Goal: Entertainment & Leisure: Browse casually

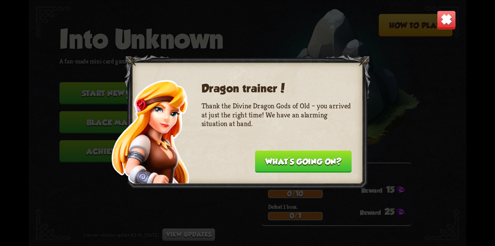
click at [361, 52] on div "Dragon trainer! Thank the Divine Dragon Gods of Old – you arrived at just the r…" at bounding box center [247, 123] width 437 height 246
click at [443, 21] on img at bounding box center [445, 19] width 19 height 19
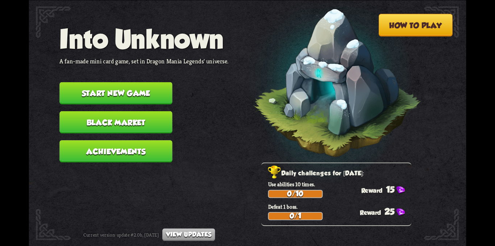
click at [142, 92] on button "Start new game" at bounding box center [115, 93] width 113 height 22
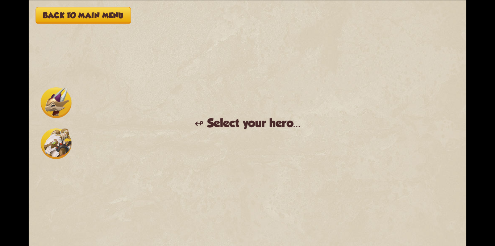
click at [54, 137] on img at bounding box center [56, 143] width 31 height 31
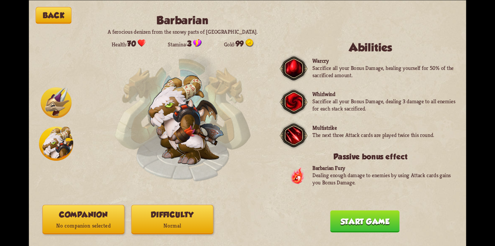
click at [54, 137] on img at bounding box center [56, 143] width 34 height 34
drag, startPoint x: 54, startPoint y: 137, endPoint x: 214, endPoint y: 171, distance: 163.6
click at [60, 140] on img at bounding box center [56, 143] width 34 height 34
click at [61, 92] on img at bounding box center [56, 102] width 31 height 31
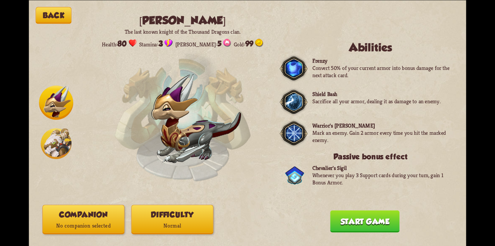
click at [60, 144] on img at bounding box center [56, 143] width 31 height 31
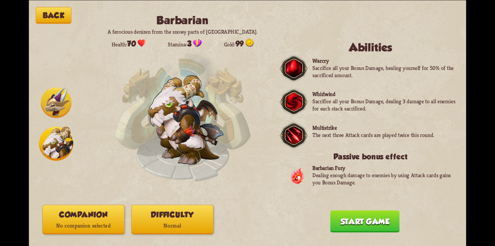
click at [372, 223] on button "Start game" at bounding box center [364, 221] width 69 height 22
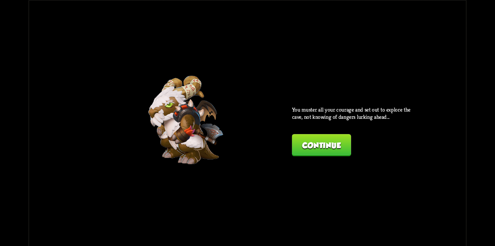
click at [336, 143] on button "Continue" at bounding box center [321, 145] width 59 height 22
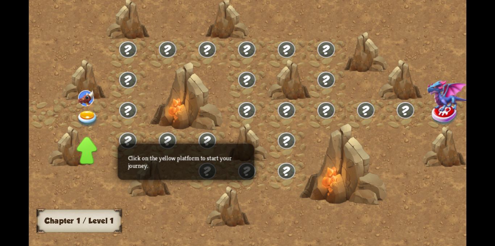
click at [80, 118] on img at bounding box center [87, 118] width 22 height 16
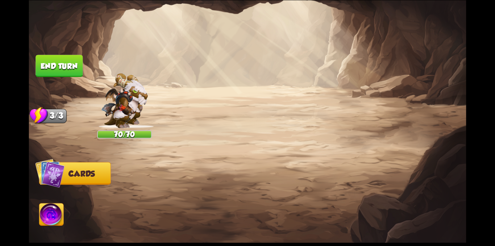
click at [448, 15] on img at bounding box center [445, 19] width 19 height 19
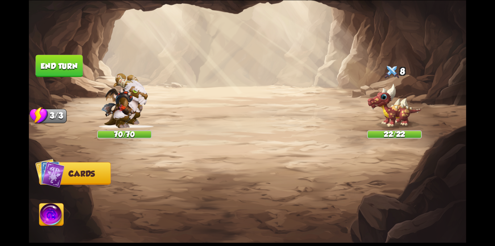
click at [356, 133] on img at bounding box center [247, 123] width 437 height 246
click at [0, 0] on div "Player turn" at bounding box center [0, 0] width 0 height 0
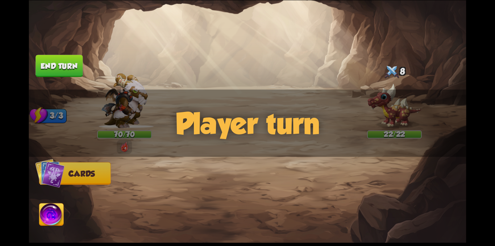
click at [356, 133] on div "Player turn" at bounding box center [247, 122] width 437 height 67
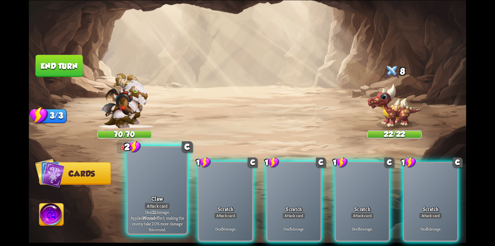
click at [152, 188] on div at bounding box center [157, 172] width 59 height 50
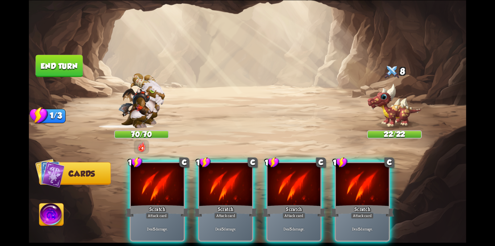
click at [152, 188] on div at bounding box center [157, 185] width 53 height 45
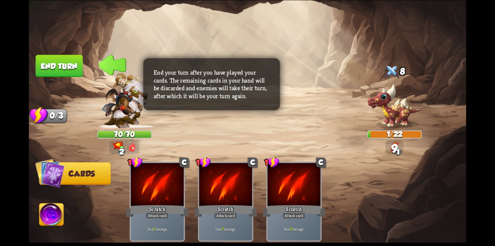
click at [56, 70] on button "End turn" at bounding box center [58, 66] width 47 height 22
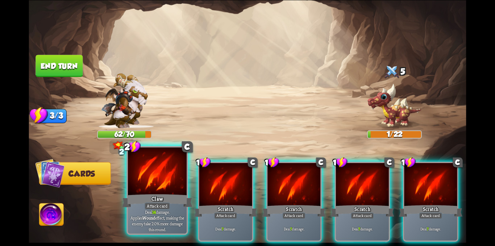
click at [161, 184] on div at bounding box center [157, 172] width 59 height 50
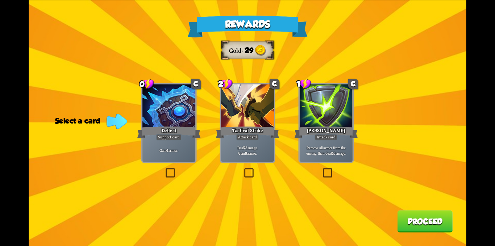
click at [164, 169] on label at bounding box center [164, 169] width 0 height 0
click at [0, 0] on input "checkbox" at bounding box center [0, 0] width 0 height 0
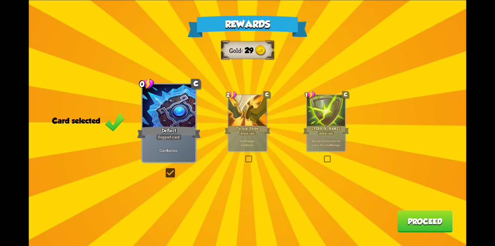
click at [407, 222] on button "Proceed" at bounding box center [424, 221] width 55 height 22
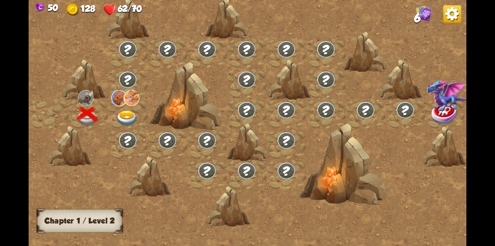
click at [124, 115] on img at bounding box center [127, 118] width 22 height 16
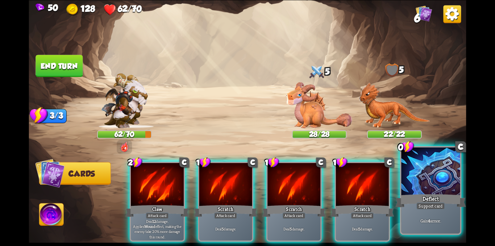
click at [442, 192] on div at bounding box center [430, 172] width 59 height 50
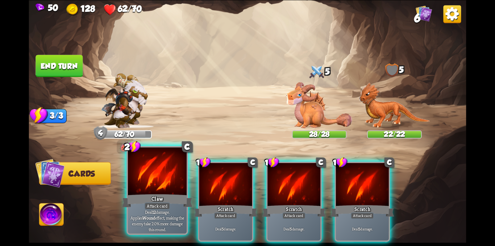
drag, startPoint x: 155, startPoint y: 193, endPoint x: 187, endPoint y: 168, distance: 40.7
click at [155, 193] on div "Claw" at bounding box center [157, 201] width 71 height 16
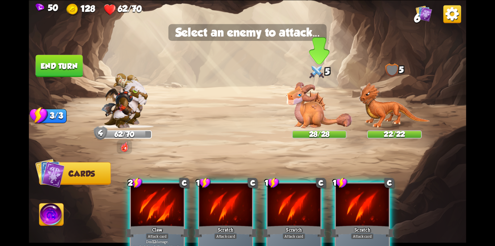
click at [313, 110] on img at bounding box center [319, 105] width 66 height 46
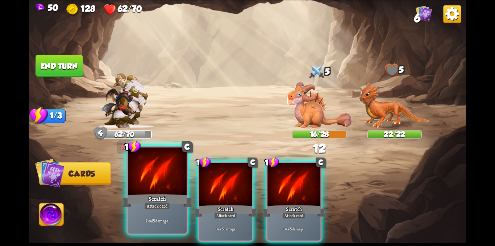
click at [181, 198] on div "Scratch" at bounding box center [157, 201] width 71 height 16
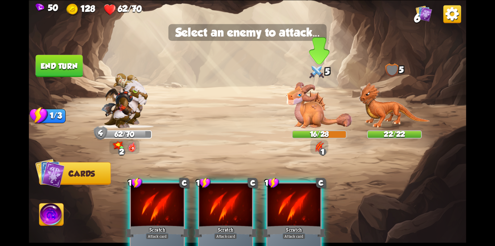
click at [311, 110] on img at bounding box center [319, 105] width 66 height 46
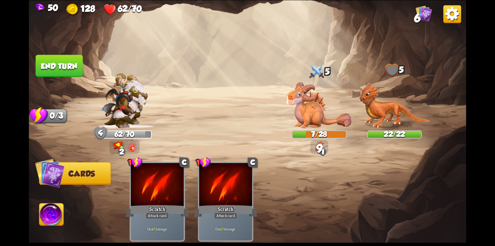
click at [57, 55] on button "End turn" at bounding box center [58, 66] width 47 height 22
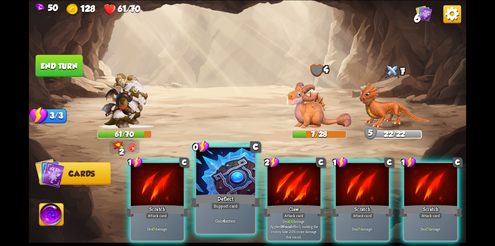
click at [211, 188] on div at bounding box center [225, 172] width 59 height 50
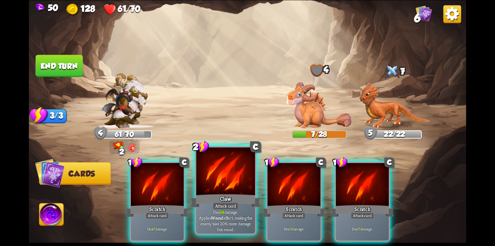
drag, startPoint x: 219, startPoint y: 188, endPoint x: 254, endPoint y: 174, distance: 37.3
click at [219, 188] on div at bounding box center [225, 172] width 59 height 50
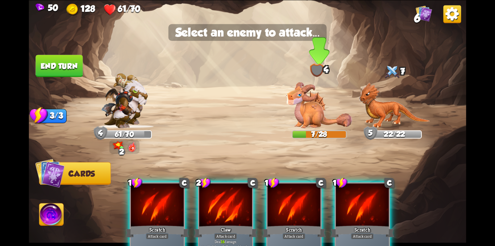
click at [330, 114] on img at bounding box center [319, 105] width 66 height 46
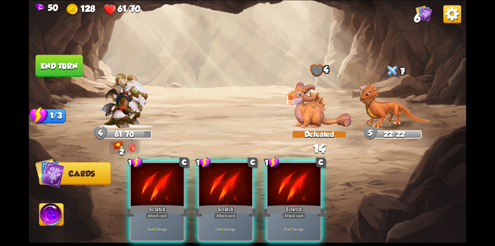
click at [257, 182] on div "1 C Scratch Attack card Deal 7 damage. 1 C Scratch Attack card Deal 7 damage. 1…" at bounding box center [291, 191] width 350 height 109
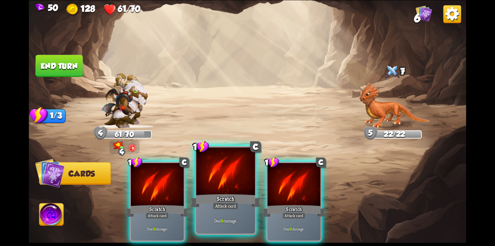
click at [221, 184] on div at bounding box center [225, 172] width 59 height 50
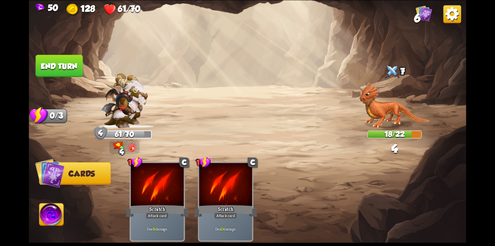
click at [57, 72] on button "End turn" at bounding box center [58, 66] width 47 height 22
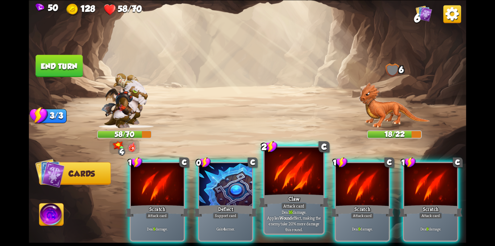
click at [299, 188] on div at bounding box center [293, 172] width 59 height 50
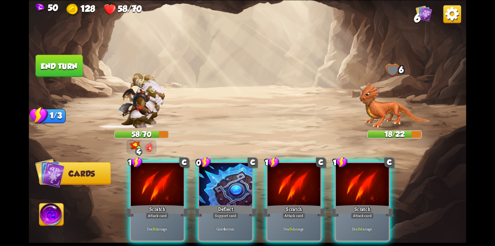
click at [299, 188] on div at bounding box center [293, 185] width 53 height 45
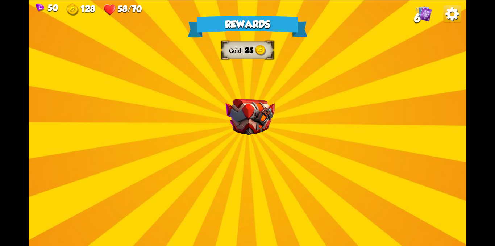
click at [179, 106] on div "Rewards Gold 25 Select a card 1 C Riposte Attack card Deal 5 damage. If the ene…" at bounding box center [247, 123] width 437 height 246
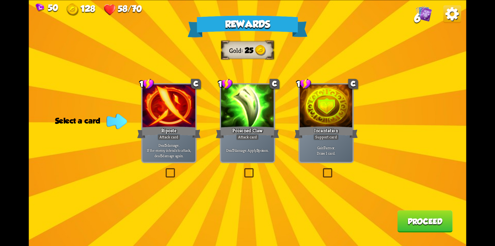
click at [321, 170] on div "Rewards Gold 25 Select a card 1 C Riposte Attack card Deal 5 damage. If the ene…" at bounding box center [247, 123] width 437 height 246
click at [321, 169] on label at bounding box center [321, 169] width 0 height 0
click at [0, 0] on input "checkbox" at bounding box center [0, 0] width 0 height 0
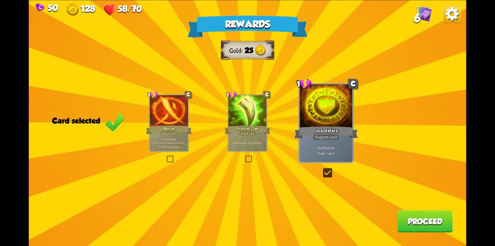
click at [418, 224] on button "Proceed" at bounding box center [424, 221] width 55 height 22
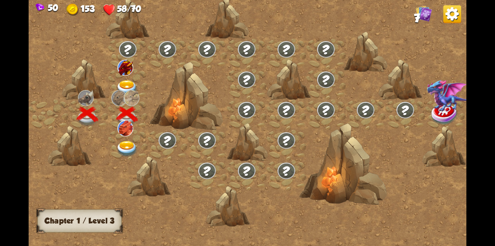
click at [120, 85] on img at bounding box center [127, 88] width 22 height 16
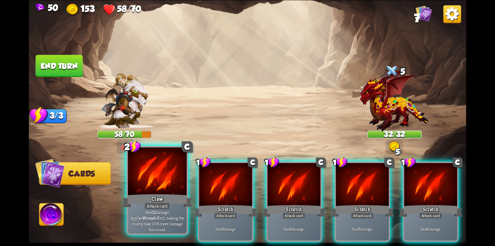
click at [175, 190] on div at bounding box center [157, 172] width 59 height 50
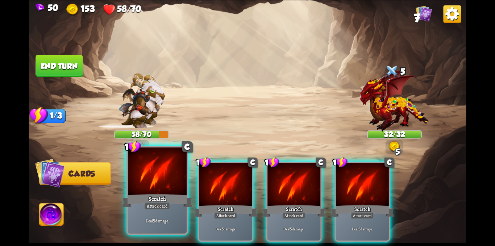
click at [167, 191] on div at bounding box center [157, 172] width 59 height 50
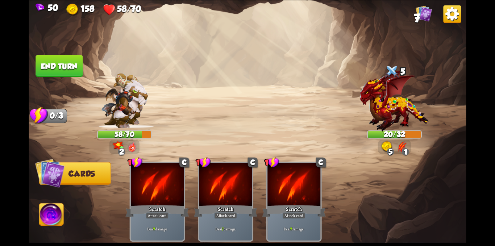
click at [78, 62] on button "End turn" at bounding box center [58, 66] width 47 height 22
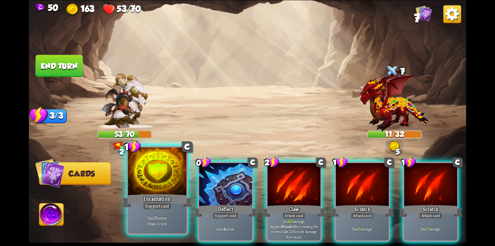
click at [154, 195] on div "Incantation" at bounding box center [157, 201] width 71 height 16
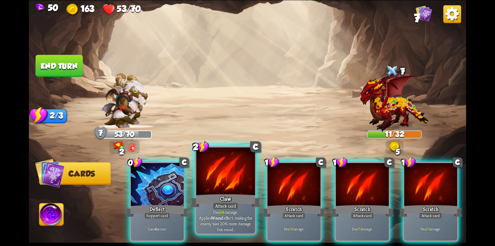
click at [214, 179] on div at bounding box center [225, 172] width 59 height 50
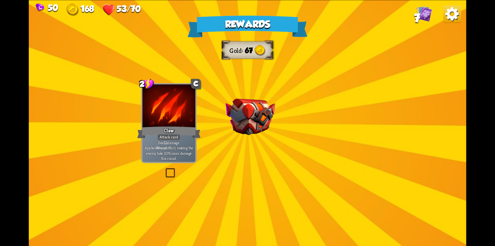
click at [248, 142] on div "Rewards Gold 67 Select a card 2 C Claw Attack card Deal 12 damage. Applies Woun…" at bounding box center [247, 123] width 437 height 246
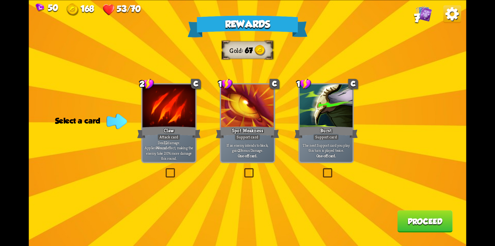
click at [243, 169] on label at bounding box center [243, 169] width 0 height 0
click at [0, 0] on input "checkbox" at bounding box center [0, 0] width 0 height 0
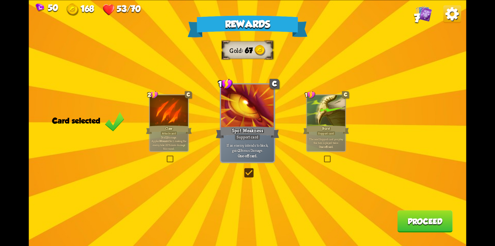
click at [417, 220] on button "Proceed" at bounding box center [424, 221] width 55 height 22
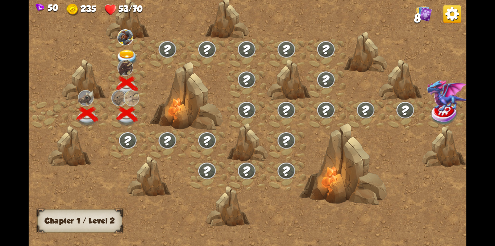
click at [126, 57] on img at bounding box center [127, 58] width 22 height 16
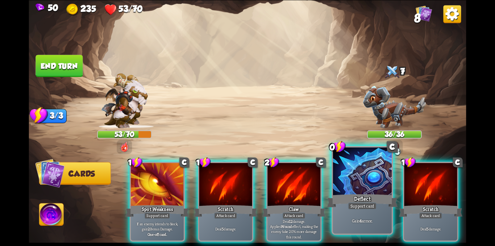
click at [372, 192] on div at bounding box center [362, 172] width 59 height 50
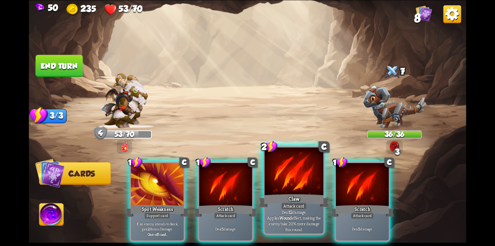
click at [278, 184] on div at bounding box center [293, 172] width 59 height 50
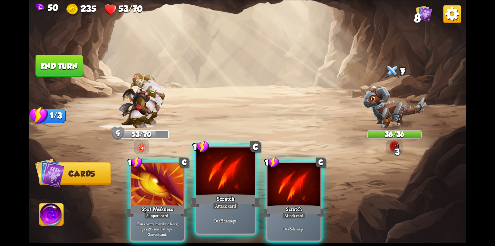
click at [221, 200] on div "Scratch" at bounding box center [225, 201] width 71 height 16
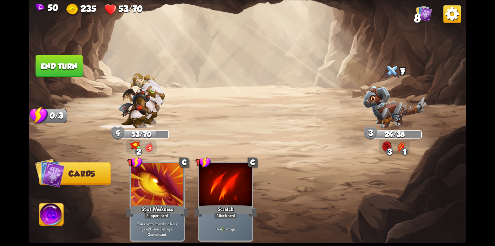
click at [39, 59] on button "End turn" at bounding box center [58, 66] width 47 height 22
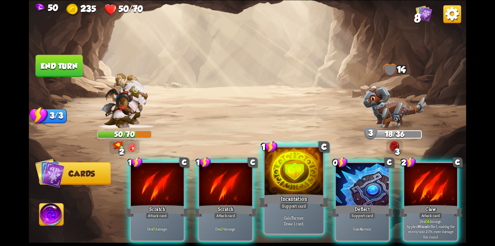
click at [295, 206] on div "Support card" at bounding box center [294, 205] width 29 height 7
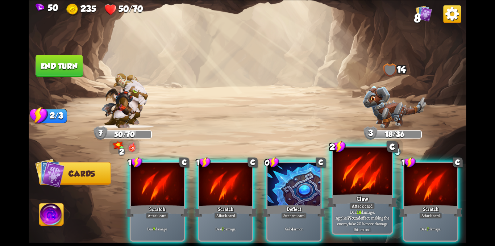
click at [363, 190] on div at bounding box center [362, 172] width 59 height 50
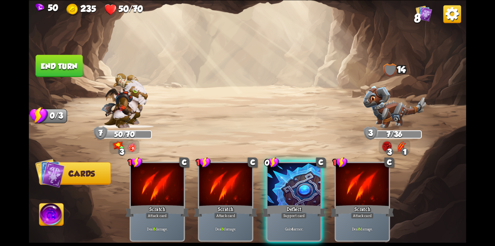
click at [55, 67] on button "End turn" at bounding box center [58, 66] width 47 height 22
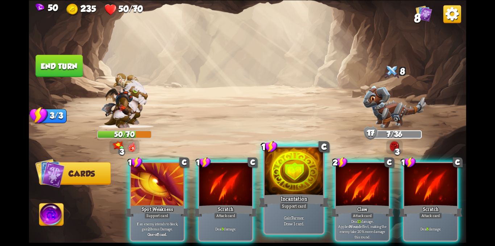
click at [308, 194] on div "Incantation" at bounding box center [294, 201] width 71 height 16
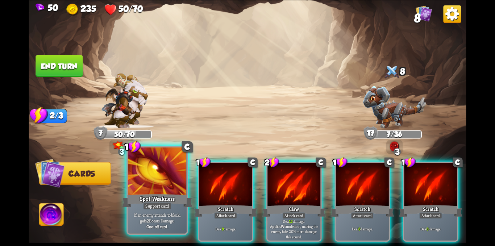
click at [152, 183] on div at bounding box center [157, 172] width 59 height 50
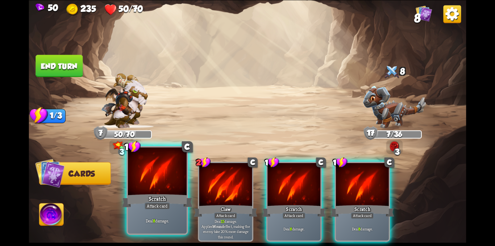
click at [144, 183] on div at bounding box center [157, 172] width 59 height 50
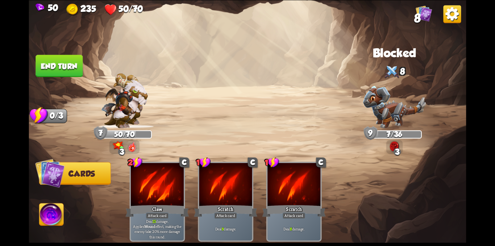
click at [70, 65] on button "End turn" at bounding box center [58, 66] width 47 height 22
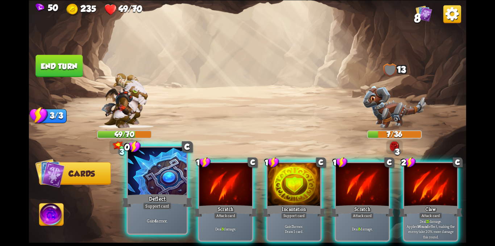
click at [179, 205] on div "Deflect" at bounding box center [157, 201] width 71 height 16
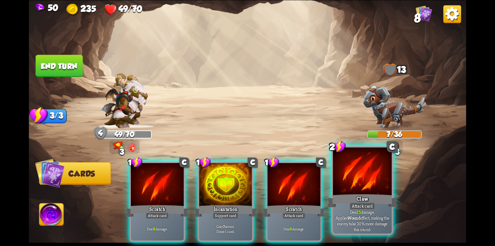
click at [347, 170] on div at bounding box center [362, 172] width 59 height 50
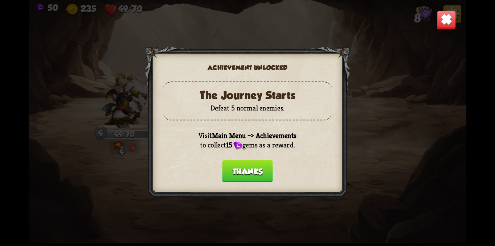
click at [239, 164] on button "Thanks" at bounding box center [247, 171] width 51 height 22
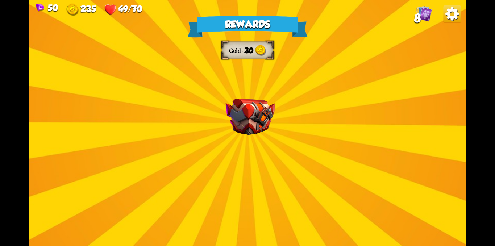
click at [300, 131] on div "Rewards Gold 30 Select a card 1 C Enchanted Scratch Attack card Deal 7 damage. …" at bounding box center [247, 123] width 437 height 246
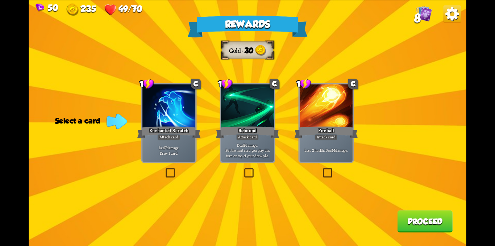
click at [164, 169] on label at bounding box center [164, 169] width 0 height 0
click at [0, 0] on input "checkbox" at bounding box center [0, 0] width 0 height 0
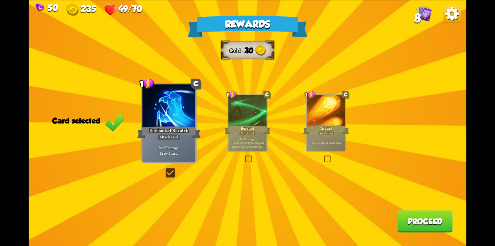
click at [420, 217] on button "Proceed" at bounding box center [424, 221] width 55 height 22
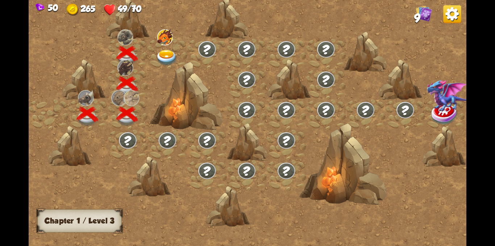
click at [169, 57] on img at bounding box center [167, 58] width 22 height 16
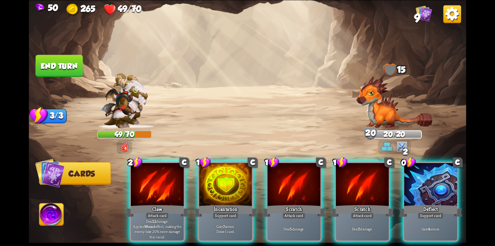
click at [396, 147] on img at bounding box center [401, 146] width 11 height 11
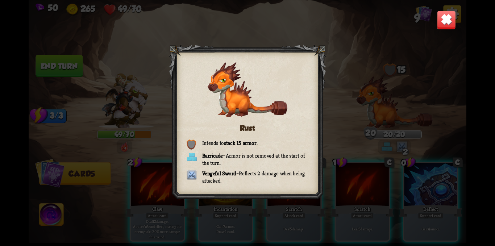
click at [395, 147] on div "Rust Intends to stack 15 armor . Barricade – Armor is not removed at the start …" at bounding box center [247, 123] width 437 height 246
drag, startPoint x: 401, startPoint y: 113, endPoint x: 447, endPoint y: 9, distance: 113.0
click at [416, 80] on div "Rust Intends to stack 15 armor . Barricade – Armor is not removed at the start …" at bounding box center [247, 123] width 437 height 246
click at [445, 20] on img at bounding box center [445, 19] width 19 height 19
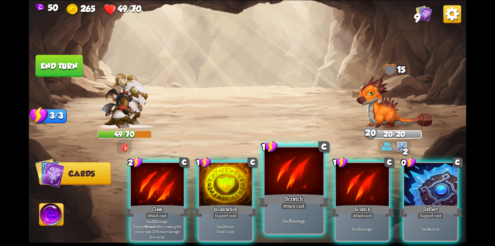
drag, startPoint x: 414, startPoint y: 183, endPoint x: 306, endPoint y: 178, distance: 108.4
click at [414, 181] on div at bounding box center [430, 185] width 53 height 45
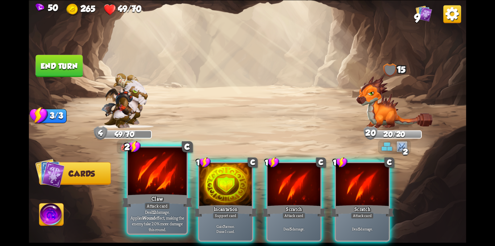
click at [168, 195] on div "Claw" at bounding box center [157, 201] width 71 height 16
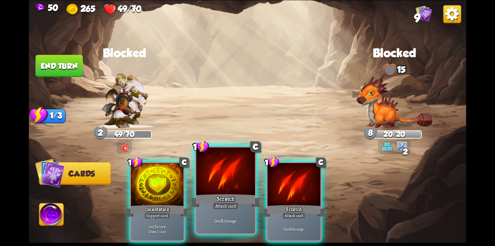
click at [228, 202] on div "Attack card" at bounding box center [226, 205] width 26 height 7
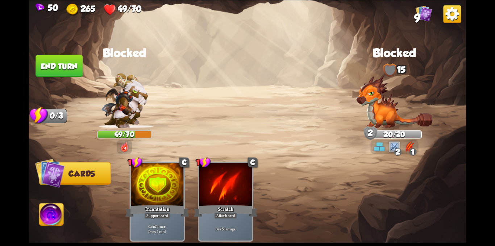
click at [71, 63] on button "End turn" at bounding box center [58, 66] width 47 height 22
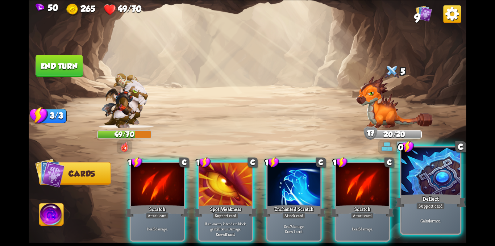
click at [447, 208] on div "Deflect" at bounding box center [430, 201] width 71 height 16
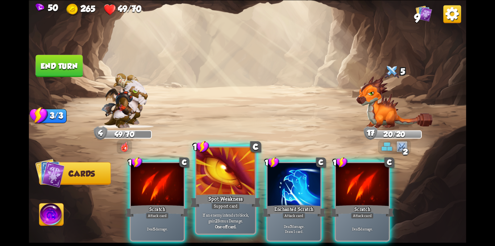
click at [243, 195] on div "Spot Weakness" at bounding box center [225, 201] width 71 height 16
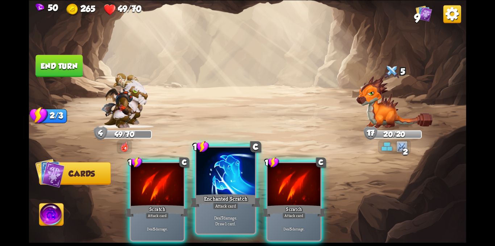
click at [225, 195] on div "Enchanted Scratch" at bounding box center [225, 201] width 71 height 16
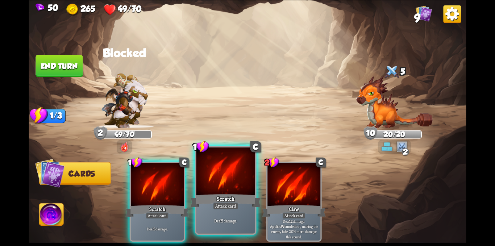
click at [213, 196] on div "Scratch" at bounding box center [225, 201] width 71 height 16
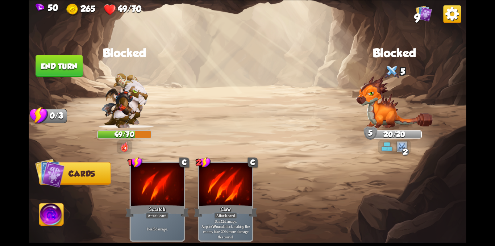
click at [76, 60] on button "End turn" at bounding box center [58, 66] width 47 height 22
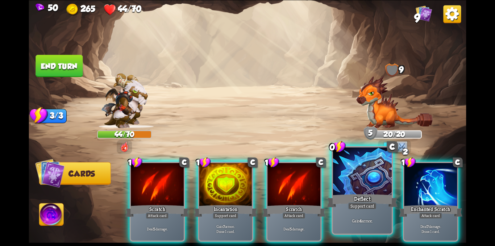
click at [358, 175] on div at bounding box center [362, 172] width 59 height 50
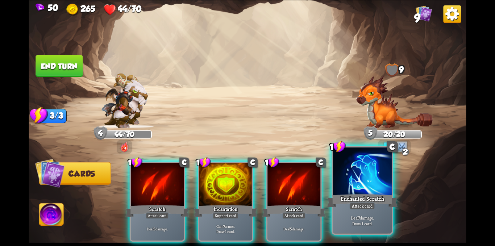
click at [356, 186] on div at bounding box center [362, 172] width 59 height 50
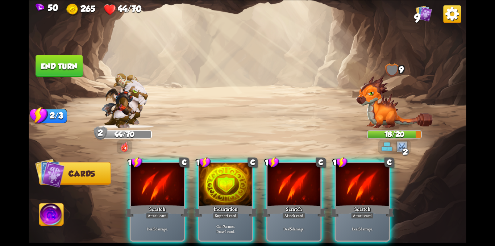
drag, startPoint x: 240, startPoint y: 204, endPoint x: 218, endPoint y: 200, distance: 22.6
click at [239, 204] on div "1 C Incantation Support card Gain 7 armor. Draw 1 card." at bounding box center [225, 202] width 55 height 80
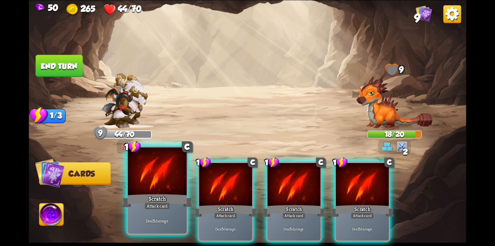
click at [160, 200] on div "Scratch" at bounding box center [157, 201] width 71 height 16
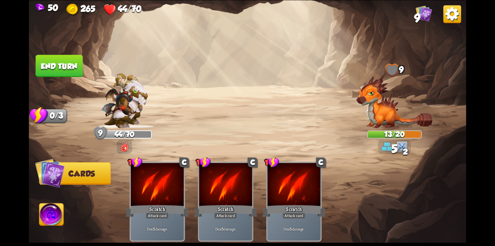
click at [60, 66] on button "End turn" at bounding box center [58, 66] width 47 height 22
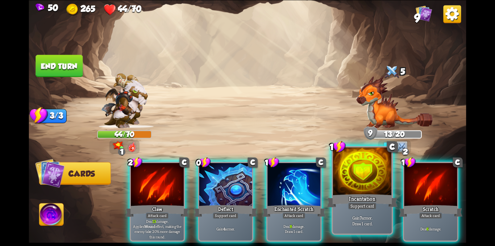
click at [370, 201] on div "Incantation" at bounding box center [362, 201] width 71 height 16
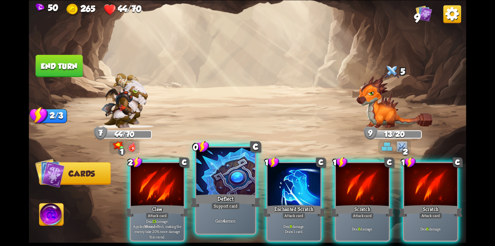
click at [206, 191] on div at bounding box center [225, 172] width 59 height 50
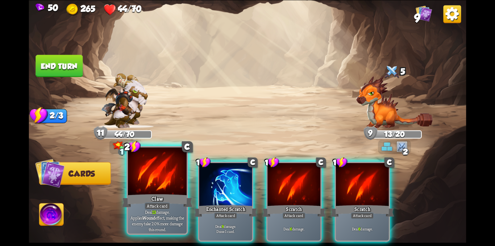
click at [165, 192] on div at bounding box center [157, 172] width 59 height 50
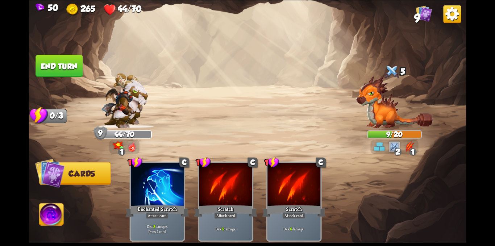
click at [76, 62] on button "End turn" at bounding box center [58, 66] width 47 height 22
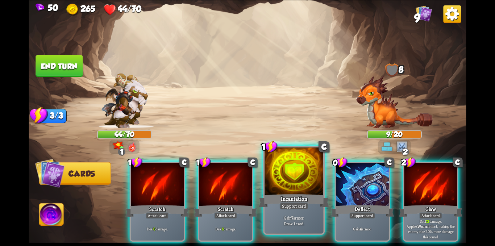
click at [297, 182] on div at bounding box center [293, 172] width 59 height 50
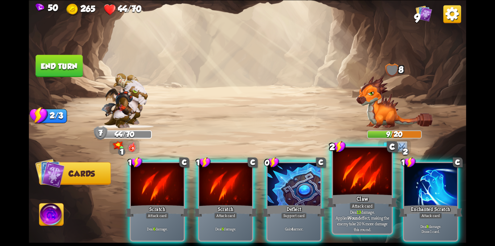
click at [358, 180] on div at bounding box center [362, 172] width 59 height 50
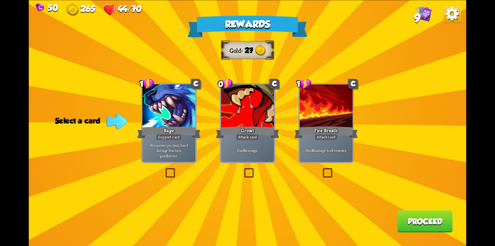
click at [243, 169] on label at bounding box center [243, 169] width 0 height 0
click at [0, 0] on input "checkbox" at bounding box center [0, 0] width 0 height 0
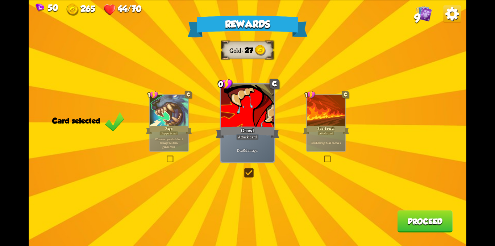
click at [428, 220] on button "Proceed" at bounding box center [424, 221] width 55 height 22
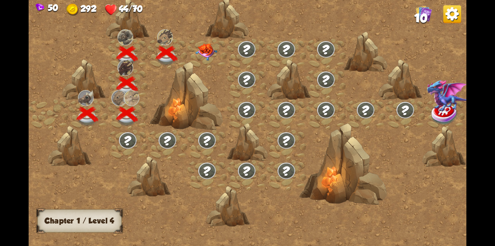
click at [206, 53] on div at bounding box center [206, 54] width 39 height 30
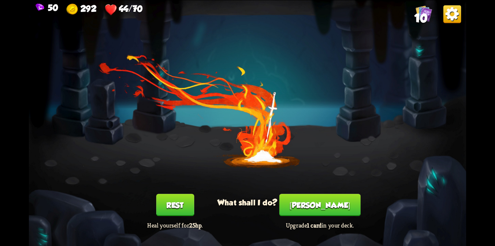
click at [173, 207] on button "Rest" at bounding box center [175, 205] width 38 height 22
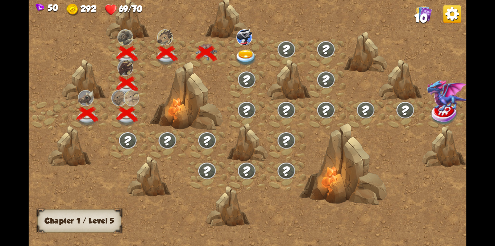
click at [251, 57] on img at bounding box center [246, 58] width 22 height 16
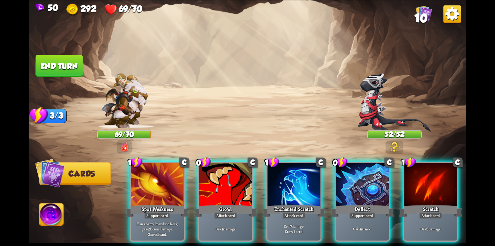
click at [382, 99] on div "Player turn" at bounding box center [247, 122] width 437 height 67
click at [406, 116] on div at bounding box center [394, 104] width 55 height 48
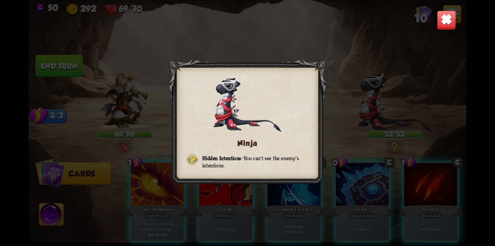
click at [445, 23] on img at bounding box center [445, 19] width 19 height 19
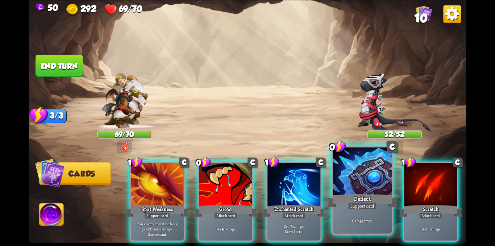
click at [356, 178] on div at bounding box center [362, 172] width 59 height 50
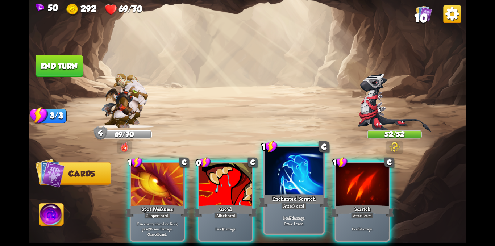
click at [292, 181] on div at bounding box center [293, 172] width 59 height 50
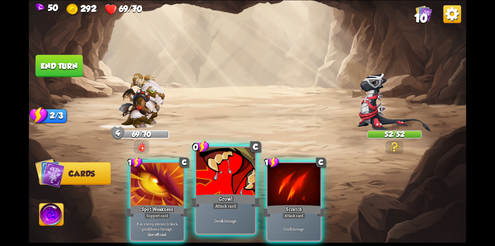
click at [231, 183] on div at bounding box center [225, 172] width 59 height 50
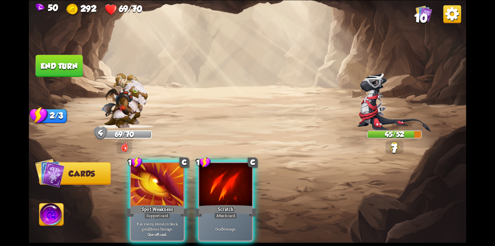
click at [231, 183] on div at bounding box center [225, 185] width 53 height 45
click at [75, 58] on button "End turn" at bounding box center [58, 66] width 47 height 22
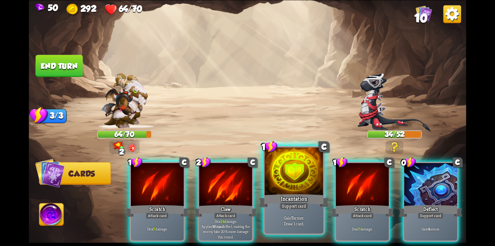
click at [280, 170] on div at bounding box center [293, 172] width 59 height 50
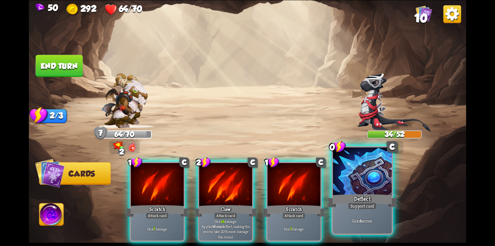
click at [353, 166] on div at bounding box center [362, 172] width 59 height 50
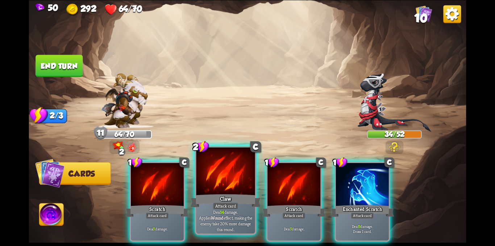
click at [234, 188] on div at bounding box center [225, 172] width 59 height 50
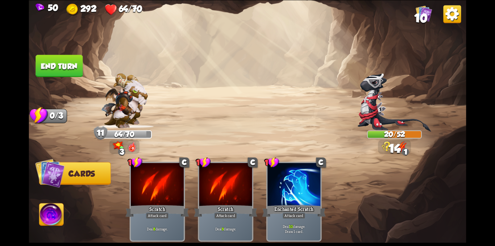
click at [71, 67] on button "End turn" at bounding box center [58, 66] width 47 height 22
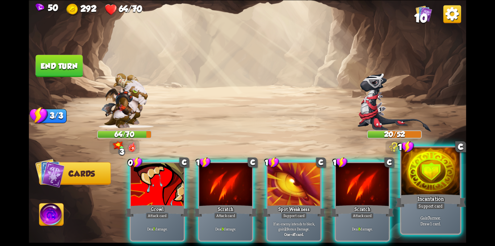
click at [423, 174] on div at bounding box center [430, 172] width 59 height 50
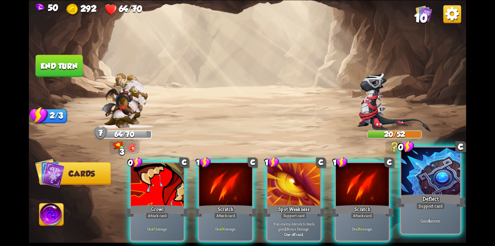
click at [418, 187] on div at bounding box center [430, 172] width 59 height 50
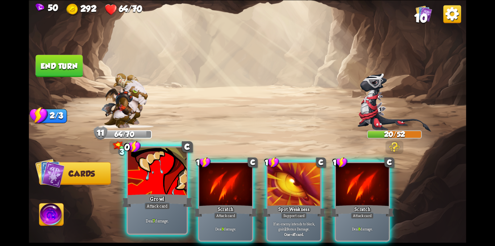
click at [163, 184] on div at bounding box center [157, 172] width 59 height 50
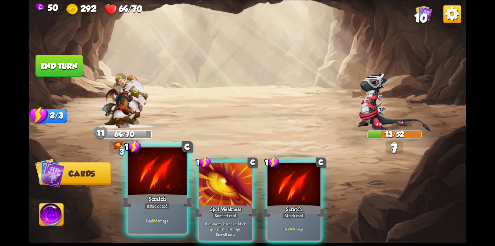
click at [156, 182] on div at bounding box center [157, 172] width 59 height 50
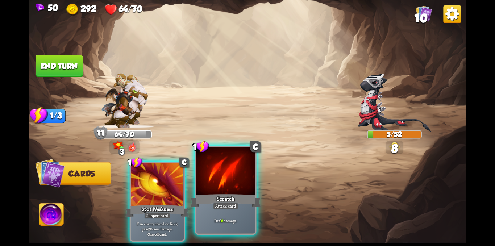
click at [207, 175] on div at bounding box center [225, 172] width 59 height 50
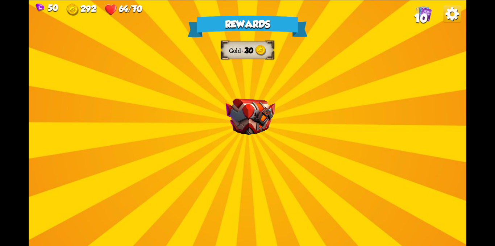
click at [253, 134] on img at bounding box center [251, 117] width 50 height 37
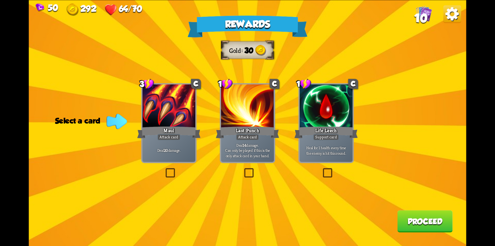
click at [321, 169] on label at bounding box center [321, 169] width 0 height 0
click at [0, 0] on input "checkbox" at bounding box center [0, 0] width 0 height 0
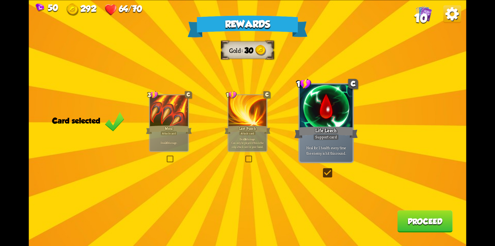
click at [441, 219] on button "Proceed" at bounding box center [424, 221] width 55 height 22
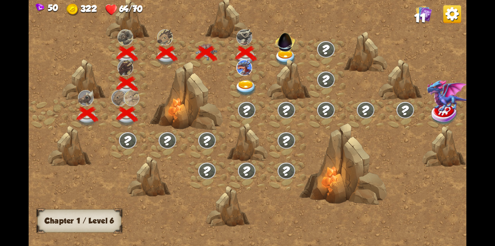
click at [246, 83] on img at bounding box center [246, 88] width 22 height 16
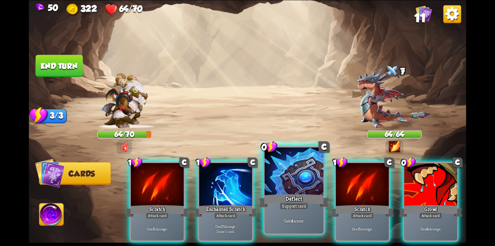
click at [288, 187] on div at bounding box center [293, 172] width 59 height 50
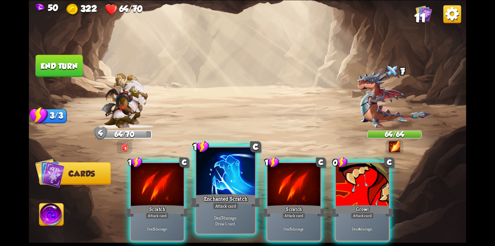
click at [217, 176] on div at bounding box center [225, 172] width 59 height 50
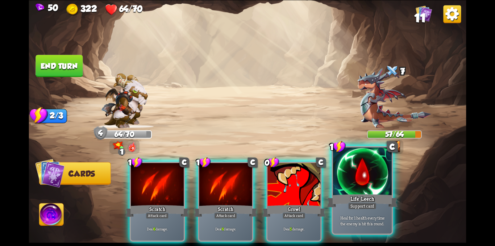
click at [364, 187] on div at bounding box center [362, 172] width 59 height 50
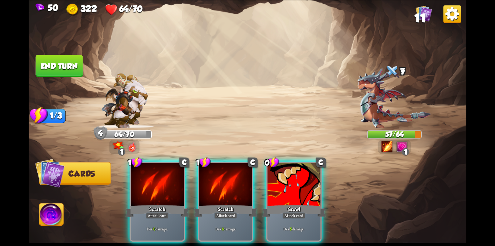
drag, startPoint x: 302, startPoint y: 188, endPoint x: 287, endPoint y: 187, distance: 14.5
click at [293, 187] on div at bounding box center [293, 185] width 53 height 45
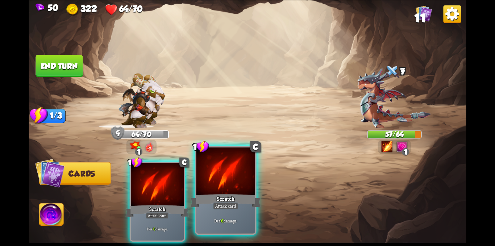
click at [229, 186] on div at bounding box center [225, 172] width 59 height 50
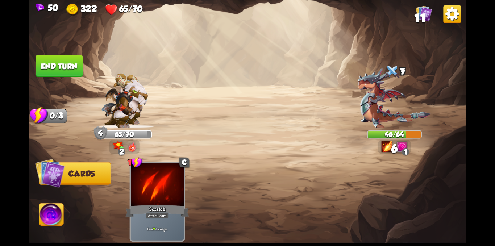
click at [53, 68] on button "End turn" at bounding box center [58, 66] width 47 height 22
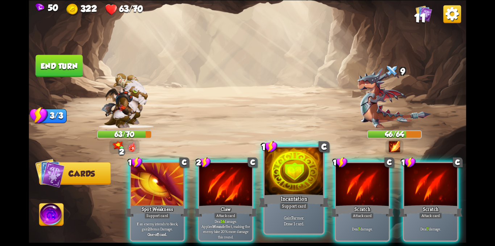
click at [283, 196] on div "Incantation" at bounding box center [294, 201] width 71 height 16
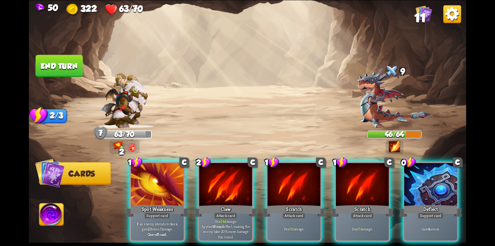
drag, startPoint x: 434, startPoint y: 191, endPoint x: 429, endPoint y: 191, distance: 5.1
click at [433, 191] on div at bounding box center [430, 185] width 53 height 45
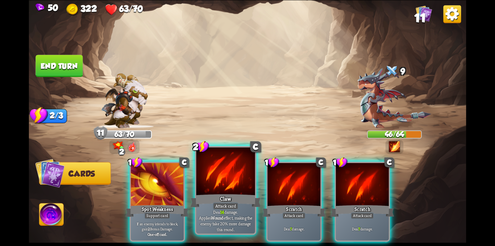
click at [236, 182] on div at bounding box center [225, 172] width 59 height 50
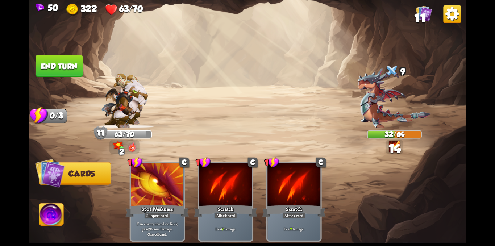
click at [49, 65] on button "End turn" at bounding box center [58, 66] width 47 height 22
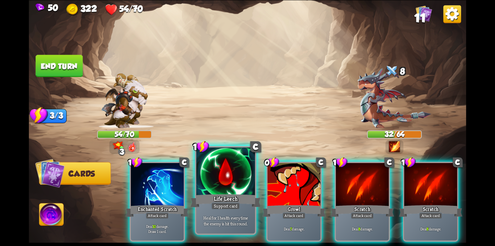
click at [233, 191] on div at bounding box center [225, 172] width 59 height 50
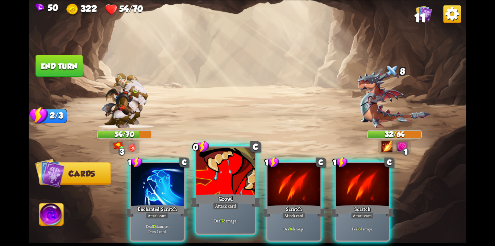
click at [229, 191] on div at bounding box center [225, 172] width 59 height 50
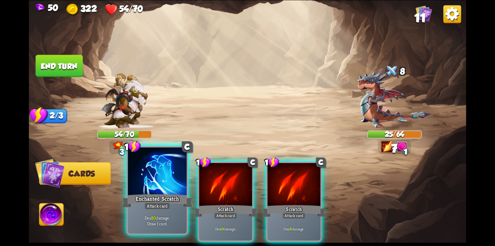
click at [147, 187] on div at bounding box center [157, 172] width 59 height 50
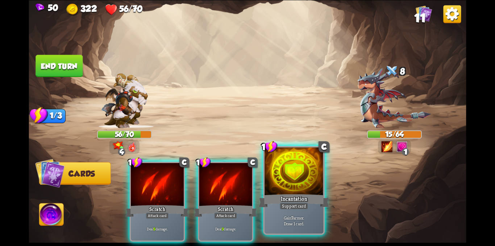
click at [312, 194] on div "Incantation" at bounding box center [294, 201] width 71 height 16
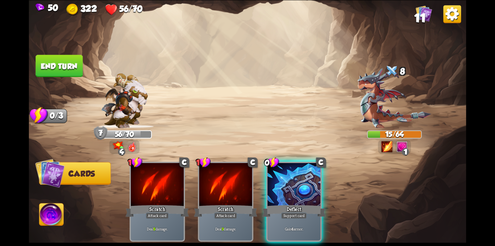
click at [61, 64] on button "End turn" at bounding box center [58, 66] width 47 height 22
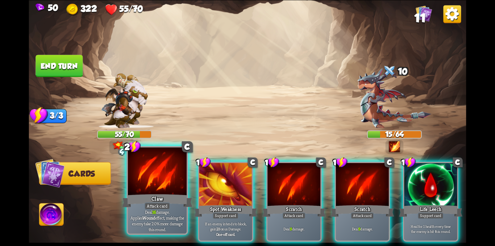
click at [134, 194] on div "Claw" at bounding box center [157, 201] width 71 height 16
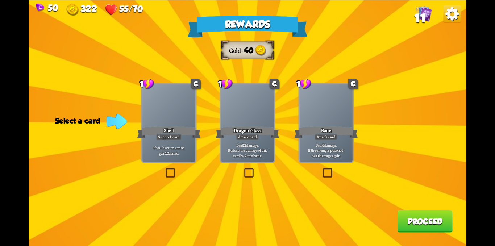
click at [164, 169] on label at bounding box center [164, 169] width 0 height 0
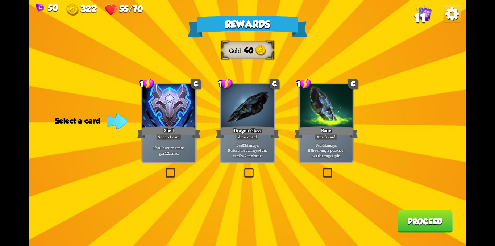
click at [0, 0] on input "checkbox" at bounding box center [0, 0] width 0 height 0
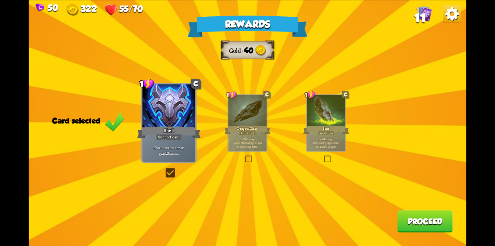
click at [442, 230] on button "Proceed" at bounding box center [424, 221] width 55 height 22
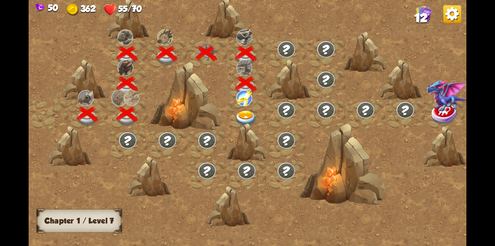
click at [247, 116] on img at bounding box center [246, 118] width 22 height 16
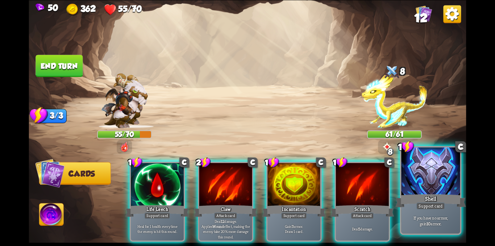
click at [441, 185] on div at bounding box center [430, 172] width 59 height 50
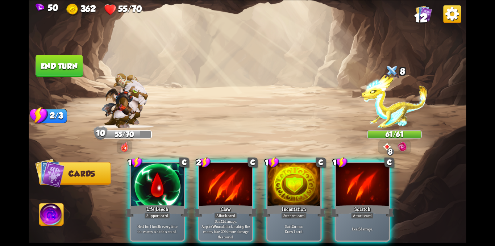
click at [393, 107] on img at bounding box center [394, 100] width 66 height 55
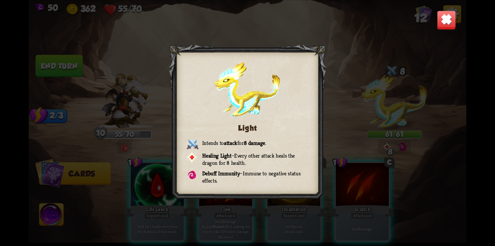
click at [367, 101] on div "Light Intends to attack for 8 damage . Healing Light – Every other attack heals…" at bounding box center [247, 123] width 437 height 246
click at [448, 21] on img at bounding box center [445, 19] width 19 height 19
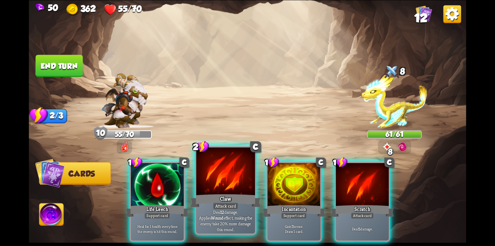
click at [227, 193] on div "Claw" at bounding box center [225, 201] width 71 height 16
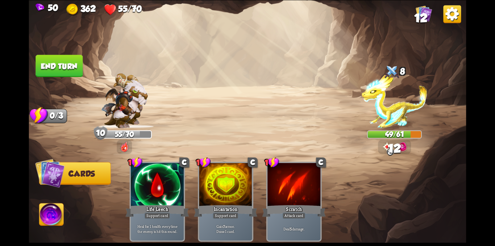
click at [63, 59] on button "End turn" at bounding box center [58, 66] width 47 height 22
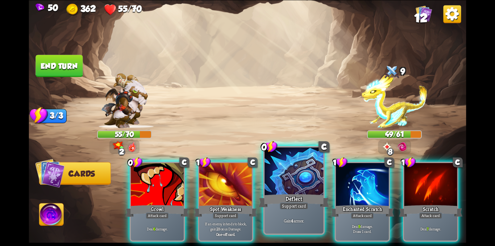
click at [275, 189] on div at bounding box center [293, 172] width 59 height 50
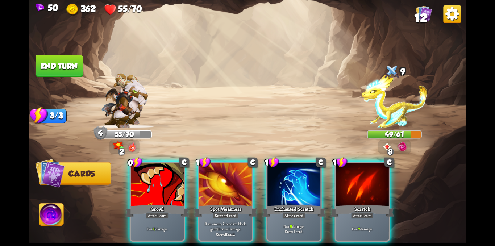
click at [275, 189] on div at bounding box center [293, 185] width 53 height 45
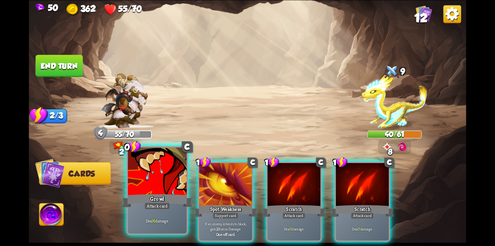
click at [151, 196] on div "Growl" at bounding box center [157, 201] width 71 height 16
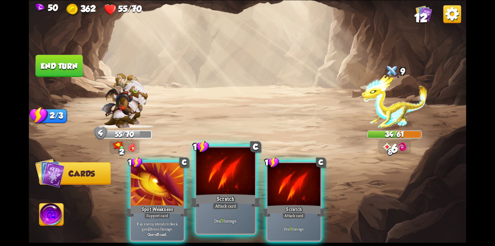
click at [206, 196] on div "Scratch" at bounding box center [225, 201] width 71 height 16
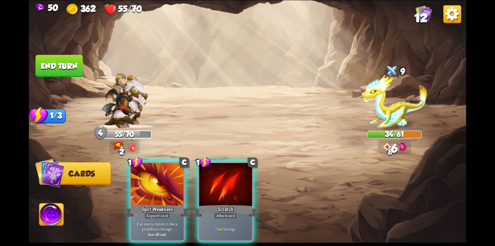
click at [206, 204] on div "Scratch" at bounding box center [225, 211] width 63 height 14
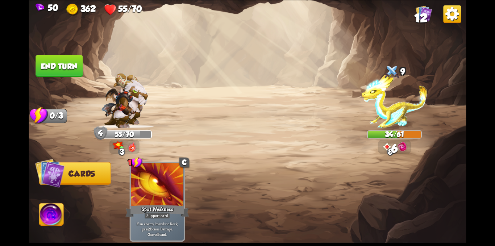
click at [206, 196] on div "1 C Spot Weakness Support card If an enemy intends to block, gain 2 Bonus Damag…" at bounding box center [291, 191] width 350 height 109
click at [55, 64] on button "End turn" at bounding box center [58, 66] width 47 height 22
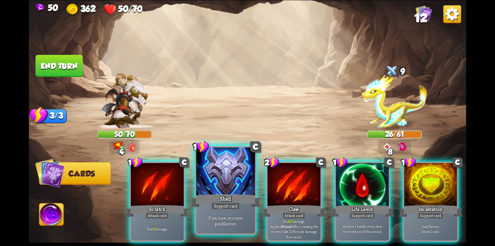
click at [222, 197] on div "Shell" at bounding box center [225, 201] width 71 height 16
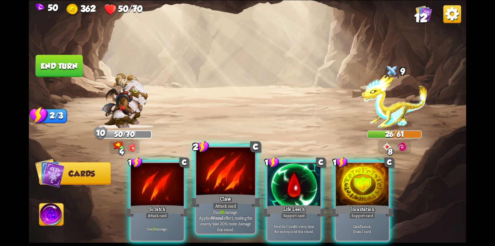
click at [214, 195] on div "Claw" at bounding box center [225, 201] width 71 height 16
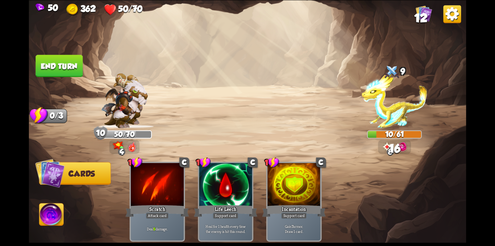
click at [51, 67] on button "End turn" at bounding box center [58, 66] width 47 height 22
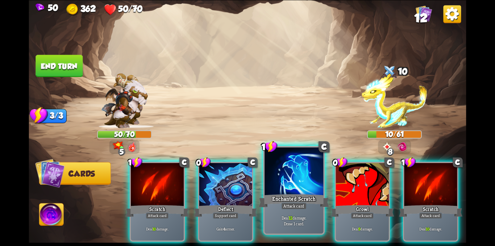
click at [269, 200] on div "Enchanted Scratch" at bounding box center [294, 201] width 71 height 16
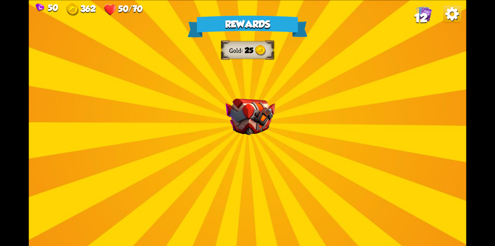
click at [269, 130] on img at bounding box center [251, 117] width 50 height 37
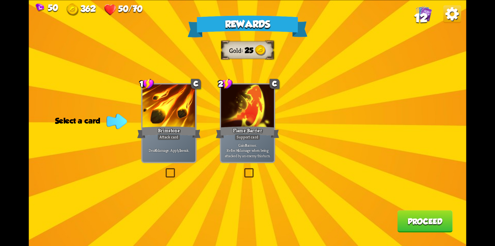
drag, startPoint x: 178, startPoint y: 171, endPoint x: 170, endPoint y: 171, distance: 8.7
click at [178, 171] on div "Rewards Gold 25 Select a card 1 C Brimstone Attack card Deal 6 damage. Apply 1 …" at bounding box center [247, 123] width 437 height 246
click at [164, 169] on label at bounding box center [164, 169] width 0 height 0
click at [0, 0] on input "checkbox" at bounding box center [0, 0] width 0 height 0
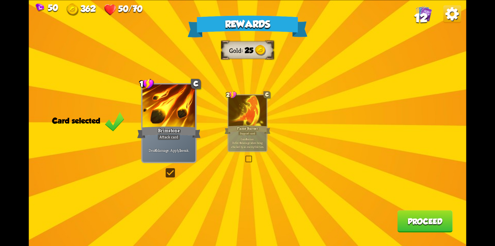
click at [412, 222] on button "Proceed" at bounding box center [424, 221] width 55 height 22
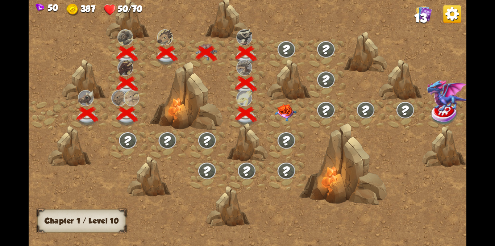
click at [281, 112] on img at bounding box center [286, 112] width 22 height 17
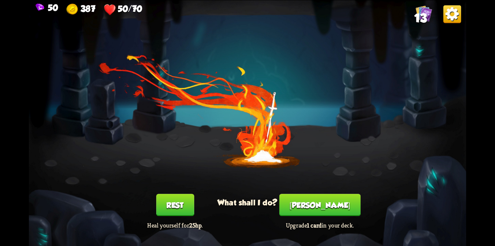
click at [179, 211] on button "Rest" at bounding box center [175, 205] width 38 height 22
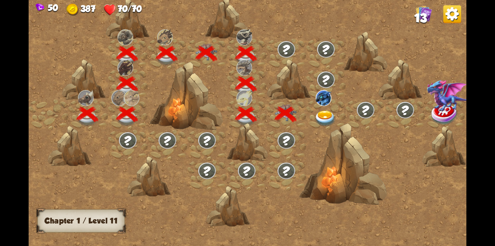
scroll to position [0, 110]
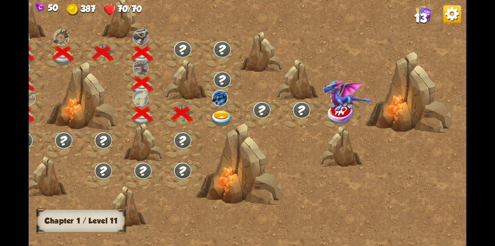
click at [218, 113] on img at bounding box center [221, 118] width 22 height 16
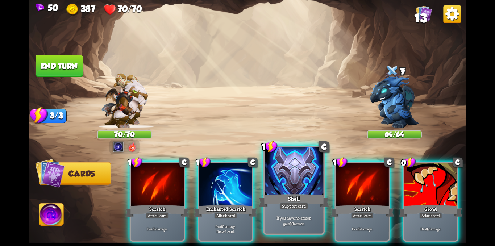
click at [272, 185] on div at bounding box center [293, 172] width 59 height 50
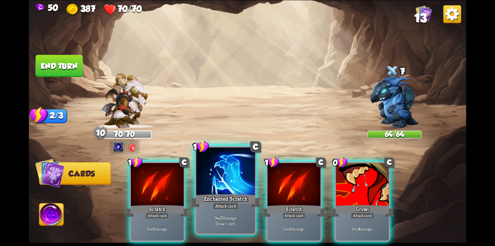
click at [234, 177] on div at bounding box center [225, 172] width 59 height 50
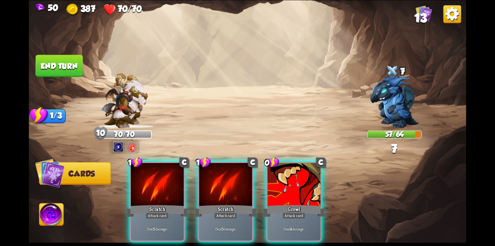
click at [110, 113] on img at bounding box center [124, 100] width 47 height 55
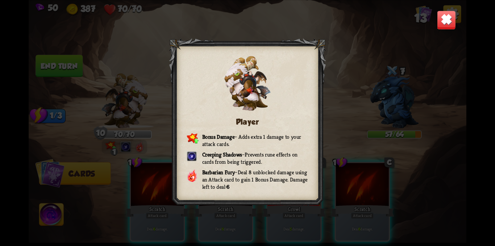
click at [114, 113] on div "Player Bonus Damage – Adds extra 1 damage to your attack cards. Creeping Shadow…" at bounding box center [247, 123] width 437 height 246
drag, startPoint x: 457, startPoint y: 22, endPoint x: 447, endPoint y: 22, distance: 9.4
click at [452, 22] on div "Player Bonus Damage – Adds extra 1 damage to your attack cards. Creeping Shadow…" at bounding box center [247, 123] width 437 height 246
click at [447, 23] on img at bounding box center [445, 19] width 19 height 19
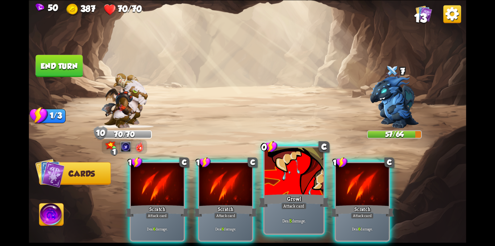
click at [287, 205] on div "Attack card" at bounding box center [294, 205] width 26 height 7
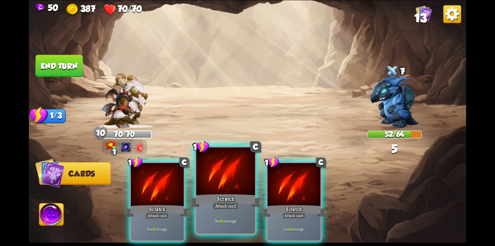
drag, startPoint x: 221, startPoint y: 193, endPoint x: 157, endPoint y: 150, distance: 76.6
click at [220, 193] on div "Scratch" at bounding box center [225, 201] width 71 height 16
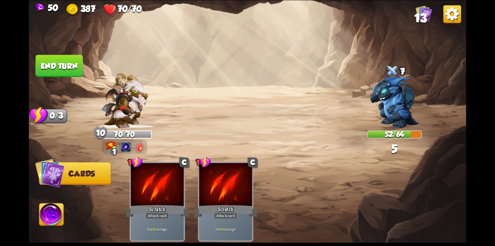
drag, startPoint x: 46, startPoint y: 54, endPoint x: 60, endPoint y: 48, distance: 16.1
click at [60, 48] on div "Select an enemy to attack... You don't have enough stamina to play that card...…" at bounding box center [247, 123] width 437 height 246
click at [55, 59] on button "End turn" at bounding box center [58, 66] width 47 height 22
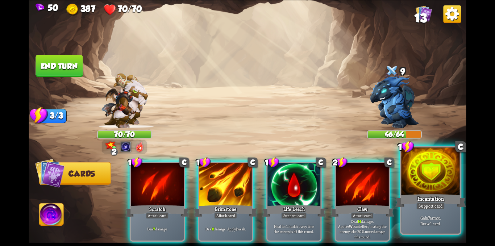
click at [416, 197] on div "Incantation" at bounding box center [430, 201] width 71 height 16
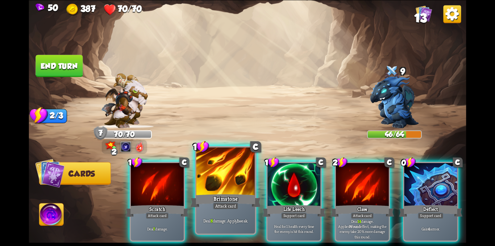
click at [229, 187] on div at bounding box center [225, 172] width 59 height 50
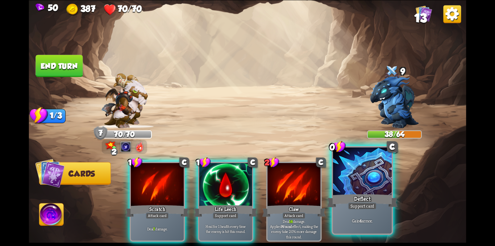
click at [347, 192] on div at bounding box center [362, 172] width 59 height 50
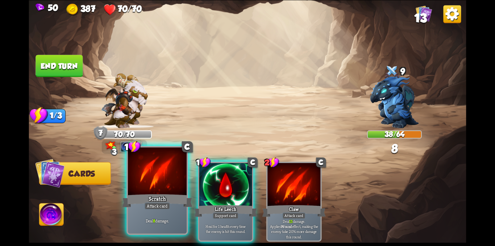
click at [155, 192] on div at bounding box center [157, 172] width 59 height 50
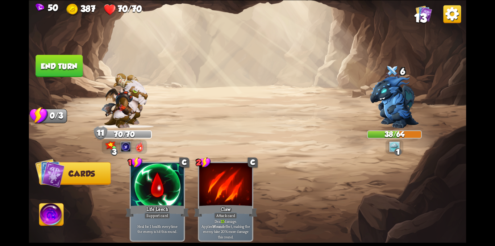
click at [56, 68] on button "End turn" at bounding box center [58, 66] width 47 height 22
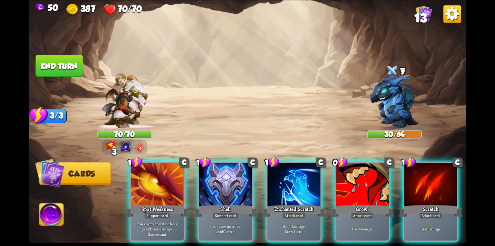
drag, startPoint x: 218, startPoint y: 176, endPoint x: 230, endPoint y: 172, distance: 13.3
click at [225, 175] on div at bounding box center [225, 185] width 53 height 45
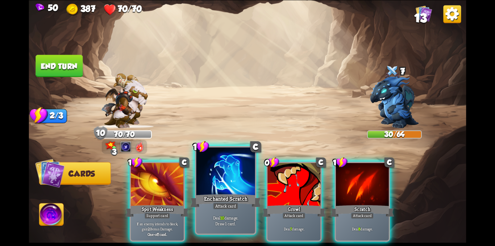
click at [221, 194] on div "Enchanted Scratch" at bounding box center [225, 201] width 71 height 16
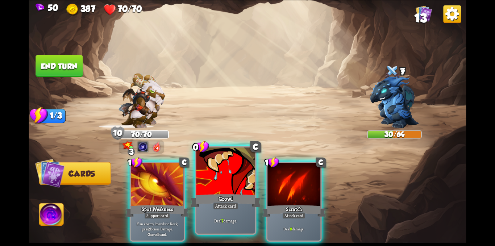
click at [216, 194] on div "Growl" at bounding box center [225, 201] width 71 height 16
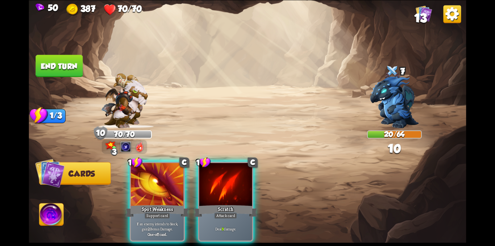
click at [216, 204] on div "Scratch" at bounding box center [225, 211] width 63 height 14
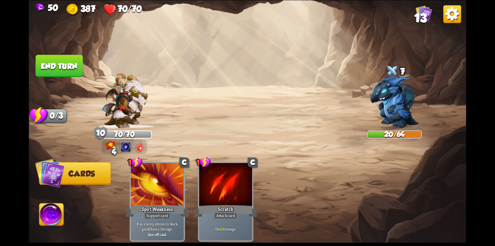
click at [65, 74] on button "End turn" at bounding box center [58, 66] width 47 height 22
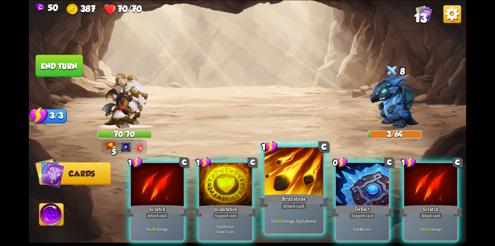
click at [294, 217] on div "Deal 11 damage. Apply 1 weak." at bounding box center [293, 221] width 59 height 26
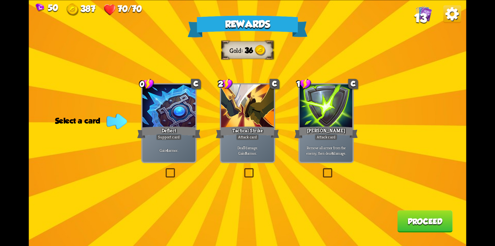
click at [242, 172] on div "Rewards Gold 36 Select a card 0 C Deflect Support card Gain 4 armor. 2 C Tactic…" at bounding box center [247, 123] width 437 height 246
drag, startPoint x: 241, startPoint y: 170, endPoint x: 246, endPoint y: 171, distance: 5.1
click at [245, 170] on div "Rewards Gold 36 Select a card 0 C Deflect Support card Gain 4 armor. 2 C Tactic…" at bounding box center [247, 123] width 437 height 246
drag, startPoint x: 246, startPoint y: 171, endPoint x: 264, endPoint y: 176, distance: 18.1
click at [243, 169] on label at bounding box center [243, 169] width 0 height 0
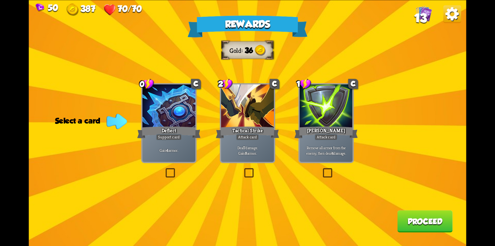
click at [0, 0] on input "checkbox" at bounding box center [0, 0] width 0 height 0
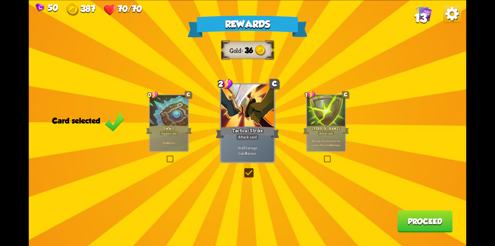
click at [411, 226] on button "Proceed" at bounding box center [424, 221] width 55 height 22
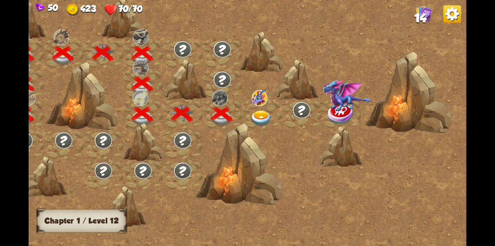
click at [261, 117] on img at bounding box center [261, 118] width 22 height 16
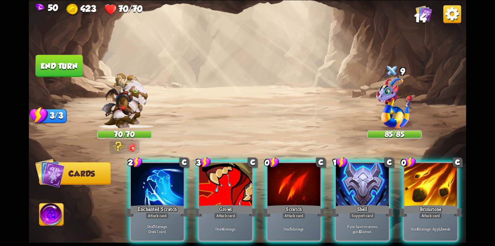
click at [120, 95] on img at bounding box center [124, 100] width 47 height 55
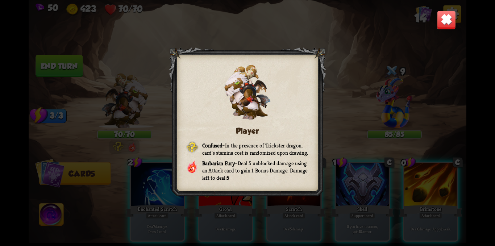
click at [450, 20] on img at bounding box center [445, 19] width 19 height 19
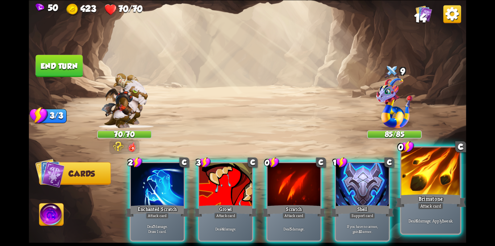
click at [418, 181] on div at bounding box center [430, 172] width 59 height 50
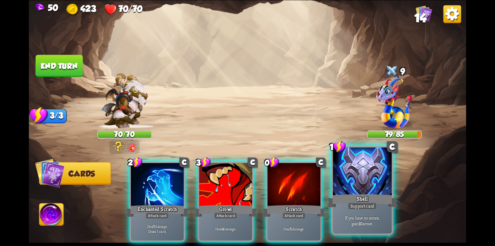
click at [370, 192] on div at bounding box center [362, 172] width 59 height 50
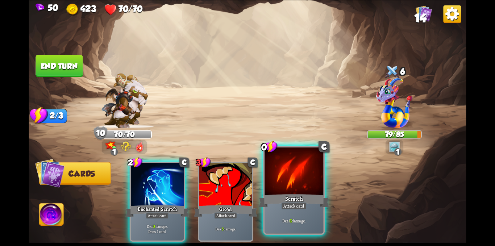
click at [307, 203] on div "Scratch" at bounding box center [294, 201] width 71 height 16
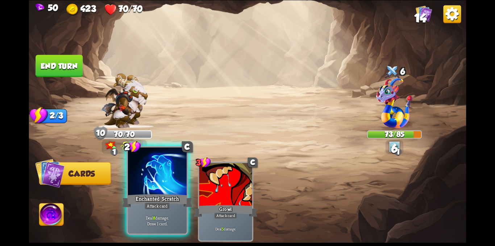
click at [143, 180] on div at bounding box center [157, 172] width 59 height 50
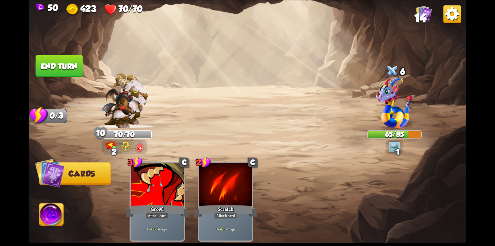
click at [70, 66] on button "End turn" at bounding box center [58, 66] width 47 height 22
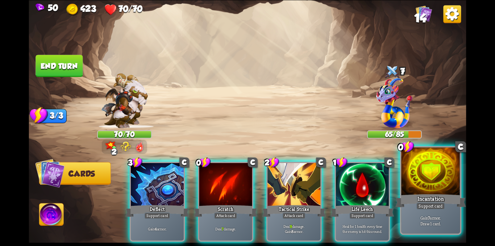
click at [442, 175] on div at bounding box center [430, 172] width 59 height 50
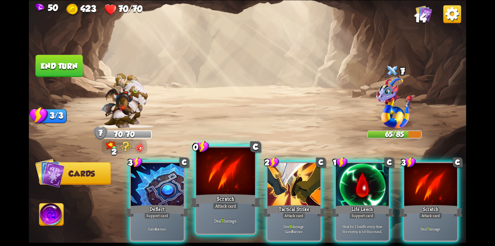
click at [244, 176] on div at bounding box center [225, 172] width 59 height 50
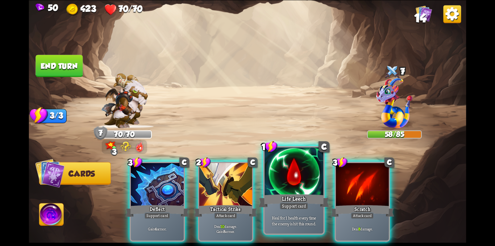
click at [267, 176] on div at bounding box center [293, 172] width 59 height 50
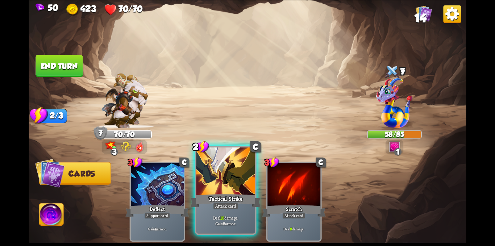
click at [229, 180] on div at bounding box center [225, 172] width 59 height 50
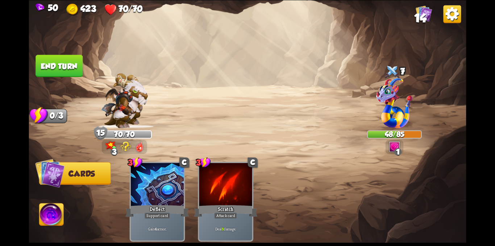
click at [76, 67] on button "End turn" at bounding box center [58, 66] width 47 height 22
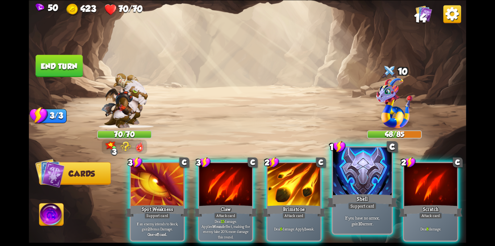
click at [338, 206] on div "Shell" at bounding box center [362, 201] width 71 height 16
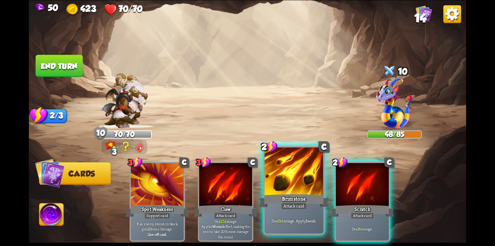
click at [302, 199] on div "Brimstone" at bounding box center [294, 201] width 71 height 16
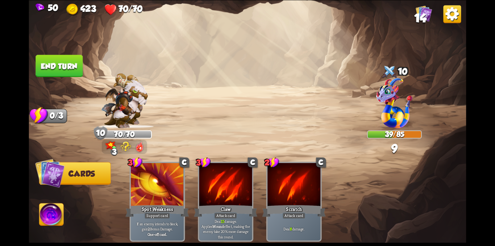
drag, startPoint x: 61, startPoint y: 63, endPoint x: 65, endPoint y: 57, distance: 7.0
click at [64, 58] on button "End turn" at bounding box center [58, 66] width 47 height 22
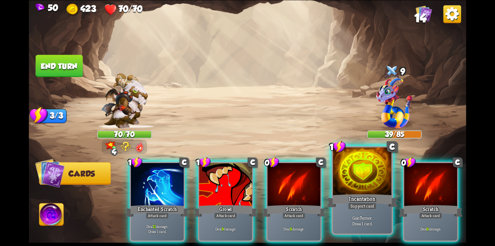
click at [357, 194] on div "Incantation" at bounding box center [362, 201] width 71 height 16
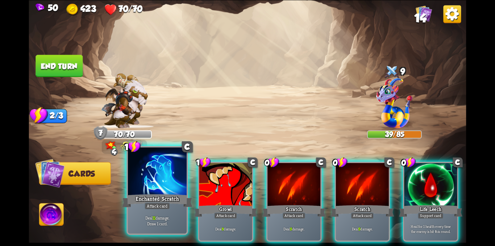
click at [159, 181] on div at bounding box center [157, 172] width 59 height 50
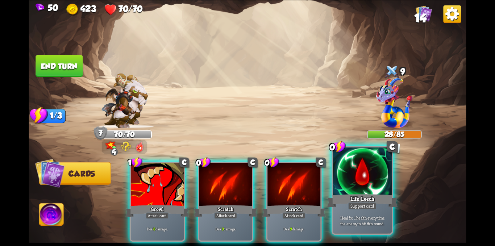
click at [360, 182] on div at bounding box center [362, 172] width 59 height 50
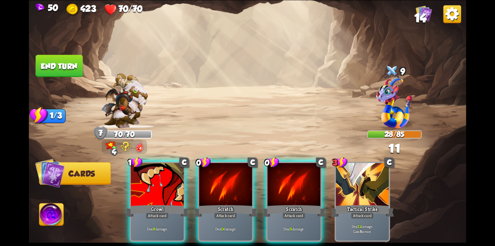
drag, startPoint x: 289, startPoint y: 186, endPoint x: 269, endPoint y: 187, distance: 19.9
click at [284, 186] on div at bounding box center [293, 185] width 53 height 45
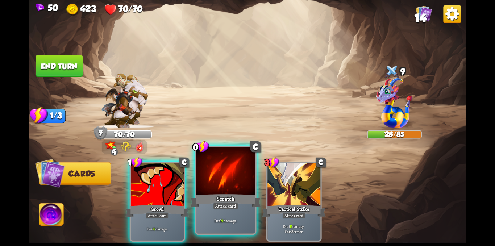
click at [225, 192] on div at bounding box center [225, 172] width 59 height 50
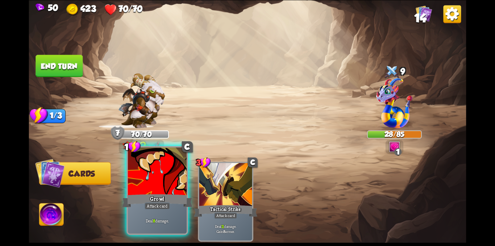
click at [152, 192] on div at bounding box center [157, 172] width 59 height 50
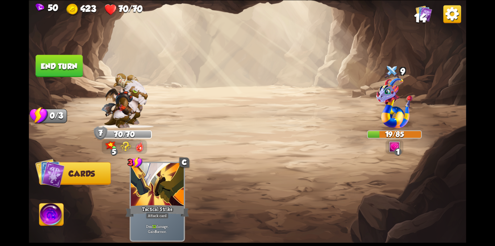
click at [53, 62] on button "End turn" at bounding box center [58, 66] width 47 height 22
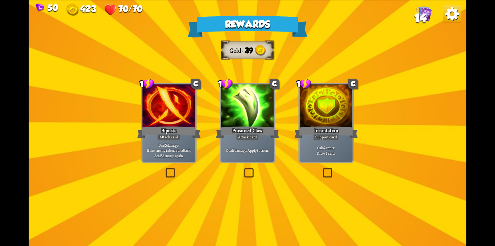
click at [243, 169] on label at bounding box center [243, 169] width 0 height 0
click at [0, 0] on input "checkbox" at bounding box center [0, 0] width 0 height 0
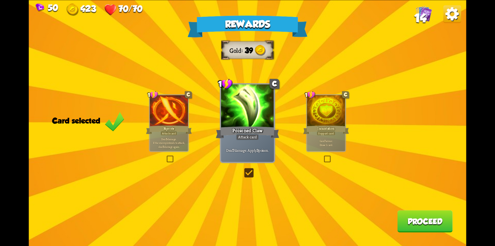
click at [406, 221] on button "Proceed" at bounding box center [424, 221] width 55 height 22
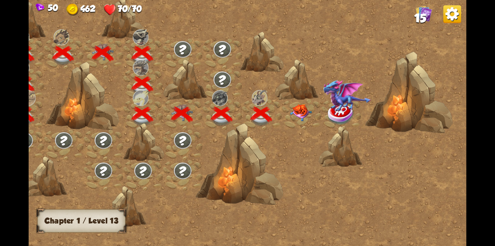
click at [297, 109] on img at bounding box center [301, 112] width 22 height 17
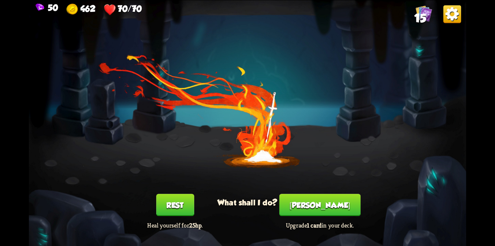
click at [309, 205] on button "[PERSON_NAME]" at bounding box center [319, 205] width 81 height 22
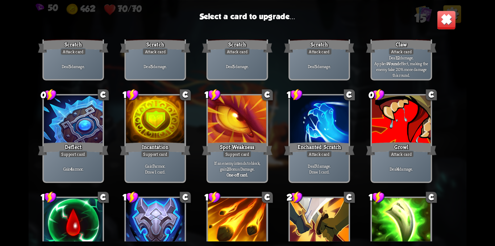
scroll to position [119, 0]
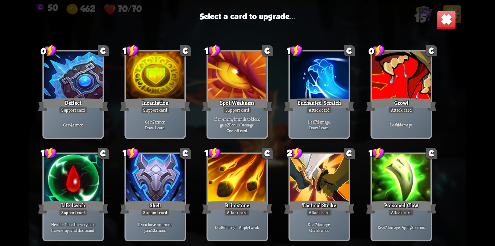
click at [387, 176] on div at bounding box center [401, 179] width 59 height 50
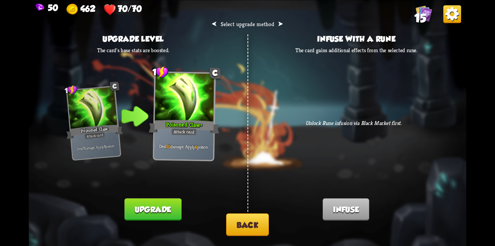
drag, startPoint x: 161, startPoint y: 206, endPoint x: 203, endPoint y: 209, distance: 41.8
click at [161, 208] on button "Upgrade" at bounding box center [152, 209] width 57 height 22
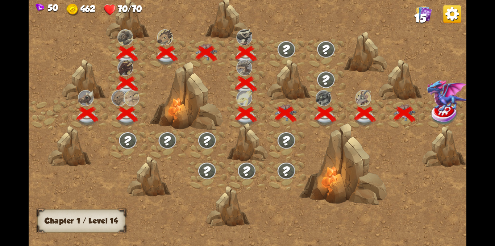
scroll to position [0, 110]
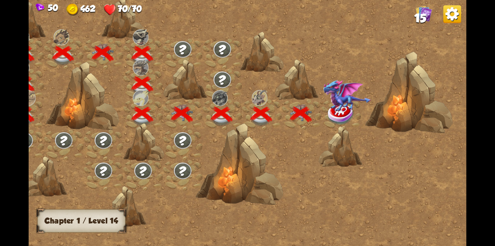
click at [350, 114] on img at bounding box center [340, 114] width 27 height 22
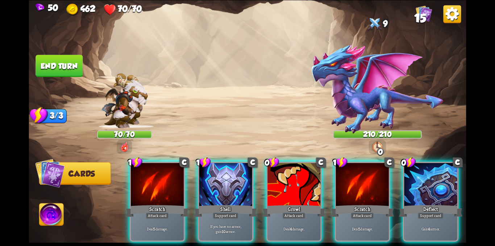
click at [355, 92] on img at bounding box center [376, 88] width 133 height 91
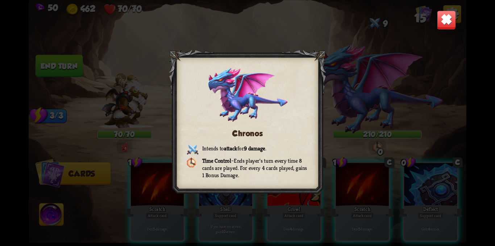
click at [355, 92] on div "Chronos Intends to attack for 9 damage . Time Control – Ends player's turn ever…" at bounding box center [247, 123] width 437 height 246
click at [444, 17] on img at bounding box center [445, 19] width 19 height 19
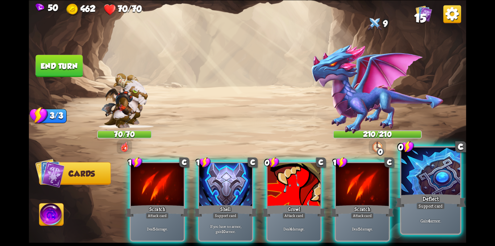
click at [423, 191] on div at bounding box center [430, 172] width 59 height 50
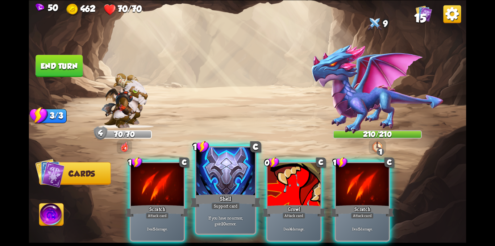
click at [211, 181] on div at bounding box center [225, 172] width 59 height 50
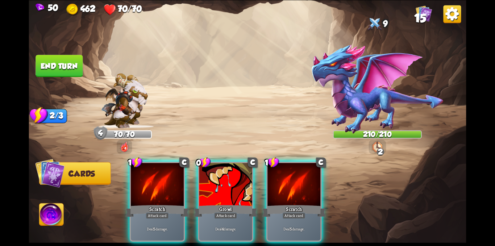
drag, startPoint x: 214, startPoint y: 185, endPoint x: 204, endPoint y: 186, distance: 9.8
click at [212, 185] on div at bounding box center [225, 185] width 53 height 45
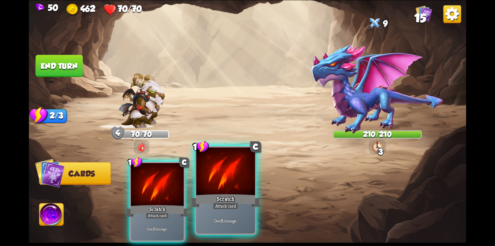
drag, startPoint x: 180, startPoint y: 187, endPoint x: 193, endPoint y: 185, distance: 12.4
click at [182, 187] on div at bounding box center [157, 185] width 53 height 45
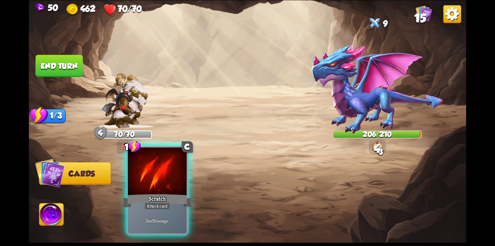
click at [193, 185] on div "1 C Scratch Attack card Deal 5 damage." at bounding box center [291, 191] width 350 height 109
drag, startPoint x: 207, startPoint y: 194, endPoint x: 132, endPoint y: 164, distance: 80.3
click at [201, 191] on div "1 C Scratch Attack card Deal 5 damage." at bounding box center [291, 191] width 350 height 109
click at [130, 164] on div at bounding box center [157, 172] width 59 height 50
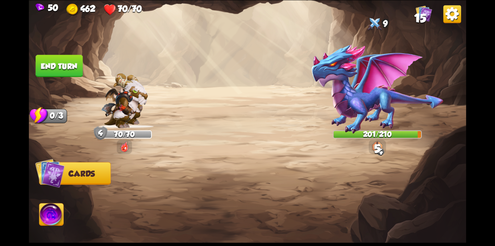
click at [63, 59] on button "End turn" at bounding box center [58, 66] width 47 height 22
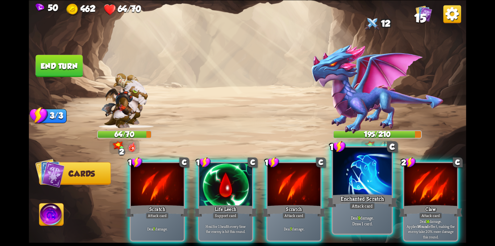
click at [367, 181] on div at bounding box center [362, 172] width 59 height 50
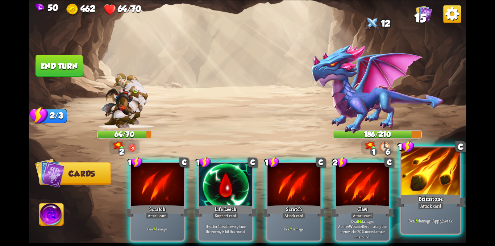
click at [418, 193] on div "Brimstone" at bounding box center [430, 201] width 71 height 16
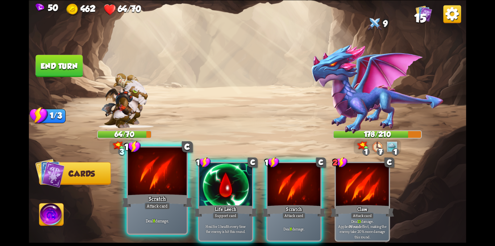
click at [165, 186] on div at bounding box center [157, 172] width 59 height 50
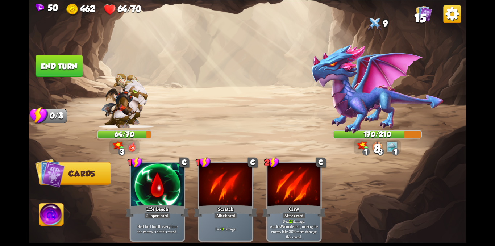
click at [71, 65] on button "End turn" at bounding box center [58, 66] width 47 height 22
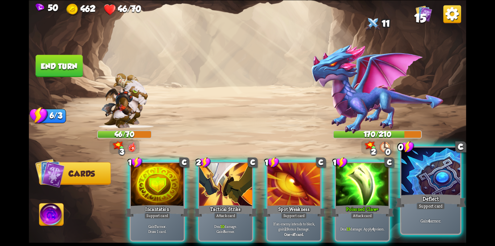
click at [443, 189] on div at bounding box center [430, 172] width 59 height 50
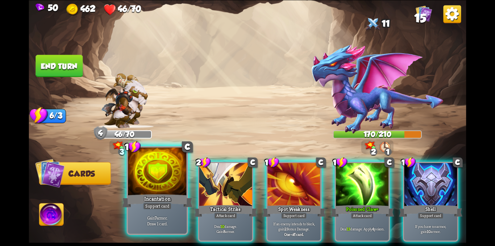
click at [141, 198] on div "Incantation" at bounding box center [157, 201] width 71 height 16
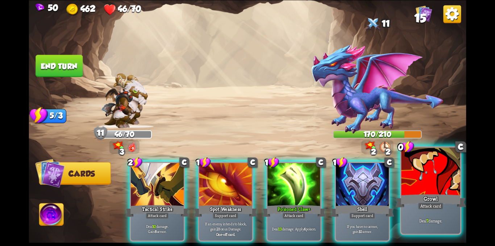
click at [421, 202] on div "Attack card" at bounding box center [431, 205] width 26 height 7
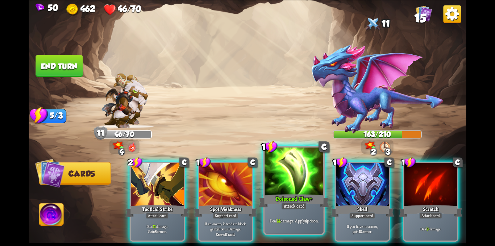
click at [290, 199] on div "Poisoned Claw+" at bounding box center [294, 201] width 71 height 16
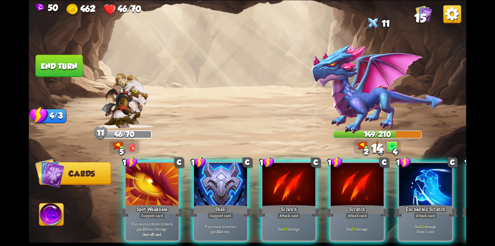
scroll to position [0, 141]
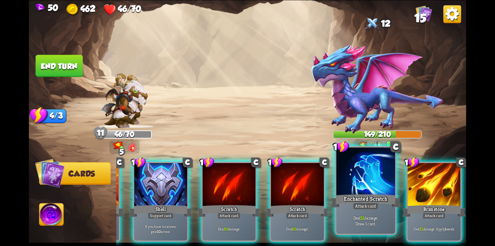
click at [370, 200] on div "Enchanted Scratch" at bounding box center [365, 201] width 71 height 16
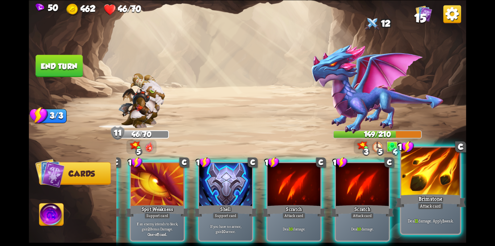
scroll to position [0, 72]
click at [434, 201] on div "Brimstone" at bounding box center [430, 201] width 71 height 16
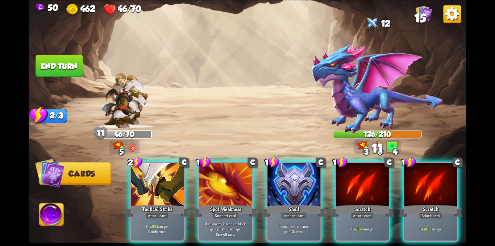
scroll to position [0, 69]
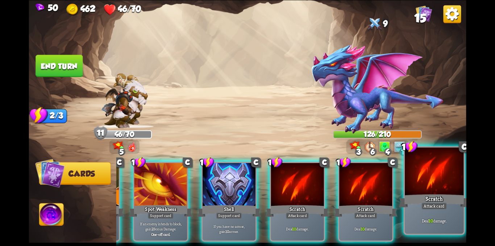
click at [428, 211] on div "Deal 10 damage." at bounding box center [434, 221] width 59 height 26
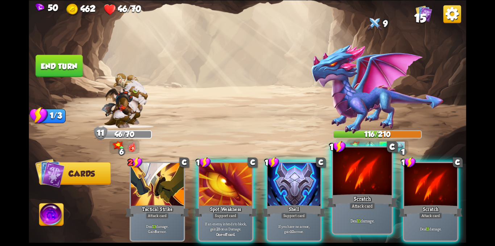
click at [382, 190] on div at bounding box center [362, 172] width 59 height 50
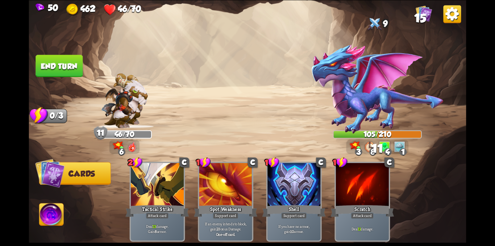
click at [41, 58] on button "End turn" at bounding box center [58, 66] width 47 height 22
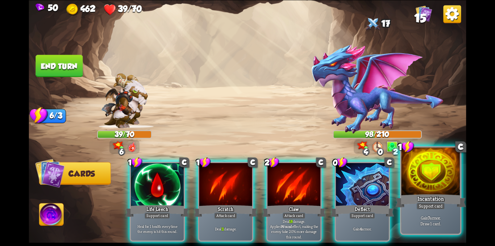
click at [403, 198] on div "Incantation" at bounding box center [430, 201] width 71 height 16
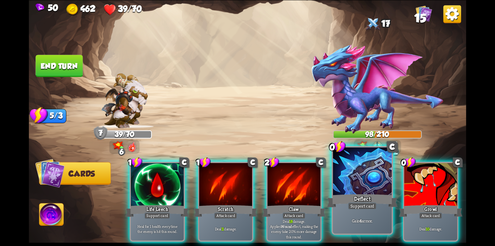
click at [367, 201] on div "Deflect" at bounding box center [362, 201] width 71 height 16
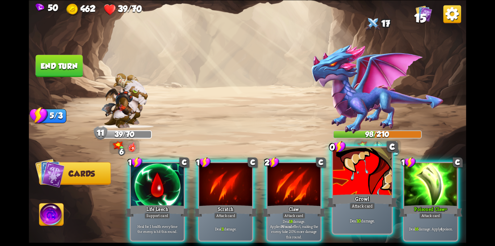
click at [348, 212] on div "Deal 10 damage." at bounding box center [362, 221] width 59 height 26
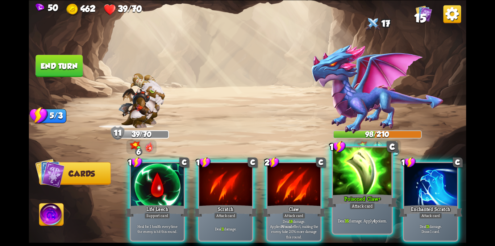
click at [356, 202] on div "Attack card" at bounding box center [363, 205] width 26 height 7
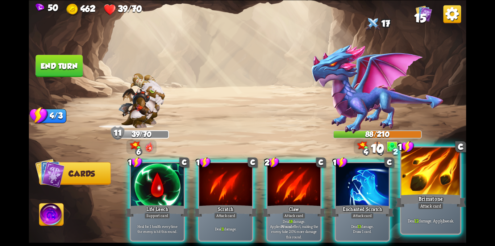
click at [437, 198] on div "Brimstone" at bounding box center [430, 201] width 71 height 16
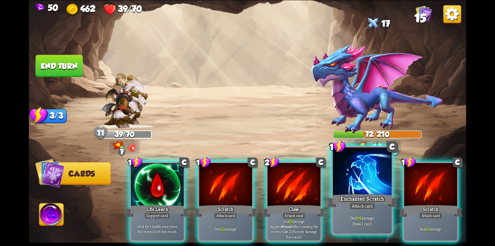
click at [346, 187] on div at bounding box center [362, 172] width 59 height 50
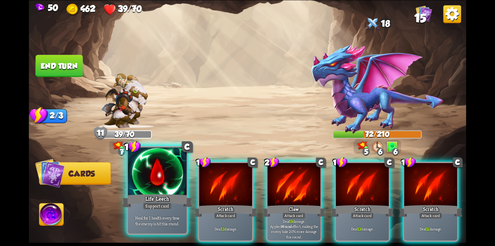
click at [165, 183] on div at bounding box center [157, 172] width 59 height 50
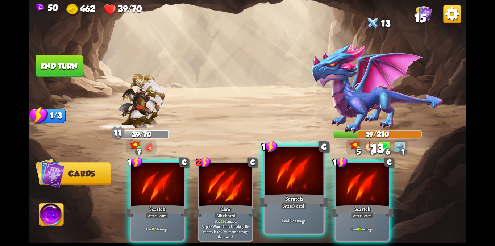
click at [278, 195] on div "Scratch" at bounding box center [294, 201] width 71 height 16
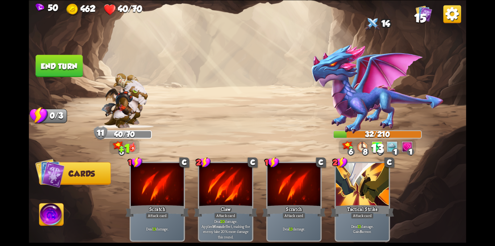
click at [72, 69] on button "End turn" at bounding box center [58, 66] width 47 height 22
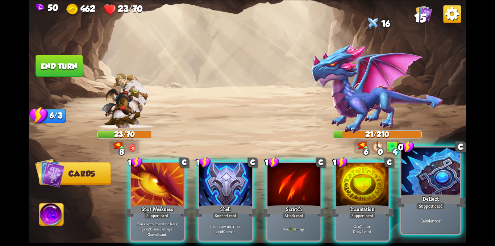
click at [410, 179] on div at bounding box center [430, 172] width 59 height 50
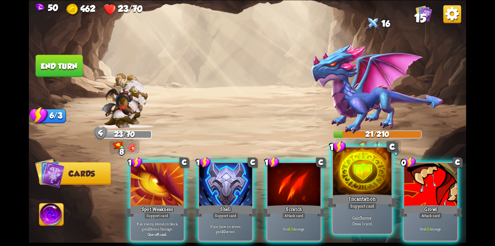
click at [372, 179] on div at bounding box center [362, 172] width 59 height 50
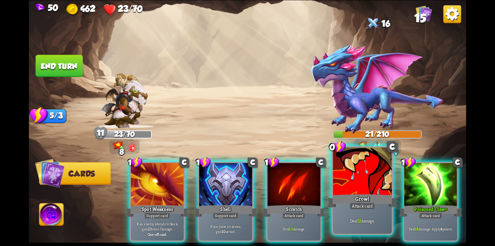
click at [362, 179] on div at bounding box center [362, 172] width 59 height 50
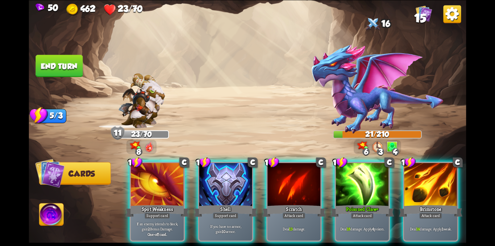
click at [362, 179] on div at bounding box center [362, 185] width 53 height 45
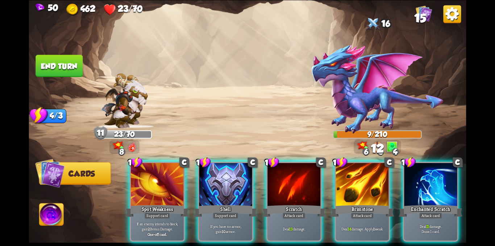
click at [362, 179] on div at bounding box center [362, 185] width 53 height 45
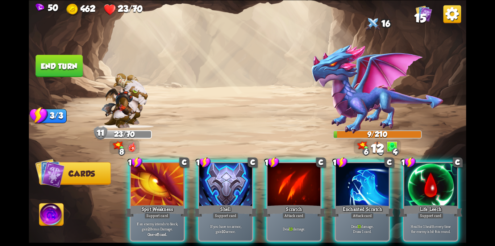
click at [362, 179] on div at bounding box center [362, 185] width 53 height 45
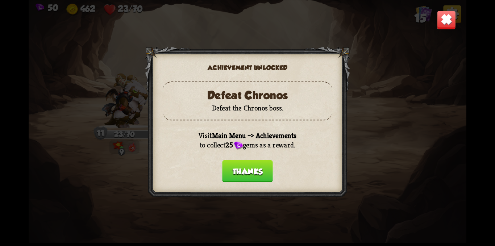
click at [246, 168] on button "Thanks" at bounding box center [247, 171] width 51 height 22
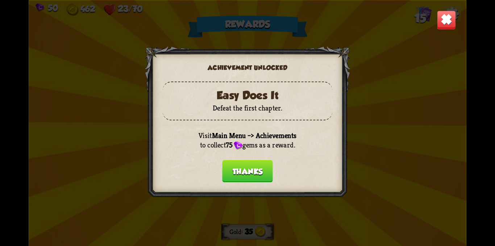
click at [255, 167] on button "Thanks" at bounding box center [247, 171] width 51 height 22
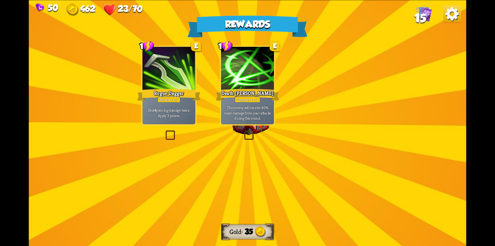
click at [260, 127] on img at bounding box center [251, 117] width 50 height 37
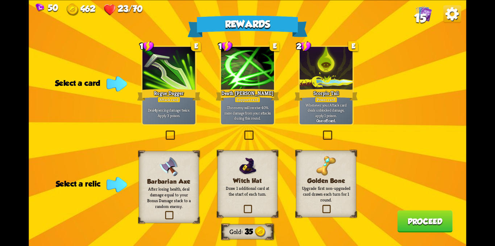
click at [164, 131] on label at bounding box center [164, 131] width 0 height 0
click at [0, 0] on input "checkbox" at bounding box center [0, 0] width 0 height 0
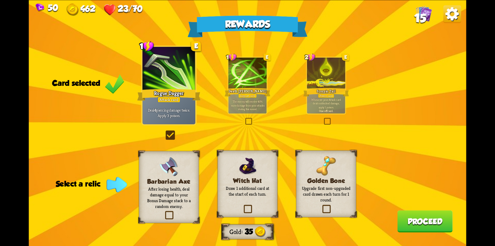
click at [242, 206] on label at bounding box center [242, 206] width 0 height 0
click at [0, 0] on input "checkbox" at bounding box center [0, 0] width 0 height 0
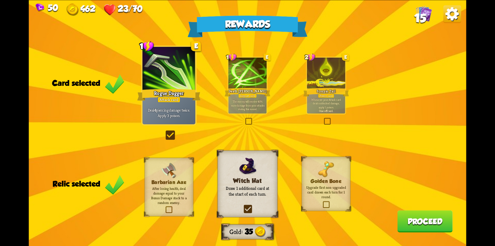
click at [415, 217] on button "Proceed" at bounding box center [424, 221] width 55 height 22
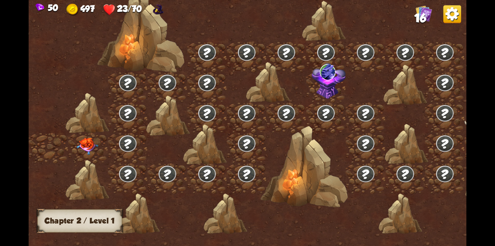
click at [88, 146] on img at bounding box center [87, 146] width 22 height 17
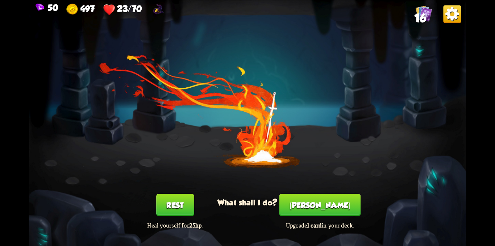
click at [176, 200] on button "Rest" at bounding box center [175, 205] width 38 height 22
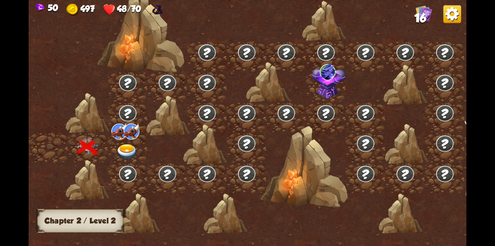
click at [121, 149] on img at bounding box center [127, 152] width 22 height 16
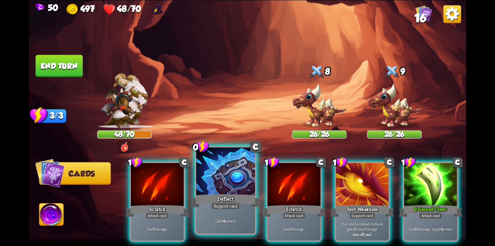
click at [239, 205] on div "Support card" at bounding box center [225, 205] width 29 height 7
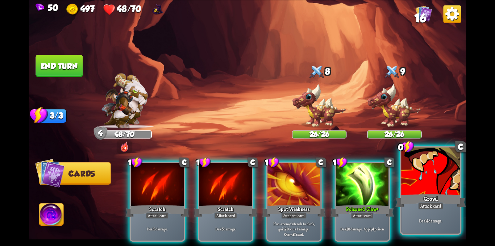
click at [421, 178] on div at bounding box center [430, 172] width 59 height 50
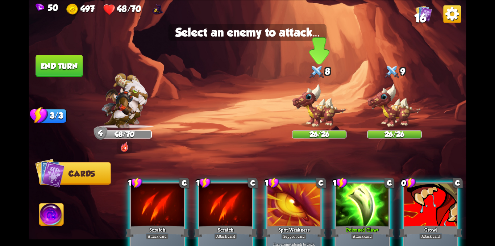
click at [319, 104] on img at bounding box center [319, 105] width 55 height 45
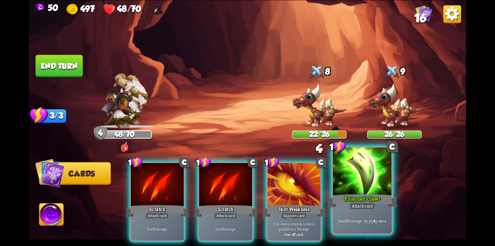
click at [354, 181] on div at bounding box center [362, 172] width 59 height 50
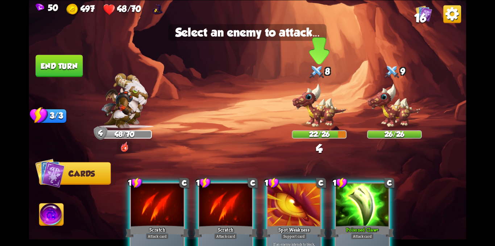
click at [321, 113] on img at bounding box center [319, 105] width 55 height 45
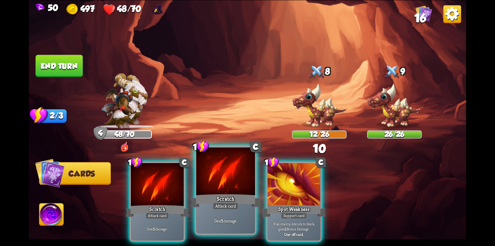
drag, startPoint x: 231, startPoint y: 180, endPoint x: 352, endPoint y: 109, distance: 139.5
click at [235, 179] on div at bounding box center [225, 172] width 59 height 50
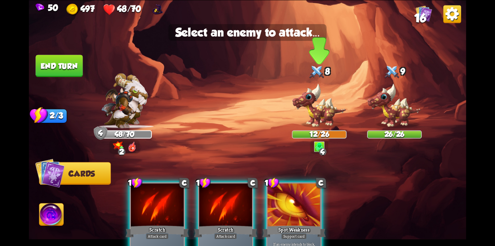
click at [320, 105] on img at bounding box center [319, 105] width 55 height 45
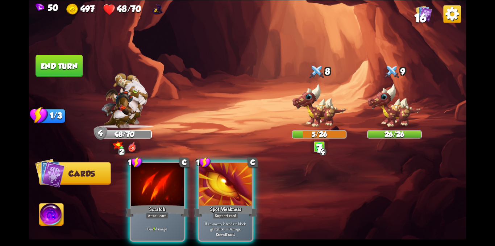
drag, startPoint x: 166, startPoint y: 171, endPoint x: 255, endPoint y: 110, distance: 108.4
click at [177, 163] on div at bounding box center [157, 185] width 53 height 45
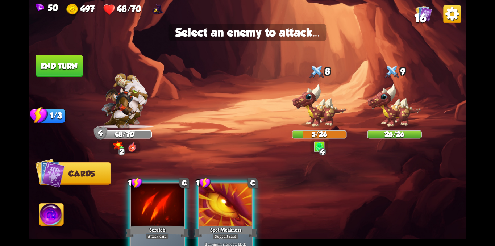
click at [59, 67] on button "End turn" at bounding box center [58, 66] width 47 height 22
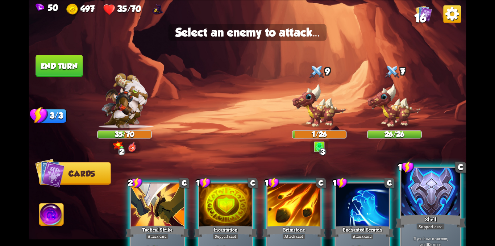
click at [425, 206] on div at bounding box center [430, 193] width 59 height 50
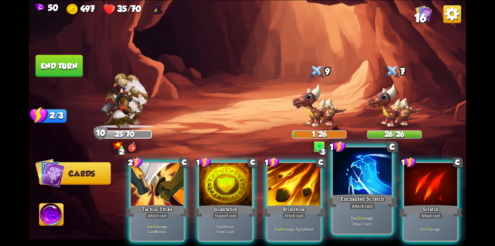
click at [354, 198] on div "Enchanted Scratch" at bounding box center [362, 201] width 71 height 16
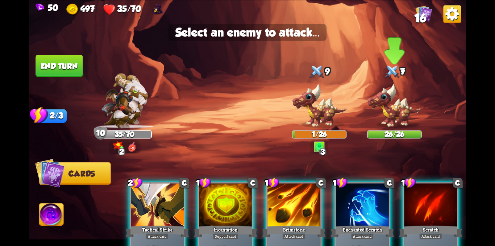
click at [376, 111] on img at bounding box center [394, 105] width 55 height 45
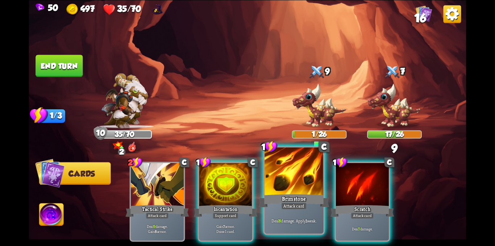
click at [301, 183] on div at bounding box center [293, 172] width 59 height 50
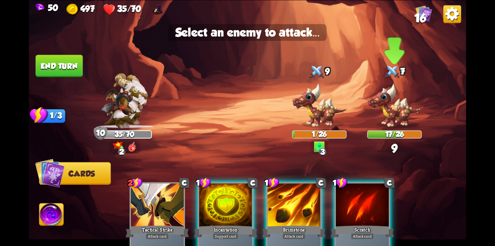
click at [388, 108] on img at bounding box center [394, 105] width 55 height 45
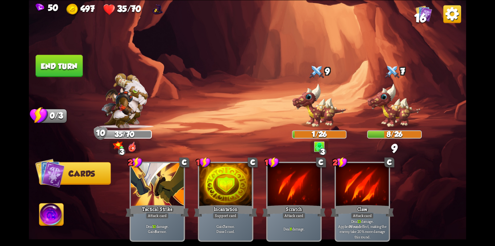
click at [55, 63] on button "End turn" at bounding box center [58, 66] width 47 height 22
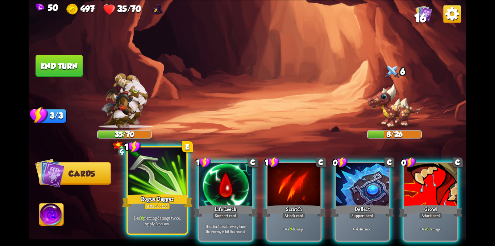
click at [149, 205] on div "Attack card" at bounding box center [158, 205] width 26 height 7
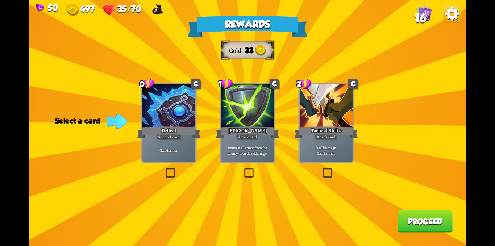
click at [164, 169] on label at bounding box center [164, 169] width 0 height 0
click at [0, 0] on input "checkbox" at bounding box center [0, 0] width 0 height 0
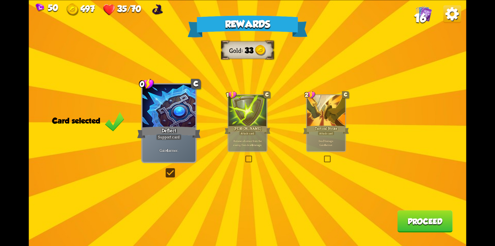
click at [414, 221] on button "Proceed" at bounding box center [424, 221] width 55 height 22
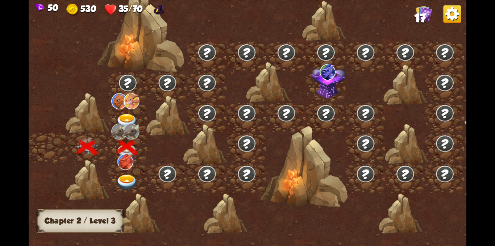
click at [125, 176] on img at bounding box center [127, 183] width 22 height 16
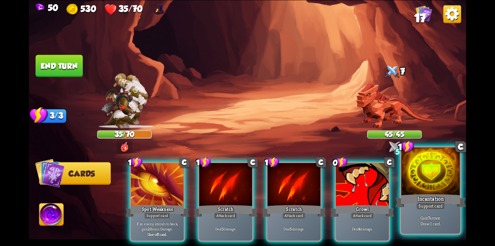
click at [428, 198] on div "Incantation" at bounding box center [430, 201] width 71 height 16
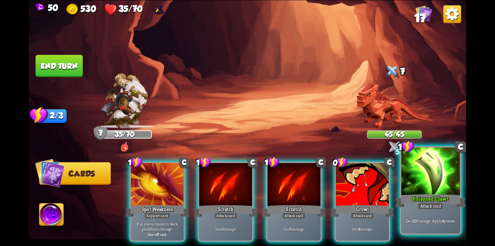
click at [417, 190] on div at bounding box center [430, 172] width 59 height 50
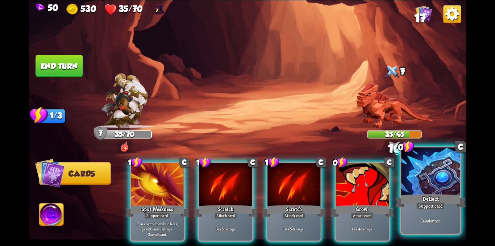
click at [413, 194] on div "Deflect" at bounding box center [430, 201] width 71 height 16
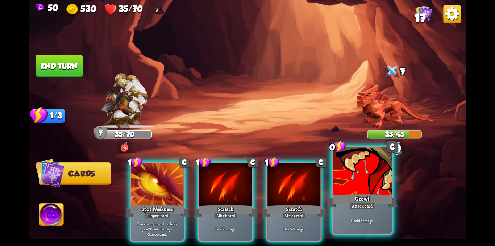
click at [373, 190] on div at bounding box center [362, 172] width 59 height 50
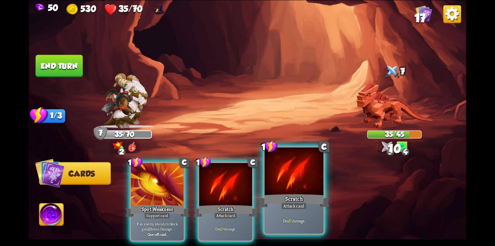
click at [302, 188] on div at bounding box center [293, 172] width 59 height 50
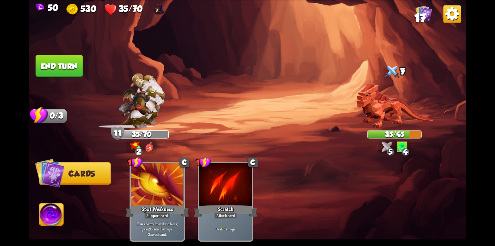
click at [73, 72] on button "End turn" at bounding box center [58, 66] width 47 height 22
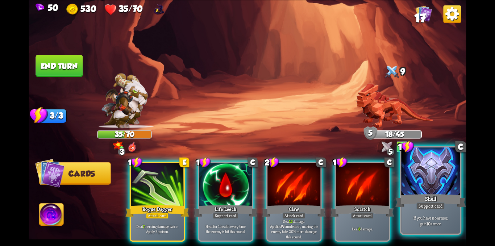
click at [436, 202] on div "Support card" at bounding box center [430, 205] width 29 height 7
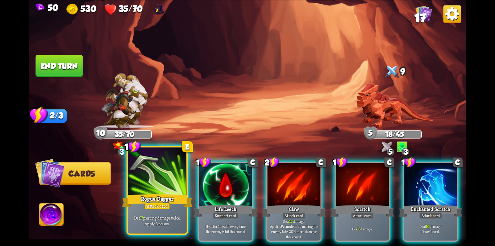
click at [130, 193] on div "Rogue Dagger" at bounding box center [157, 201] width 71 height 16
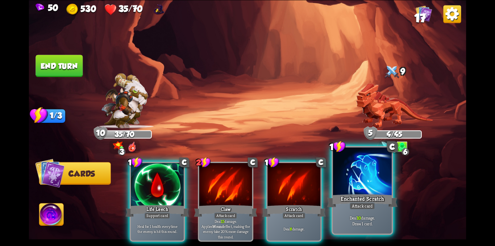
click at [351, 193] on div "Enchanted Scratch" at bounding box center [362, 201] width 71 height 16
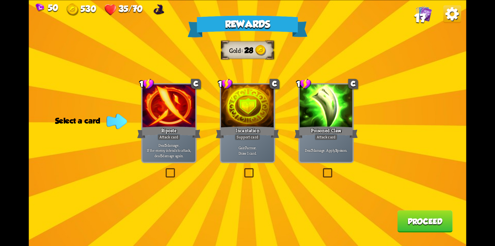
drag, startPoint x: 325, startPoint y: 175, endPoint x: 328, endPoint y: 182, distance: 8.3
click at [321, 169] on label at bounding box center [321, 169] width 0 height 0
click at [0, 0] on input "checkbox" at bounding box center [0, 0] width 0 height 0
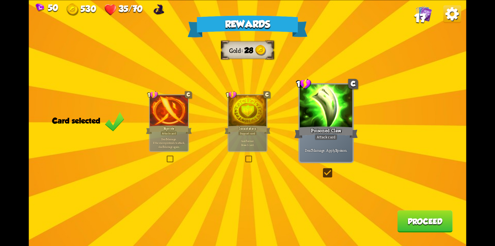
click at [439, 226] on button "Proceed" at bounding box center [424, 221] width 55 height 22
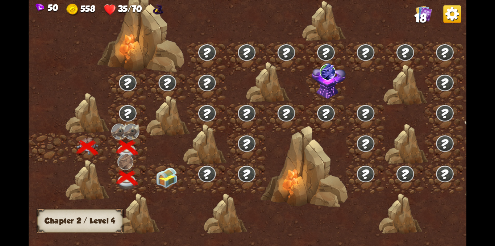
click at [163, 176] on div at bounding box center [167, 178] width 39 height 30
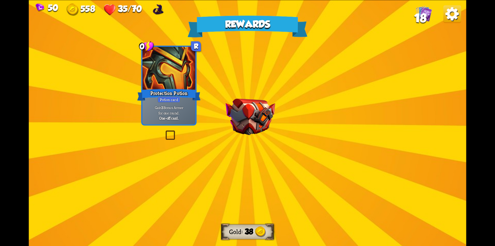
click at [247, 126] on img at bounding box center [251, 117] width 50 height 37
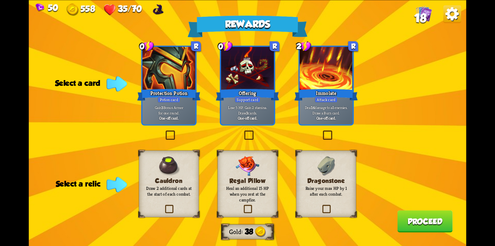
click at [321, 131] on label at bounding box center [321, 131] width 0 height 0
click at [0, 0] on input "checkbox" at bounding box center [0, 0] width 0 height 0
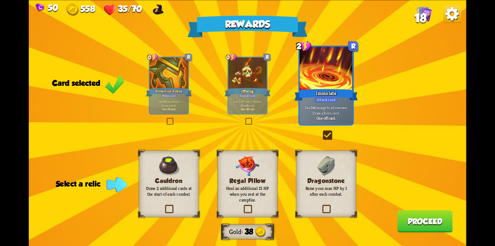
click at [164, 206] on label at bounding box center [164, 206] width 0 height 0
click at [0, 0] on input "checkbox" at bounding box center [0, 0] width 0 height 0
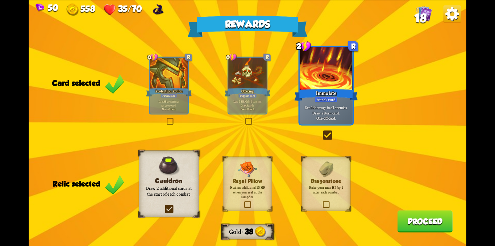
click at [322, 202] on label at bounding box center [322, 202] width 0 height 0
click at [0, 0] on input "checkbox" at bounding box center [0, 0] width 0 height 0
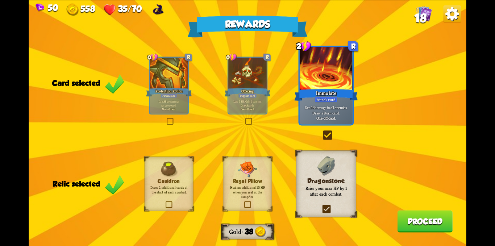
click at [413, 220] on button "Proceed" at bounding box center [424, 221] width 55 height 22
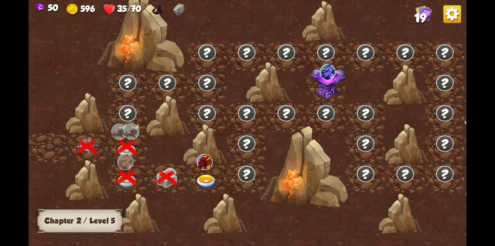
click at [213, 182] on img at bounding box center [207, 183] width 22 height 16
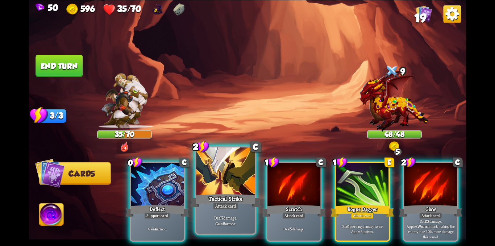
click at [223, 183] on div at bounding box center [225, 172] width 59 height 50
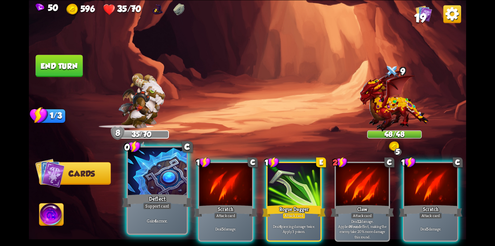
click at [161, 188] on div at bounding box center [157, 172] width 59 height 50
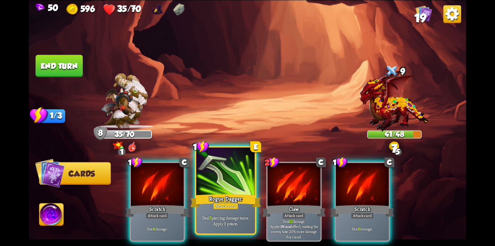
click at [216, 198] on div "Rogue Dagger" at bounding box center [225, 201] width 71 height 16
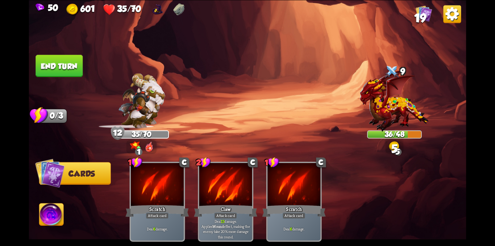
click at [75, 64] on button "End turn" at bounding box center [58, 66] width 47 height 22
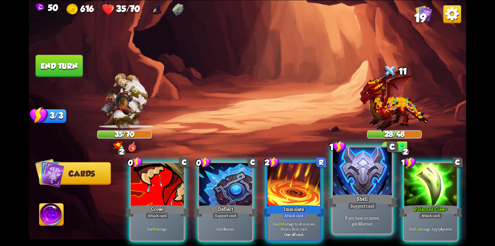
click at [363, 211] on div "If you have no armor, gain 10 armor." at bounding box center [362, 221] width 59 height 26
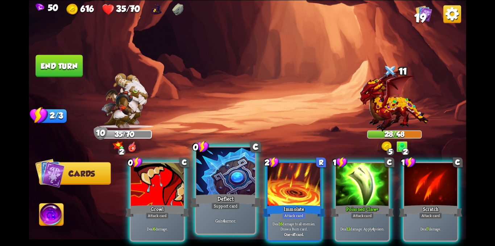
click at [240, 205] on div "Deflect" at bounding box center [225, 201] width 71 height 16
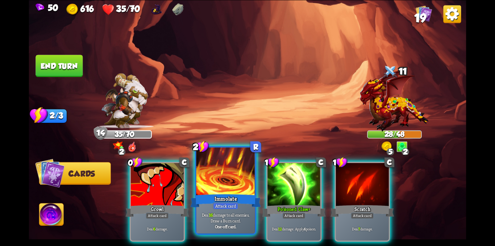
click at [223, 201] on div "Immolate" at bounding box center [225, 201] width 71 height 16
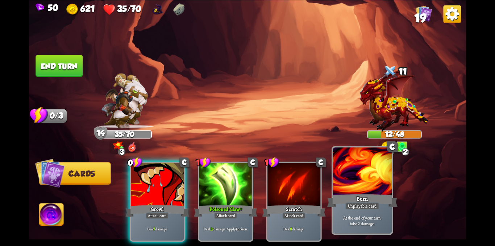
click at [374, 194] on div "Burn" at bounding box center [362, 201] width 71 height 16
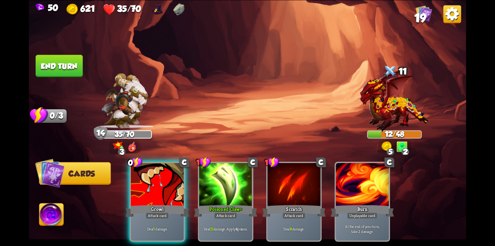
click at [46, 60] on button "End turn" at bounding box center [58, 66] width 47 height 22
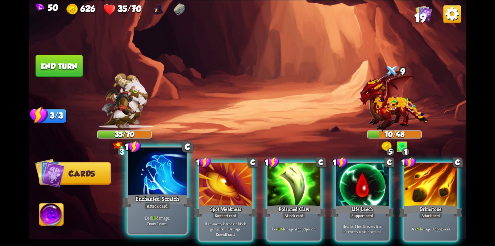
click at [147, 195] on div "Enchanted Scratch" at bounding box center [157, 201] width 71 height 16
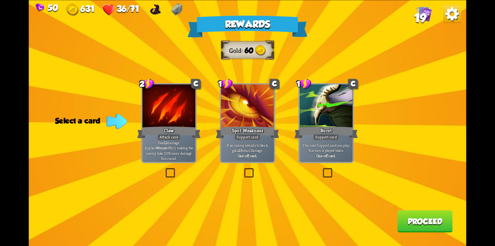
click at [321, 169] on label at bounding box center [321, 169] width 0 height 0
click at [0, 0] on input "checkbox" at bounding box center [0, 0] width 0 height 0
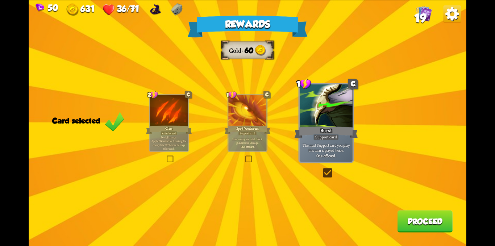
click at [407, 220] on button "Proceed" at bounding box center [424, 221] width 55 height 22
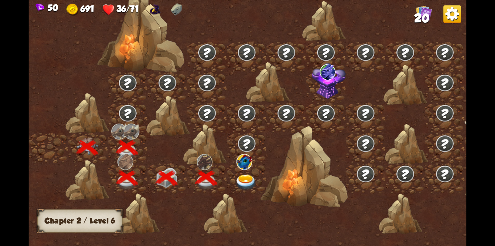
click at [246, 180] on img at bounding box center [246, 183] width 22 height 16
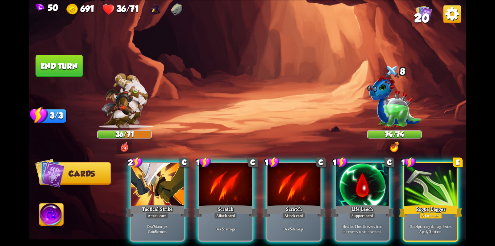
scroll to position [0, 69]
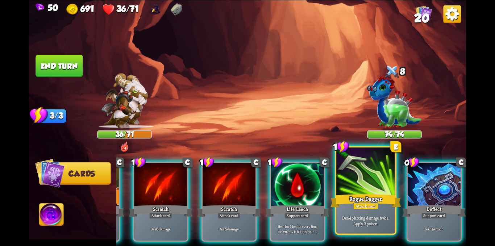
drag, startPoint x: 451, startPoint y: 216, endPoint x: 423, endPoint y: 221, distance: 27.9
click at [449, 217] on div "Gain 4 armor." at bounding box center [433, 228] width 53 height 23
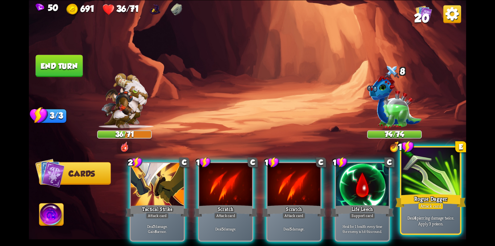
scroll to position [0, 0]
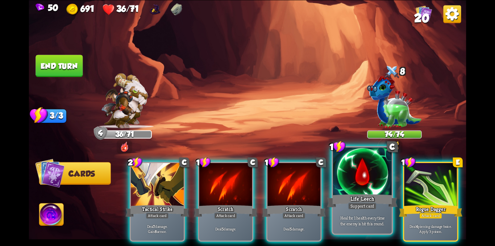
click at [386, 222] on p "Heal for 1 health every time the enemy is hit this round." at bounding box center [362, 221] width 56 height 12
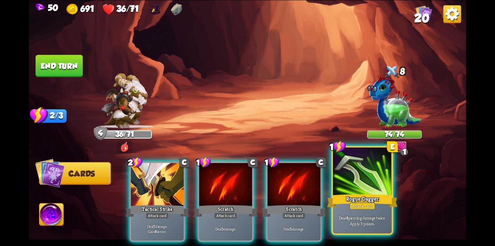
drag, startPoint x: 371, startPoint y: 219, endPoint x: 320, endPoint y: 218, distance: 51.4
click at [371, 219] on p "Deal 4 piercing damage twice. Apply 3 poison." at bounding box center [362, 221] width 56 height 12
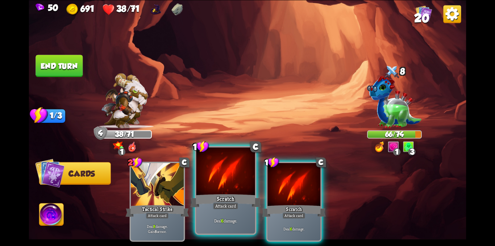
click at [212, 184] on div at bounding box center [225, 172] width 59 height 50
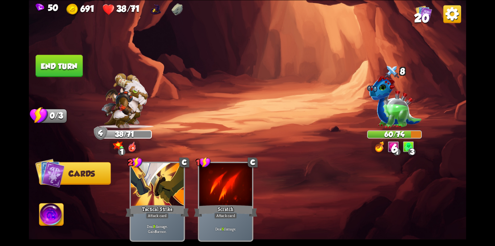
click at [71, 65] on button "End turn" at bounding box center [58, 66] width 47 height 22
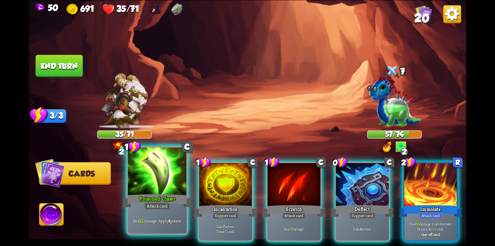
drag, startPoint x: 233, startPoint y: 187, endPoint x: 171, endPoint y: 190, distance: 62.8
click at [231, 187] on div at bounding box center [225, 185] width 53 height 45
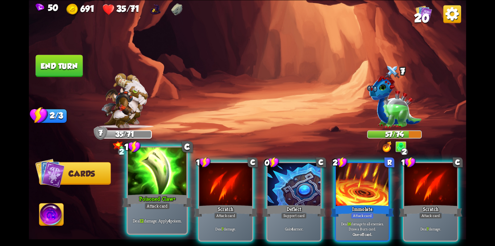
click at [147, 191] on div at bounding box center [157, 172] width 59 height 50
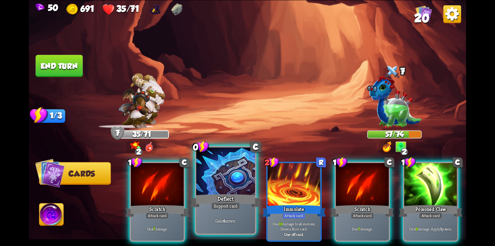
click at [218, 177] on div at bounding box center [225, 172] width 59 height 50
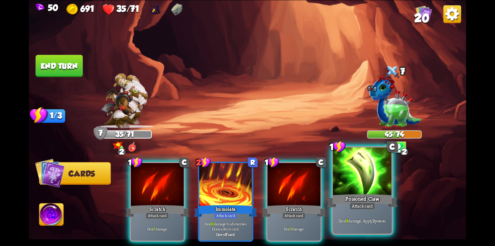
click at [343, 181] on div at bounding box center [362, 172] width 59 height 50
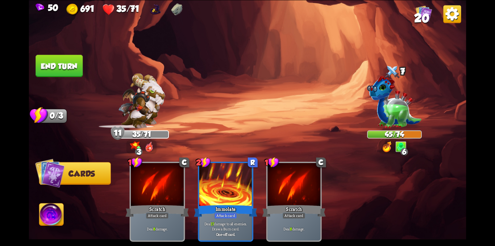
click at [62, 63] on button "End turn" at bounding box center [58, 66] width 47 height 22
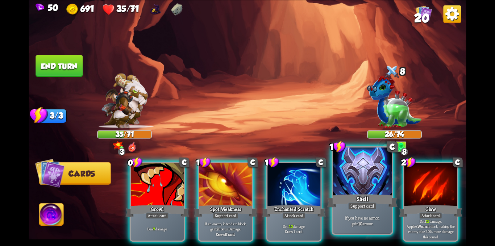
click at [350, 188] on div at bounding box center [362, 172] width 59 height 50
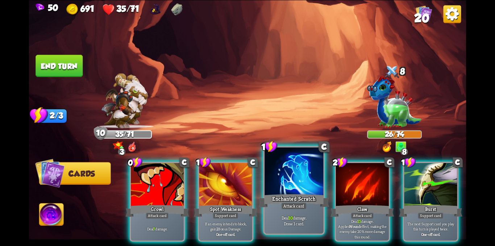
click at [281, 194] on div "Enchanted Scratch" at bounding box center [294, 201] width 71 height 16
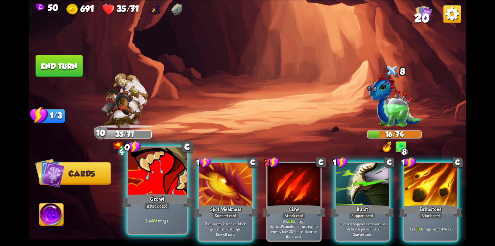
click at [143, 188] on div at bounding box center [157, 172] width 59 height 50
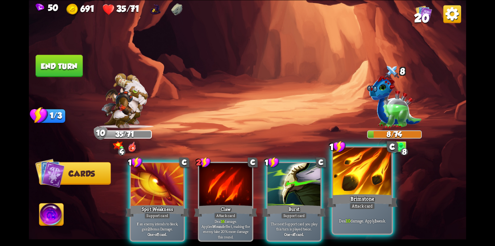
click at [356, 185] on div at bounding box center [362, 172] width 59 height 50
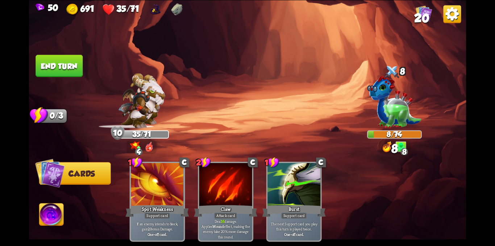
click at [60, 69] on button "End turn" at bounding box center [58, 66] width 47 height 22
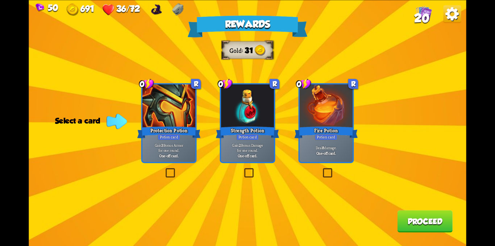
click at [243, 169] on label at bounding box center [243, 169] width 0 height 0
click at [0, 0] on input "checkbox" at bounding box center [0, 0] width 0 height 0
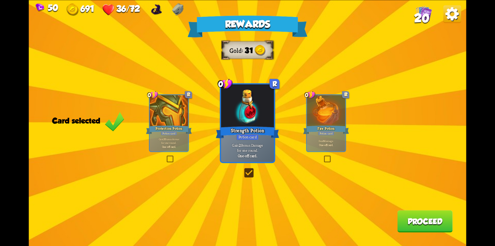
click at [323, 156] on label at bounding box center [323, 156] width 0 height 0
click at [0, 0] on input "checkbox" at bounding box center [0, 0] width 0 height 0
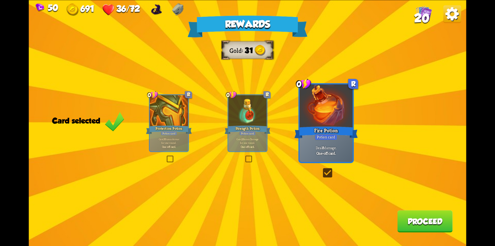
click at [406, 223] on button "Proceed" at bounding box center [424, 221] width 55 height 22
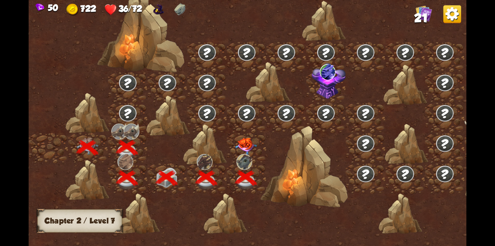
click at [236, 143] on img at bounding box center [246, 146] width 22 height 17
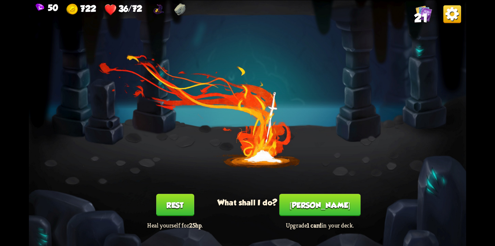
click at [171, 202] on button "Rest" at bounding box center [175, 205] width 38 height 22
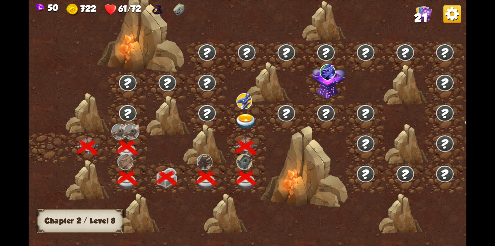
click at [251, 124] on img at bounding box center [246, 122] width 22 height 16
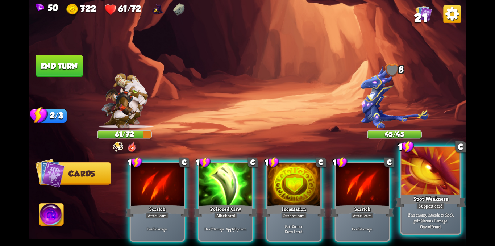
click at [437, 205] on div "Support card" at bounding box center [430, 205] width 29 height 7
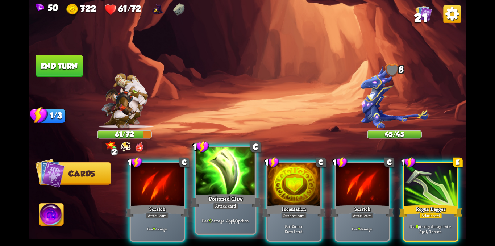
click at [230, 196] on div "Poisoned Claw" at bounding box center [225, 201] width 71 height 16
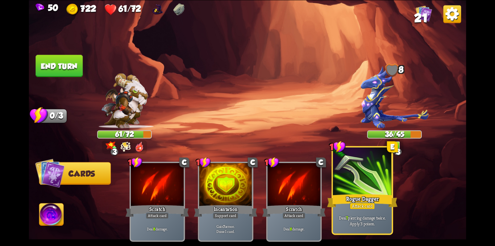
click at [340, 196] on div "Rogue Dagger" at bounding box center [362, 201] width 71 height 16
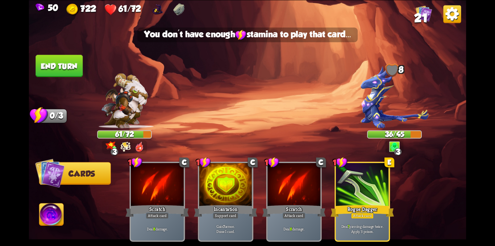
click at [50, 71] on button "End turn" at bounding box center [58, 66] width 47 height 22
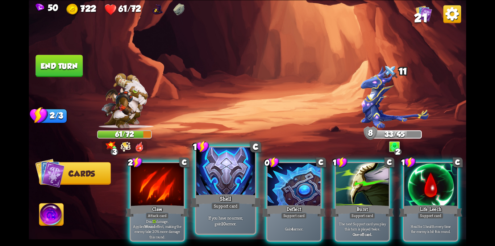
click at [227, 181] on div at bounding box center [225, 172] width 59 height 50
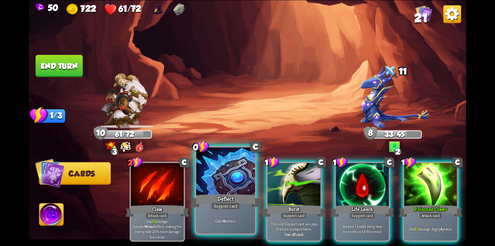
click at [211, 177] on div at bounding box center [225, 172] width 59 height 50
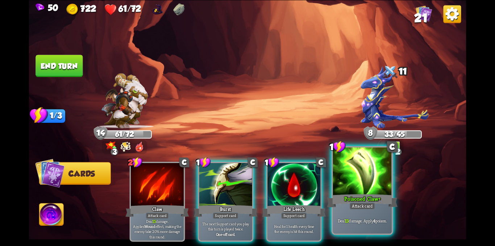
drag, startPoint x: 364, startPoint y: 175, endPoint x: 205, endPoint y: 175, distance: 159.7
click at [363, 175] on div at bounding box center [362, 172] width 59 height 50
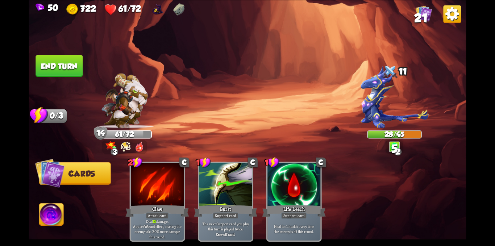
click at [53, 62] on button "End turn" at bounding box center [58, 66] width 47 height 22
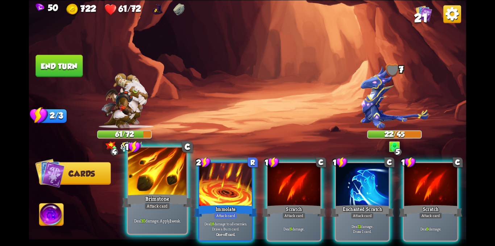
click at [151, 178] on div at bounding box center [157, 172] width 59 height 50
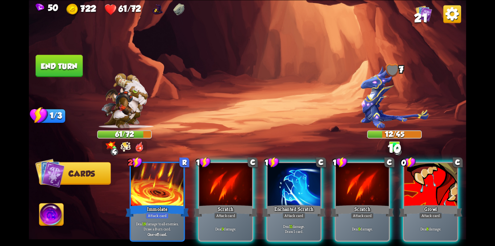
drag, startPoint x: 432, startPoint y: 191, endPoint x: 419, endPoint y: 195, distance: 13.9
click at [429, 193] on div "0 C Growl Attack card Deal 8 damage." at bounding box center [430, 202] width 55 height 80
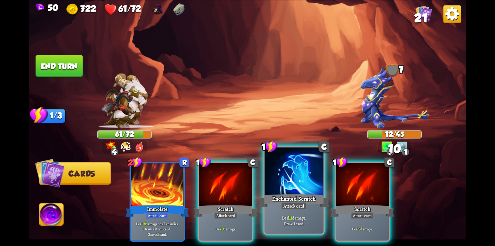
click at [294, 187] on div at bounding box center [293, 172] width 59 height 50
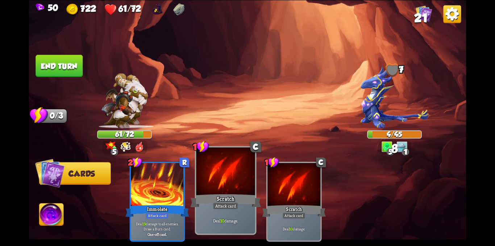
click at [237, 184] on div at bounding box center [225, 172] width 59 height 50
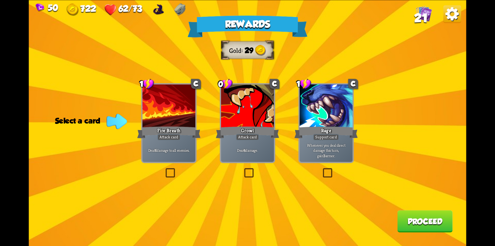
click at [243, 169] on label at bounding box center [243, 169] width 0 height 0
click at [0, 0] on input "checkbox" at bounding box center [0, 0] width 0 height 0
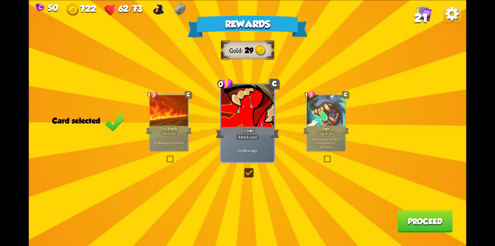
click at [436, 227] on button "Proceed" at bounding box center [424, 221] width 55 height 22
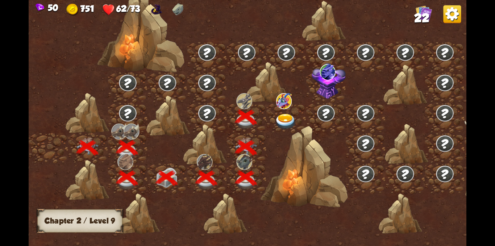
click at [288, 121] on img at bounding box center [286, 122] width 22 height 16
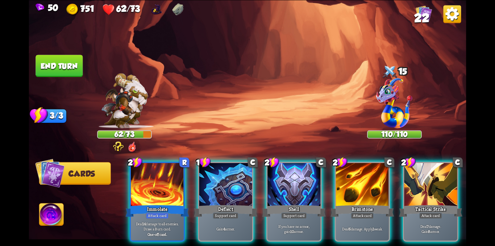
click at [468, 64] on div "50 751 62/73 22 Select an enemy to attack... You don't have enough stamina to p…" at bounding box center [247, 123] width 495 height 246
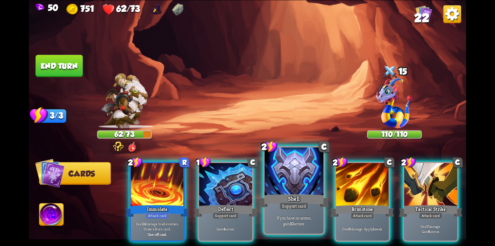
click at [293, 205] on div "Support card" at bounding box center [294, 205] width 29 height 7
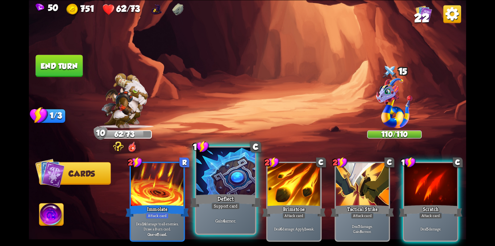
click at [221, 193] on div "Deflect" at bounding box center [225, 201] width 71 height 16
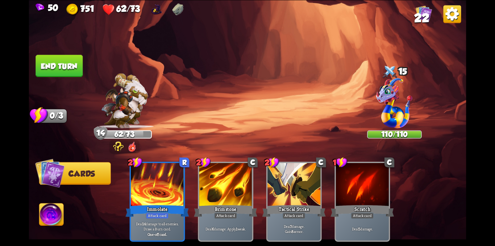
click at [46, 63] on button "End turn" at bounding box center [58, 66] width 47 height 22
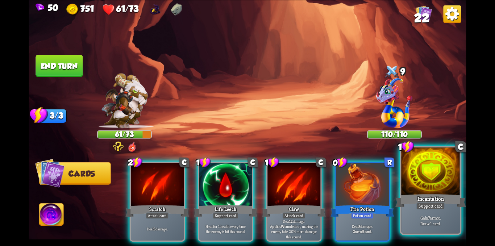
click at [421, 206] on div "Support card" at bounding box center [430, 205] width 29 height 7
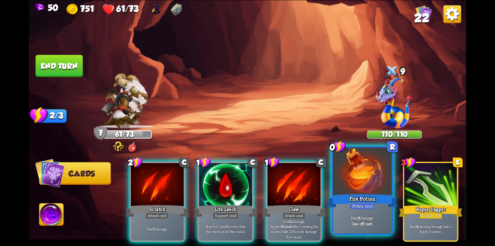
click at [351, 201] on div "Fire Potion" at bounding box center [362, 201] width 71 height 16
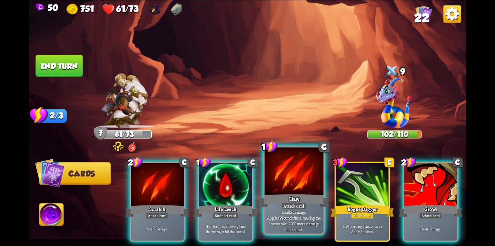
click at [302, 217] on p "Deal 12 damage. Applies Wound effect, making the enemy take 20% more damage thi…" at bounding box center [294, 220] width 56 height 23
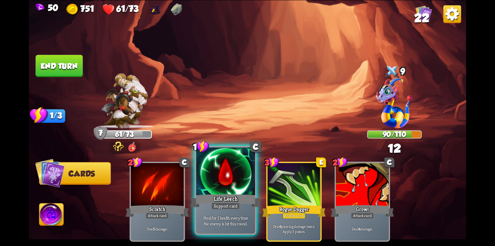
click at [207, 176] on div at bounding box center [225, 172] width 59 height 50
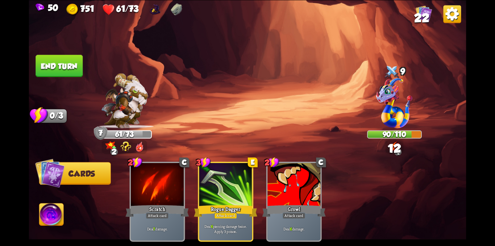
click at [54, 64] on button "End turn" at bounding box center [58, 66] width 47 height 22
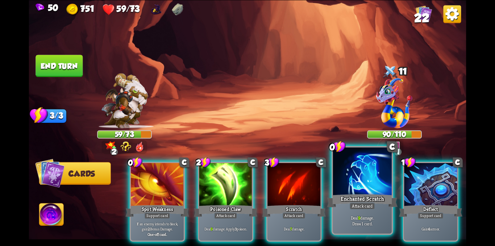
click at [378, 199] on div "Enchanted Scratch" at bounding box center [362, 201] width 71 height 16
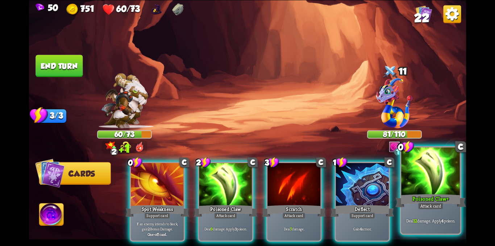
click at [425, 198] on div "Poisoned Claw+" at bounding box center [430, 201] width 71 height 16
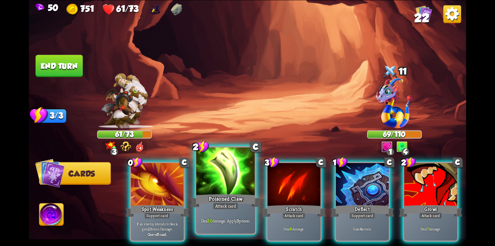
click at [233, 197] on div "Poisoned Claw" at bounding box center [225, 201] width 71 height 16
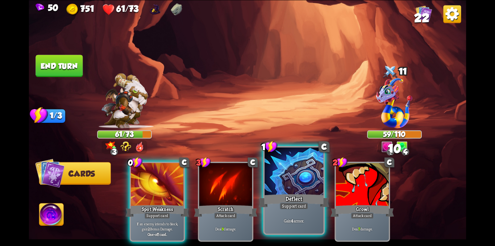
click at [266, 195] on div "Deflect" at bounding box center [294, 201] width 71 height 16
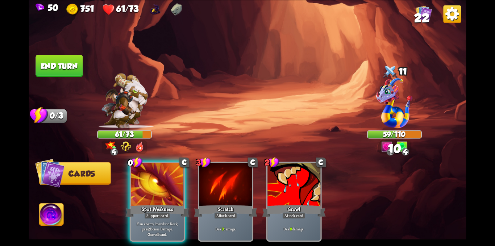
click at [53, 55] on button "End turn" at bounding box center [58, 66] width 47 height 22
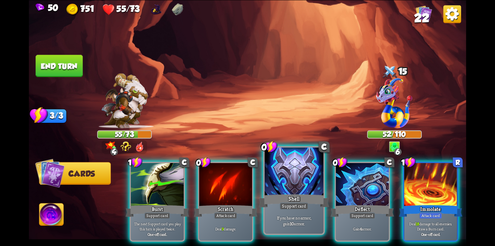
click at [278, 186] on div at bounding box center [293, 172] width 59 height 50
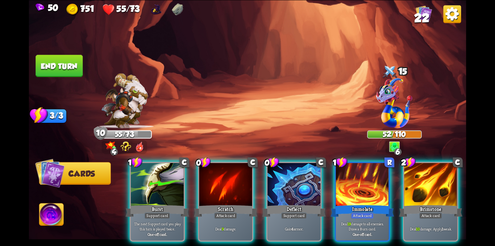
click at [278, 186] on div at bounding box center [293, 185] width 53 height 45
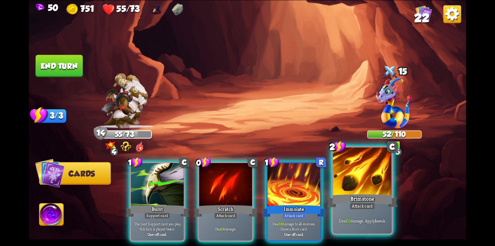
click at [351, 191] on div at bounding box center [362, 172] width 59 height 50
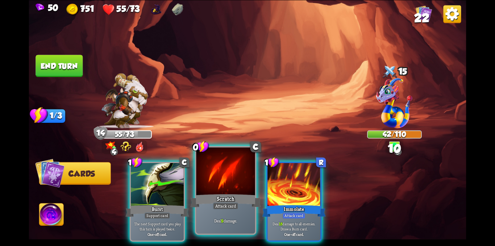
drag, startPoint x: 238, startPoint y: 183, endPoint x: 164, endPoint y: 140, distance: 85.0
click at [238, 183] on div at bounding box center [225, 172] width 59 height 50
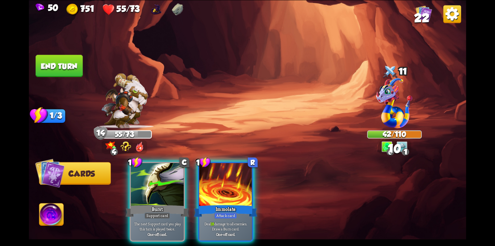
click at [67, 68] on button "End turn" at bounding box center [58, 66] width 47 height 22
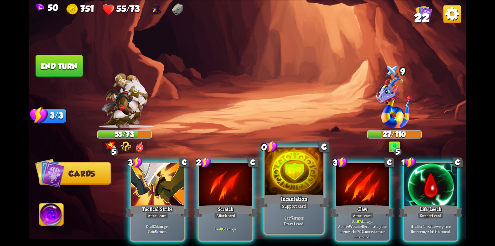
click at [289, 193] on div "Incantation" at bounding box center [294, 201] width 71 height 16
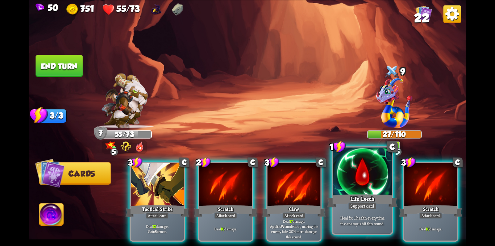
click at [347, 201] on div "Life Leech" at bounding box center [362, 201] width 71 height 16
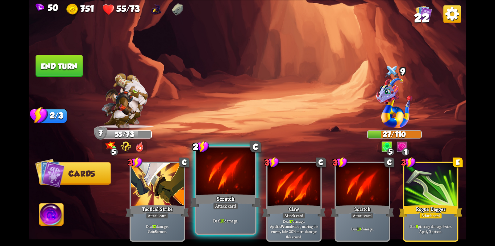
click at [242, 188] on div at bounding box center [225, 172] width 59 height 50
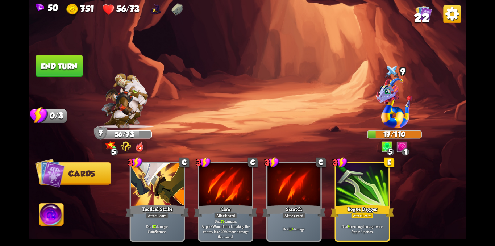
drag, startPoint x: 61, startPoint y: 63, endPoint x: 65, endPoint y: 61, distance: 4.5
click at [61, 62] on button "End turn" at bounding box center [58, 66] width 47 height 22
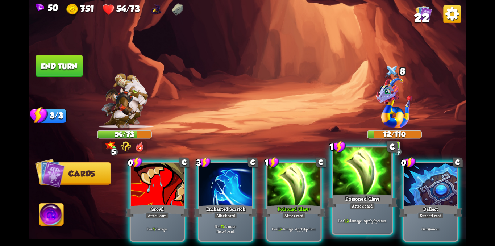
drag, startPoint x: 362, startPoint y: 191, endPoint x: 296, endPoint y: 191, distance: 66.6
click at [361, 191] on div at bounding box center [362, 172] width 59 height 50
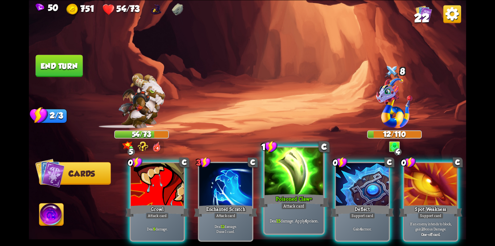
click at [294, 191] on div at bounding box center [293, 172] width 59 height 50
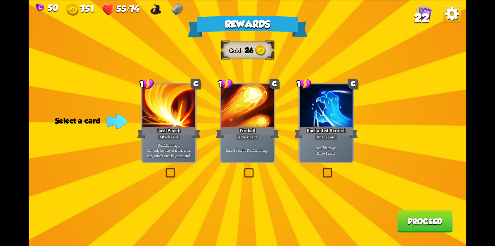
drag, startPoint x: 323, startPoint y: 170, endPoint x: 332, endPoint y: 172, distance: 9.3
click at [321, 169] on label at bounding box center [321, 169] width 0 height 0
click at [0, 0] on input "checkbox" at bounding box center [0, 0] width 0 height 0
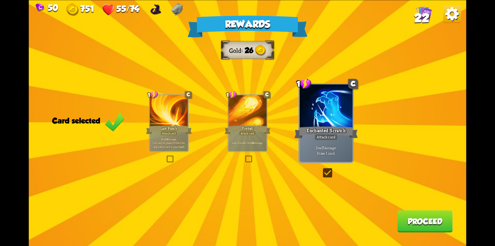
click at [414, 226] on button "Proceed" at bounding box center [424, 221] width 55 height 22
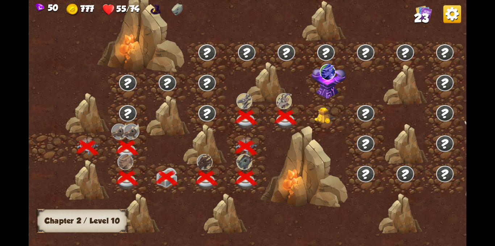
drag, startPoint x: 368, startPoint y: 166, endPoint x: 313, endPoint y: 173, distance: 55.2
click at [317, 114] on img at bounding box center [325, 115] width 22 height 17
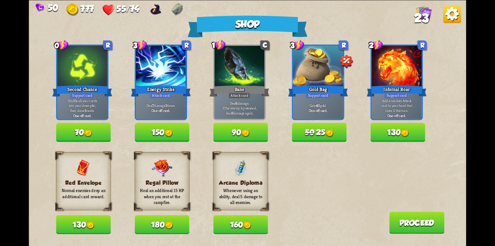
click at [81, 222] on button "130" at bounding box center [83, 224] width 55 height 19
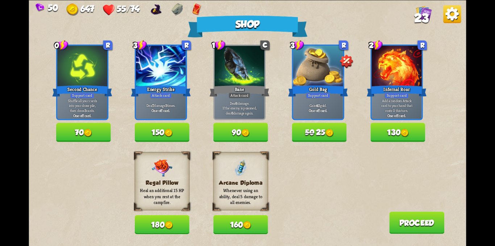
click at [156, 126] on button "150" at bounding box center [162, 132] width 55 height 19
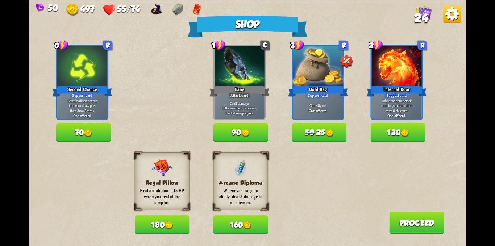
click at [418, 221] on button "Proceed" at bounding box center [416, 223] width 55 height 22
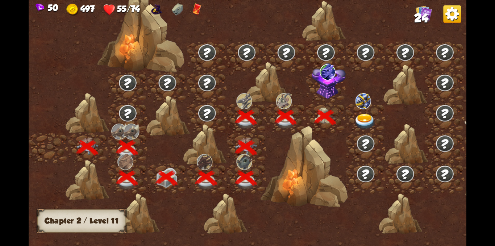
scroll to position [0, 110]
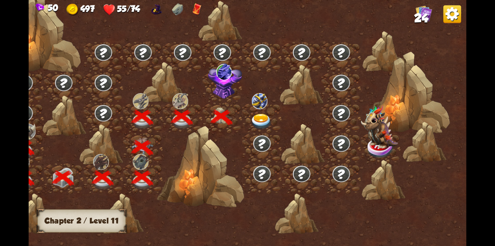
click at [259, 118] on img at bounding box center [261, 122] width 22 height 16
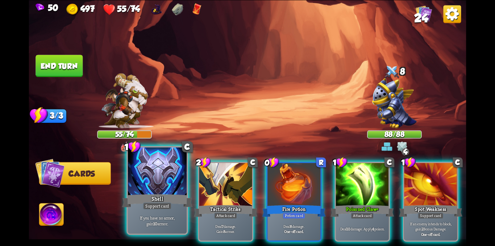
click at [168, 209] on div "Support card" at bounding box center [157, 205] width 29 height 7
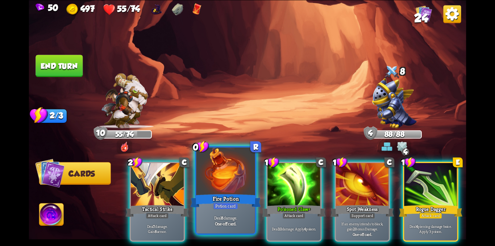
click at [208, 204] on div "Fire Potion" at bounding box center [225, 201] width 71 height 16
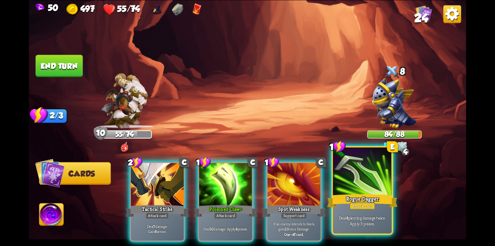
click at [371, 203] on div "Attack card" at bounding box center [363, 205] width 26 height 7
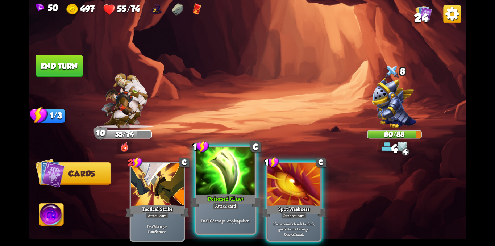
click at [229, 180] on div at bounding box center [225, 172] width 59 height 50
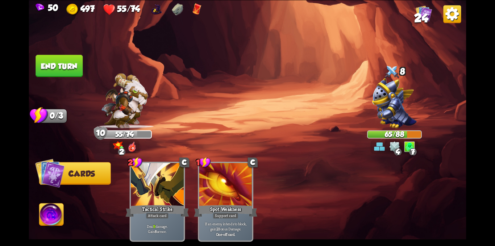
click at [77, 69] on button "End turn" at bounding box center [58, 66] width 47 height 22
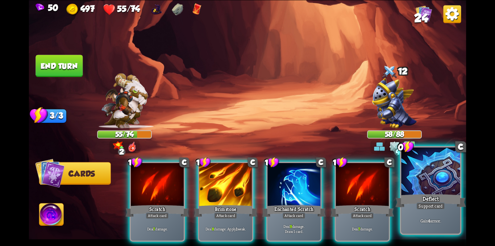
click at [429, 204] on div "Support card" at bounding box center [430, 205] width 29 height 7
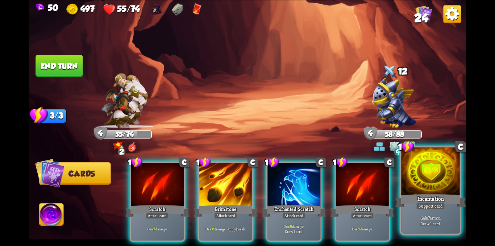
drag, startPoint x: 439, startPoint y: 201, endPoint x: 345, endPoint y: 201, distance: 93.8
click at [436, 201] on div "Incantation" at bounding box center [430, 201] width 71 height 16
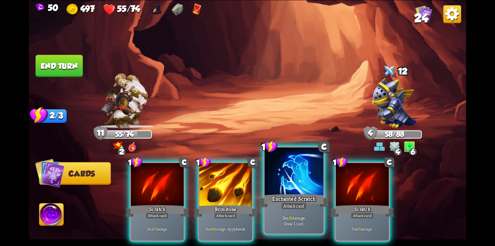
click at [304, 201] on div "Enchanted Scratch" at bounding box center [294, 201] width 71 height 16
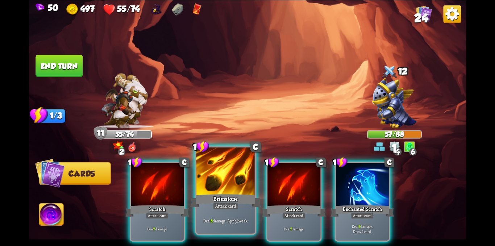
click at [235, 194] on div "Brimstone" at bounding box center [225, 201] width 71 height 16
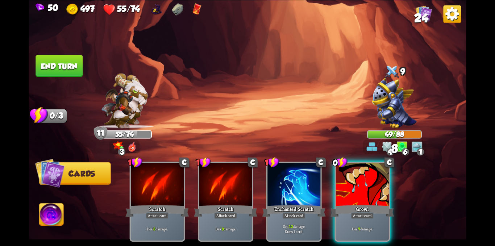
drag, startPoint x: 65, startPoint y: 64, endPoint x: 369, endPoint y: 131, distance: 312.0
click at [369, 131] on div "Select an enemy to attack... You don't have enough stamina to play that card...…" at bounding box center [247, 123] width 437 height 246
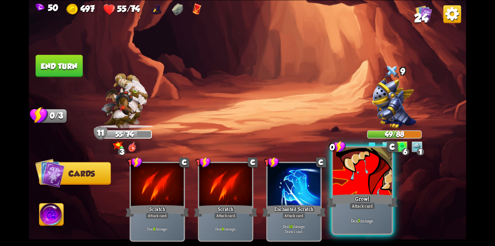
click at [364, 183] on div at bounding box center [362, 172] width 59 height 50
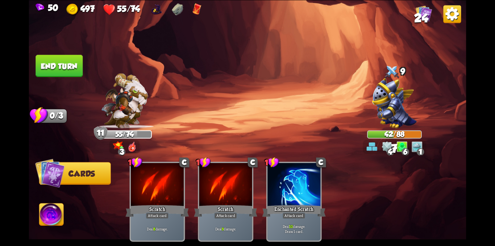
click at [60, 63] on button "End turn" at bounding box center [58, 66] width 47 height 22
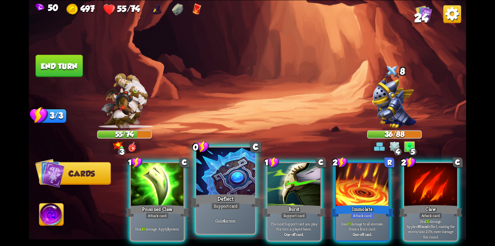
click at [226, 193] on div "Deflect" at bounding box center [225, 201] width 71 height 16
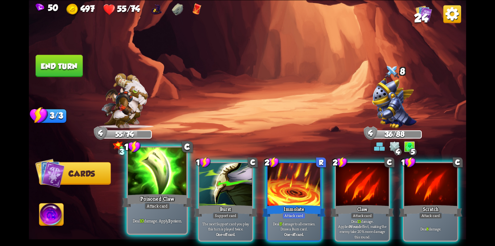
click at [166, 192] on div at bounding box center [157, 172] width 59 height 50
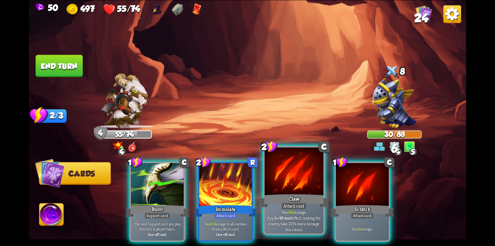
click at [305, 185] on div at bounding box center [293, 172] width 59 height 50
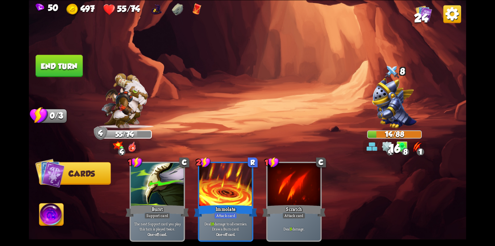
click at [64, 63] on button "End turn" at bounding box center [58, 66] width 47 height 22
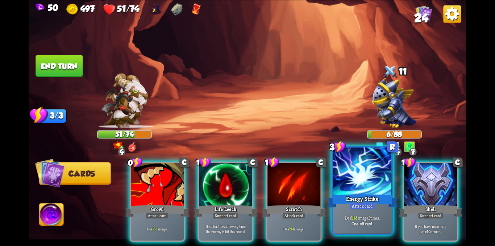
click at [371, 194] on div "Energy Strike" at bounding box center [362, 201] width 71 height 16
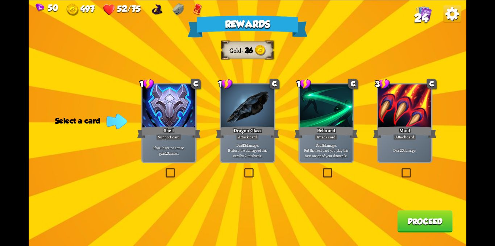
drag, startPoint x: 250, startPoint y: 174, endPoint x: 356, endPoint y: 206, distance: 111.3
click at [243, 169] on label at bounding box center [243, 169] width 0 height 0
click at [0, 0] on input "checkbox" at bounding box center [0, 0] width 0 height 0
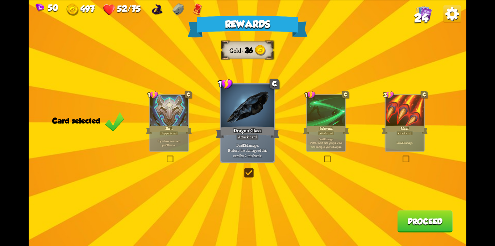
click at [412, 218] on button "Proceed" at bounding box center [424, 221] width 55 height 22
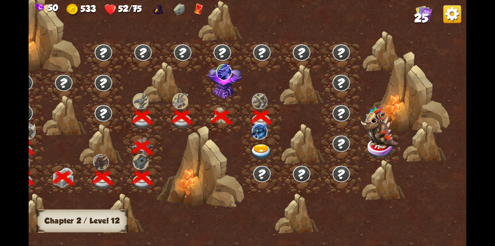
click at [258, 149] on img at bounding box center [261, 152] width 22 height 16
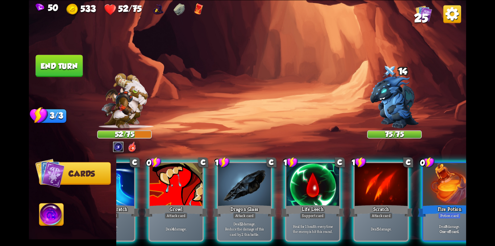
scroll to position [0, 69]
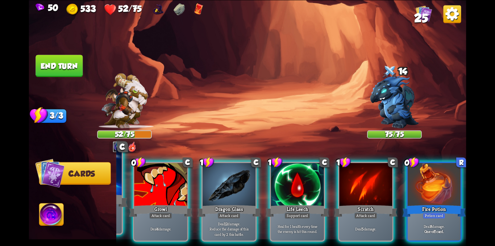
click at [116, 172] on div at bounding box center [92, 172] width 59 height 50
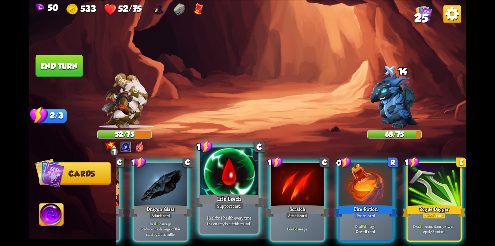
click at [223, 179] on div at bounding box center [229, 172] width 59 height 50
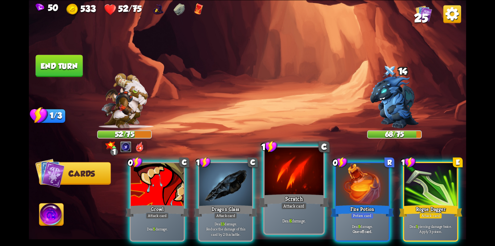
scroll to position [0, 0]
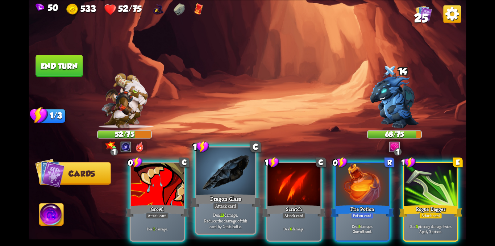
drag, startPoint x: 139, startPoint y: 185, endPoint x: 202, endPoint y: 193, distance: 63.2
click at [157, 190] on div at bounding box center [157, 185] width 53 height 45
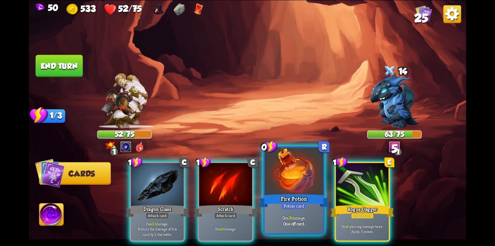
click at [284, 189] on div at bounding box center [293, 172] width 59 height 50
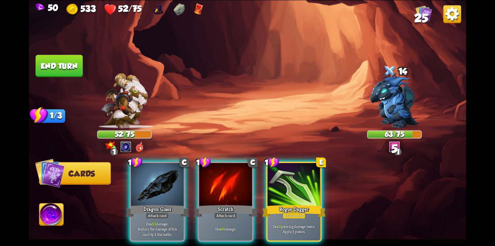
click at [284, 189] on div at bounding box center [293, 185] width 53 height 45
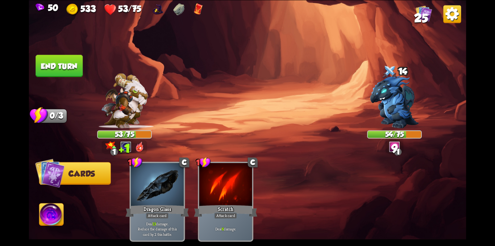
click at [60, 69] on button "End turn" at bounding box center [58, 66] width 47 height 22
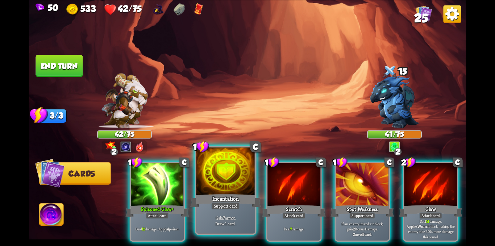
click at [214, 197] on div "Incantation" at bounding box center [225, 201] width 71 height 16
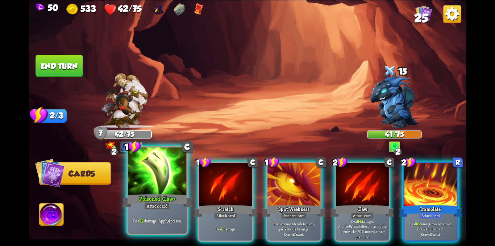
click at [152, 198] on div "Poisoned Claw+" at bounding box center [157, 201] width 71 height 16
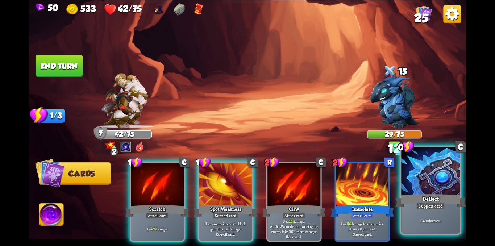
click at [437, 197] on div "Deflect" at bounding box center [430, 201] width 71 height 16
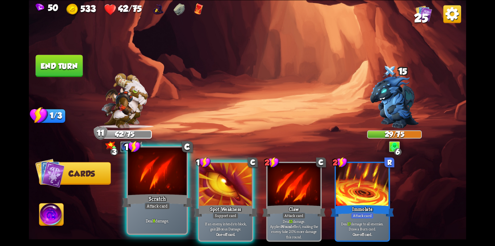
click at [146, 196] on div "Scratch" at bounding box center [157, 201] width 71 height 16
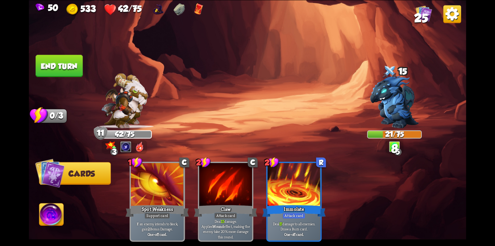
click at [74, 61] on button "End turn" at bounding box center [58, 66] width 47 height 22
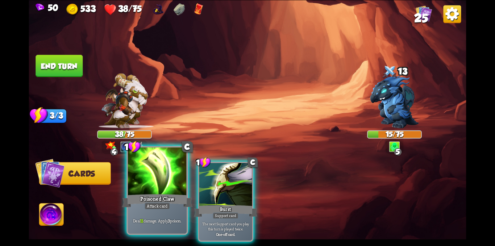
click at [149, 172] on div at bounding box center [157, 172] width 59 height 50
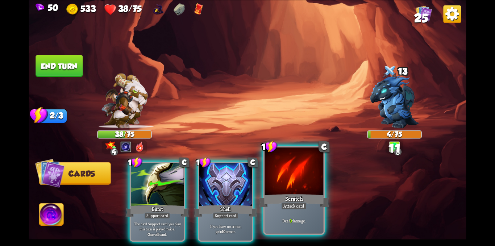
click at [284, 184] on div at bounding box center [293, 172] width 59 height 50
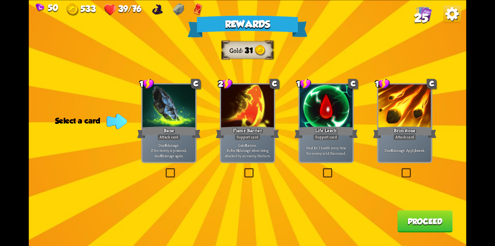
click at [400, 169] on label at bounding box center [400, 169] width 0 height 0
click at [0, 0] on input "checkbox" at bounding box center [0, 0] width 0 height 0
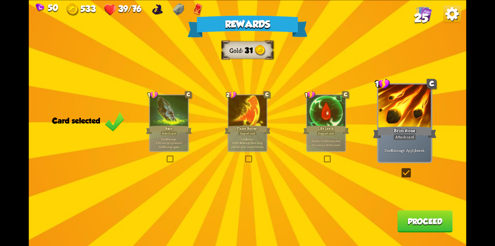
click at [166, 156] on label at bounding box center [166, 156] width 0 height 0
click at [0, 0] on input "checkbox" at bounding box center [0, 0] width 0 height 0
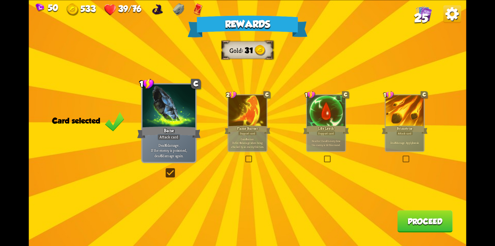
click at [425, 223] on button "Proceed" at bounding box center [424, 221] width 55 height 22
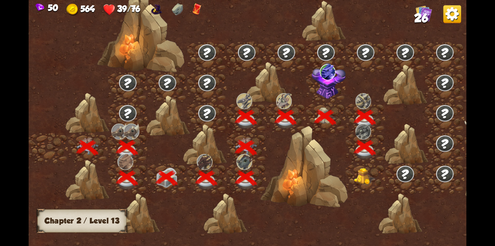
scroll to position [0, 110]
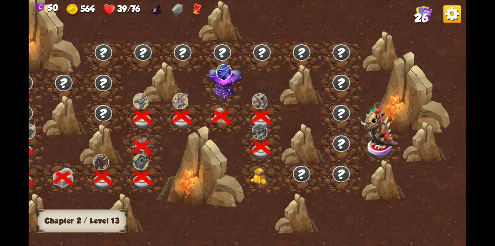
click at [259, 173] on img at bounding box center [261, 176] width 22 height 17
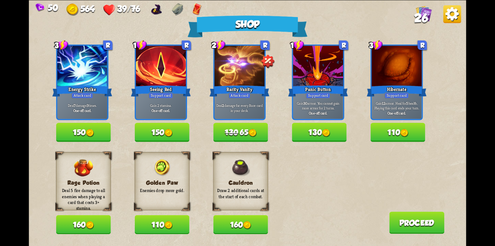
click at [157, 133] on button "150" at bounding box center [162, 132] width 55 height 19
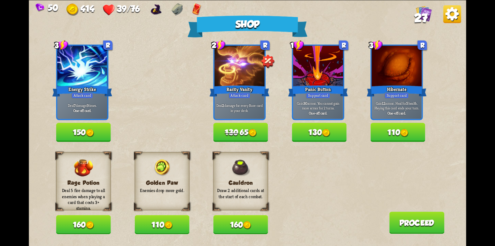
click at [195, 8] on img at bounding box center [197, 9] width 10 height 12
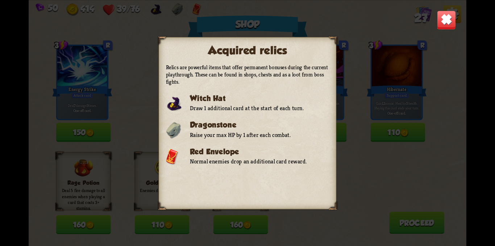
click at [195, 8] on div "Acquired relics Relics are powerful items that offer permanent bonuses during t…" at bounding box center [247, 123] width 437 height 246
click at [453, 14] on img at bounding box center [445, 19] width 19 height 19
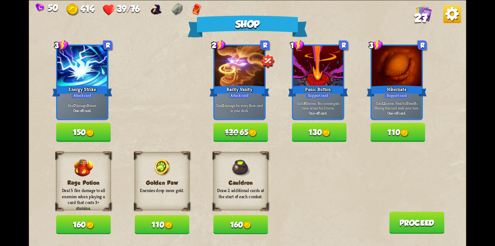
click at [230, 225] on button "160" at bounding box center [240, 224] width 55 height 19
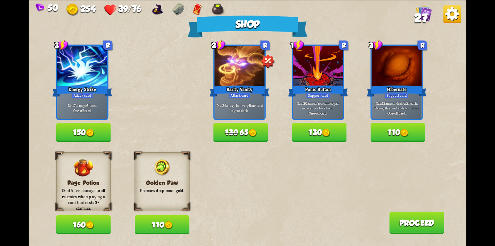
click at [413, 221] on button "Proceed" at bounding box center [416, 223] width 55 height 22
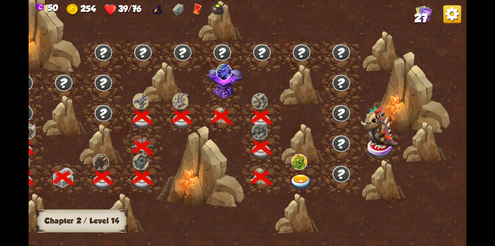
click at [300, 179] on img at bounding box center [301, 183] width 22 height 16
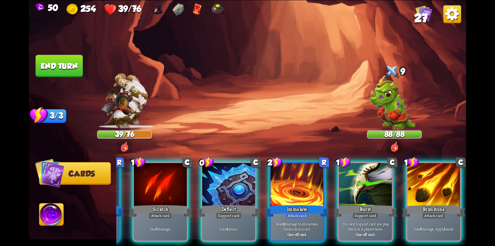
scroll to position [0, 57]
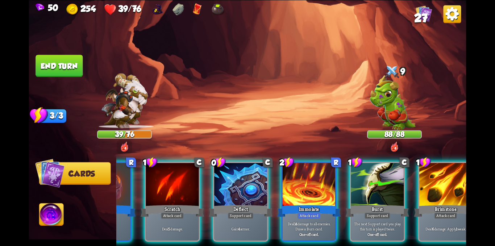
drag, startPoint x: 231, startPoint y: 233, endPoint x: 230, endPoint y: 244, distance: 12.0
click at [231, 238] on div "0 R Fire Potion Potion card Deal 8 damage. One-off card. 1 C Scratch Attack car…" at bounding box center [291, 191] width 350 height 109
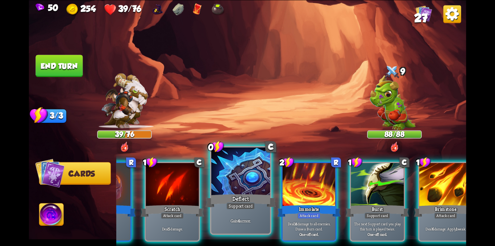
click at [231, 230] on div "Gain 4 armor." at bounding box center [240, 221] width 59 height 26
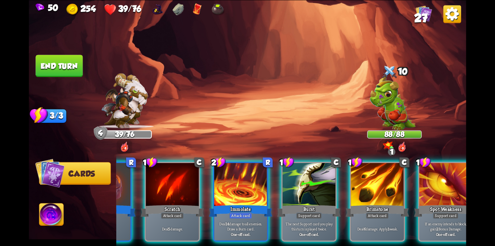
scroll to position [0, 141]
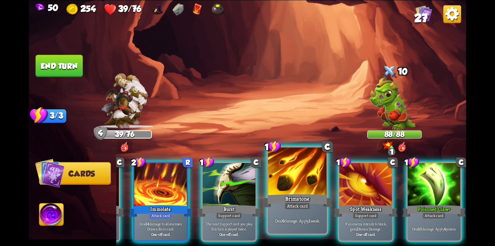
drag, startPoint x: 433, startPoint y: 222, endPoint x: 383, endPoint y: 234, distance: 51.2
click at [432, 226] on p "Deal 10 damage. Apply 4 poison." at bounding box center [434, 228] width 50 height 5
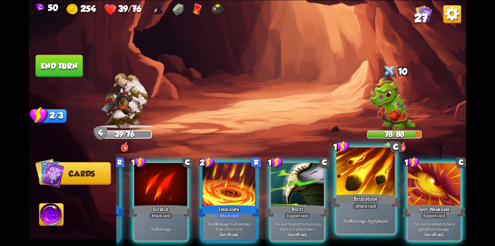
click at [350, 223] on b "6" at bounding box center [351, 221] width 2 height 6
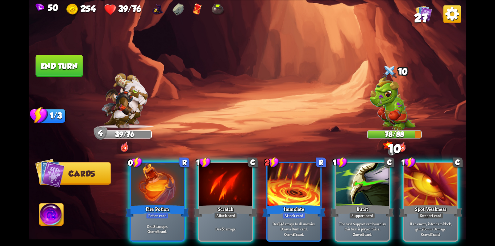
scroll to position [0, 0]
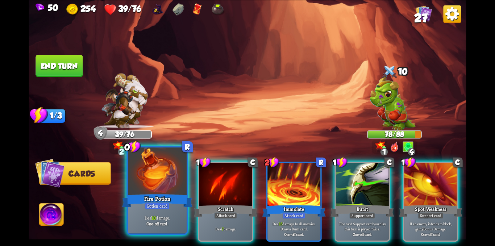
click at [164, 177] on div at bounding box center [157, 172] width 59 height 50
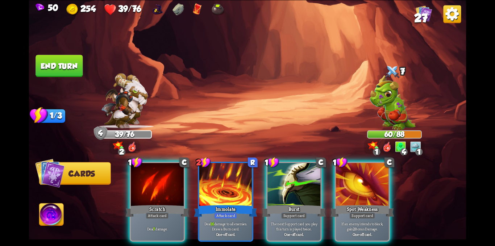
drag, startPoint x: 153, startPoint y: 187, endPoint x: 146, endPoint y: 165, distance: 23.4
click at [152, 184] on div at bounding box center [157, 185] width 53 height 45
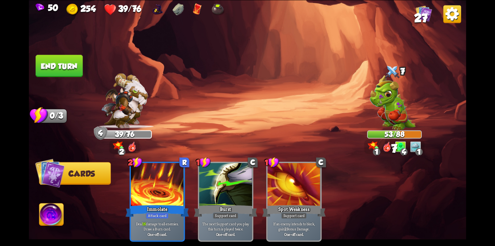
click at [39, 47] on img at bounding box center [247, 123] width 437 height 246
click at [41, 66] on button "End turn" at bounding box center [58, 66] width 47 height 22
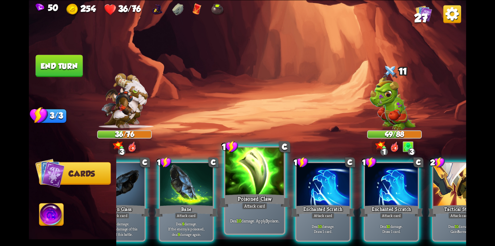
click at [253, 202] on div "Attack card" at bounding box center [255, 205] width 26 height 7
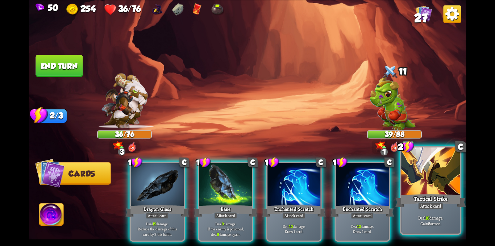
click at [432, 171] on div at bounding box center [430, 172] width 59 height 50
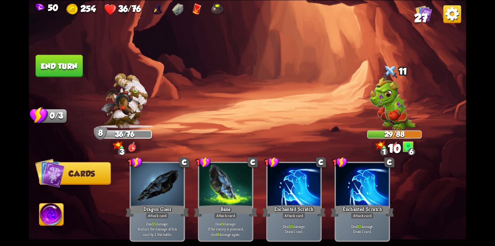
click at [68, 62] on button "End turn" at bounding box center [58, 66] width 47 height 22
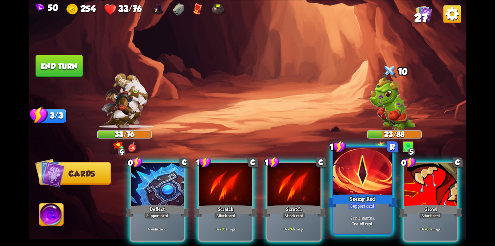
click at [358, 218] on p "Gain 2 stamina." at bounding box center [362, 218] width 56 height 6
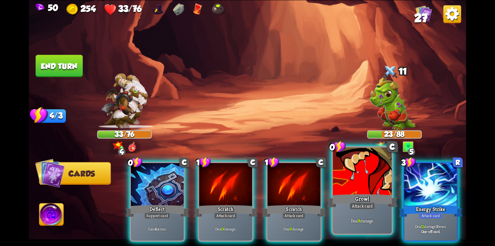
click at [359, 220] on b "8" at bounding box center [359, 221] width 2 height 6
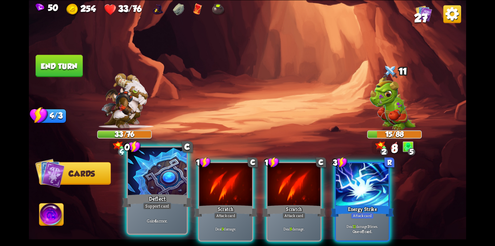
click at [131, 181] on div at bounding box center [157, 172] width 59 height 50
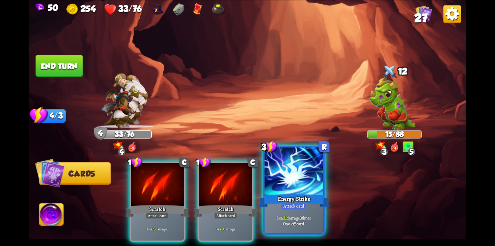
click at [303, 180] on div at bounding box center [293, 172] width 59 height 50
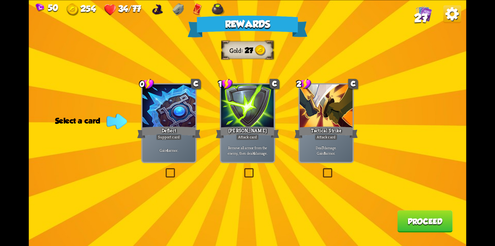
click at [164, 169] on label at bounding box center [164, 169] width 0 height 0
click at [0, 0] on input "checkbox" at bounding box center [0, 0] width 0 height 0
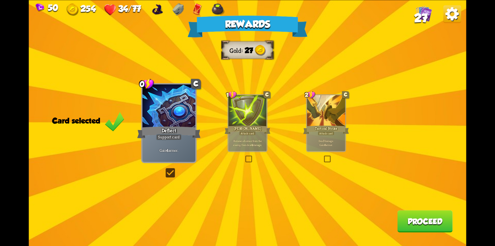
click at [407, 218] on button "Proceed" at bounding box center [424, 221] width 55 height 22
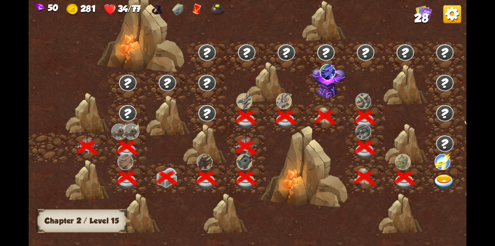
scroll to position [0, 110]
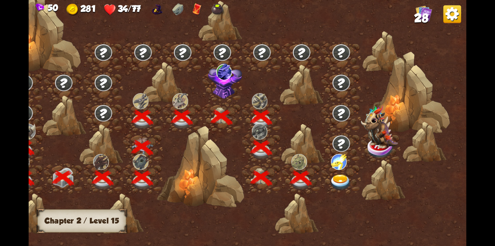
click at [333, 176] on img at bounding box center [340, 183] width 22 height 16
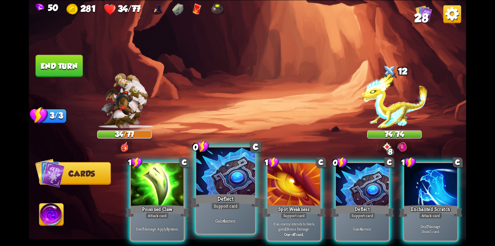
click at [219, 195] on div "Deflect" at bounding box center [225, 201] width 71 height 16
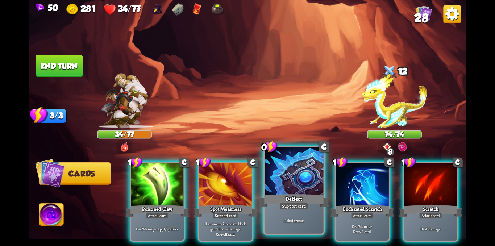
click at [299, 193] on div "Deflect" at bounding box center [294, 201] width 71 height 16
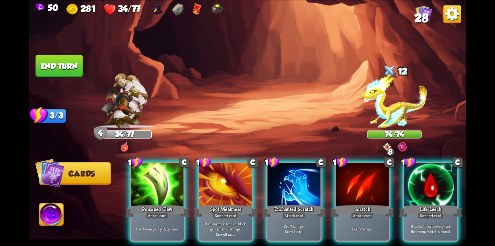
click at [299, 204] on div "Enchanted Scratch" at bounding box center [293, 211] width 63 height 14
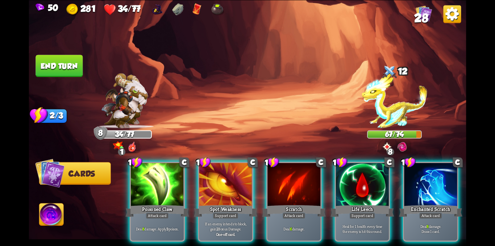
scroll to position [0, 69]
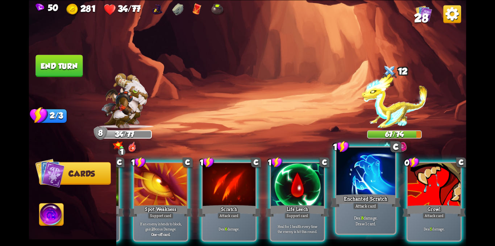
click at [378, 183] on div at bounding box center [365, 172] width 59 height 50
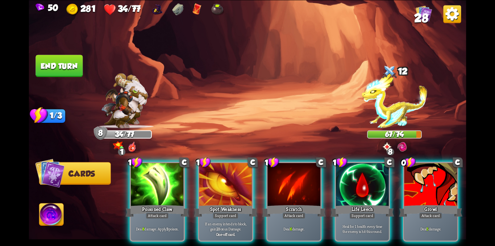
scroll to position [0, 0]
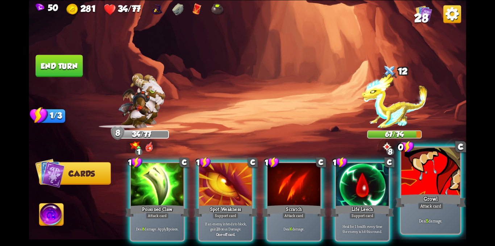
click at [415, 190] on div at bounding box center [430, 172] width 59 height 50
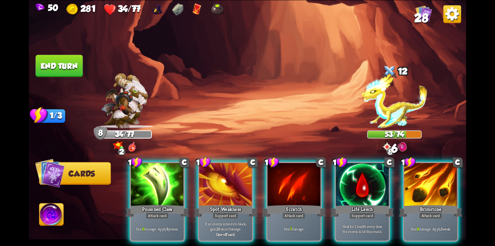
click at [418, 204] on div "Brimstone" at bounding box center [430, 211] width 63 height 14
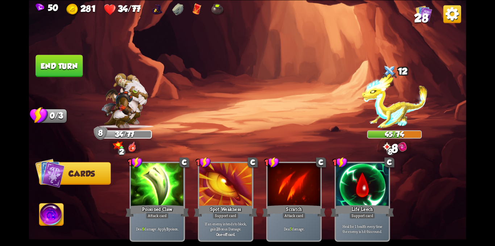
click at [41, 62] on button "End turn" at bounding box center [58, 66] width 47 height 22
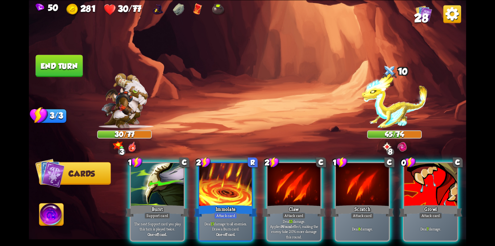
scroll to position [0, 69]
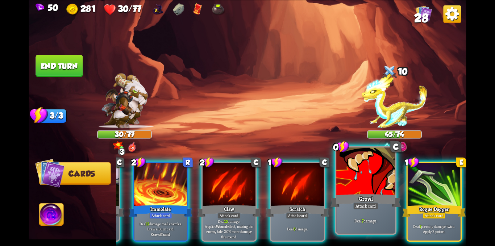
click at [385, 171] on div at bounding box center [365, 172] width 59 height 50
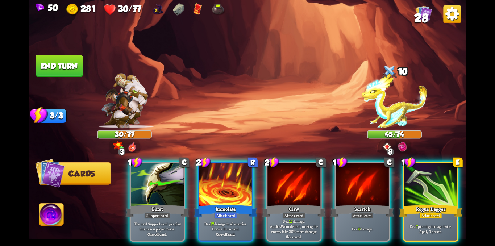
scroll to position [0, 0]
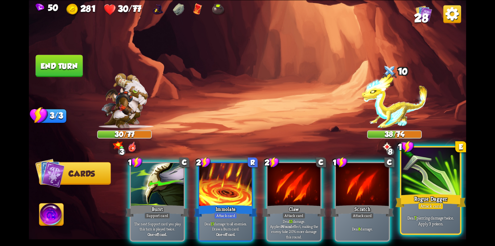
click at [416, 176] on div at bounding box center [430, 172] width 59 height 50
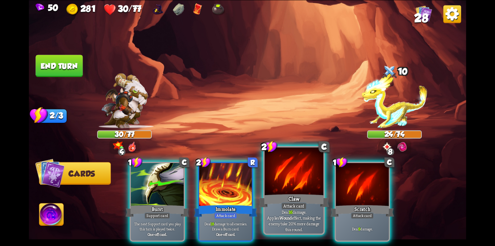
click at [293, 177] on div at bounding box center [293, 172] width 59 height 50
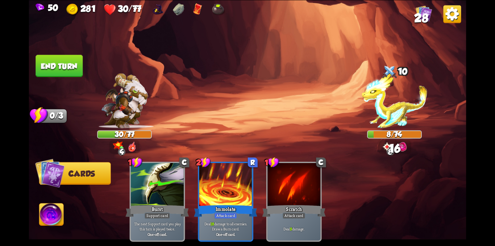
click at [46, 69] on button "End turn" at bounding box center [58, 66] width 47 height 22
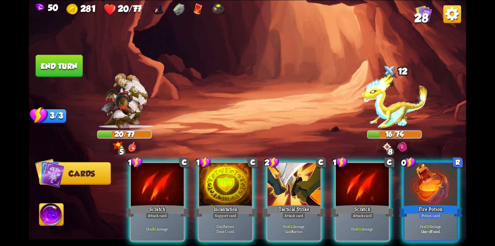
drag, startPoint x: 230, startPoint y: 196, endPoint x: 258, endPoint y: 201, distance: 28.3
click at [235, 204] on div "Incantation" at bounding box center [225, 211] width 63 height 14
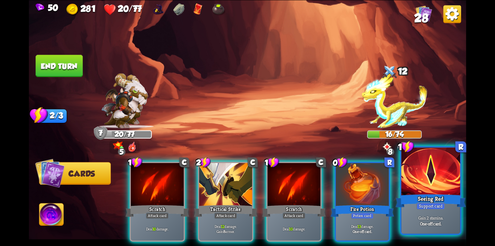
click at [411, 191] on div at bounding box center [430, 172] width 59 height 50
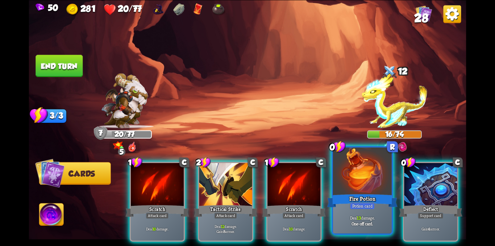
click at [364, 184] on div at bounding box center [362, 172] width 59 height 50
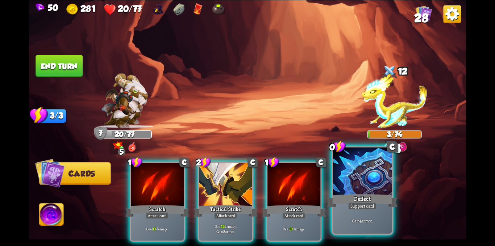
click at [366, 184] on div at bounding box center [362, 172] width 59 height 50
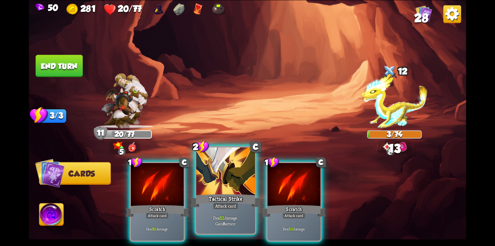
click at [229, 185] on div at bounding box center [225, 172] width 59 height 50
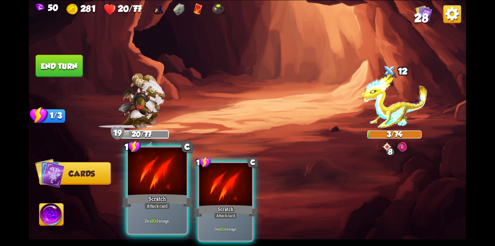
click at [154, 176] on div at bounding box center [157, 172] width 59 height 50
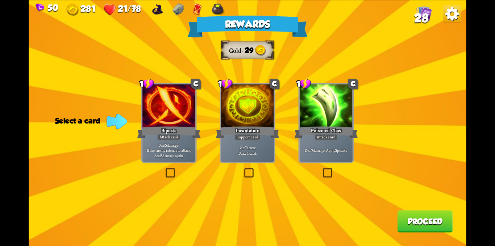
click at [241, 173] on div "Rewards Gold 29 Select a card 1 C Riposte Attack card Deal 5 damage. If the ene…" at bounding box center [247, 123] width 437 height 246
click at [243, 169] on label at bounding box center [243, 169] width 0 height 0
click at [0, 0] on input "checkbox" at bounding box center [0, 0] width 0 height 0
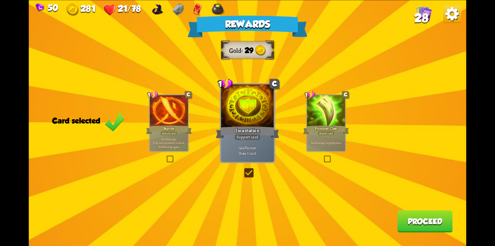
click at [421, 226] on button "Proceed" at bounding box center [424, 221] width 55 height 22
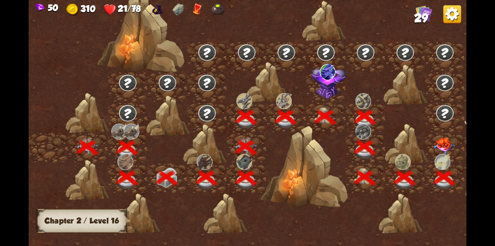
scroll to position [0, 110]
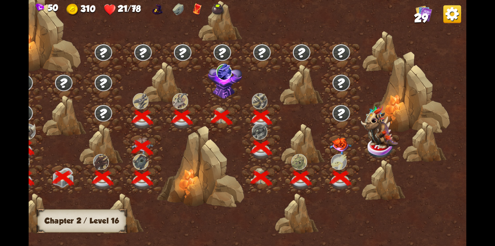
click at [334, 142] on img at bounding box center [340, 146] width 22 height 17
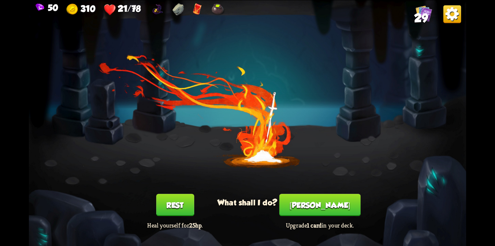
click at [193, 207] on button "Rest" at bounding box center [175, 205] width 38 height 22
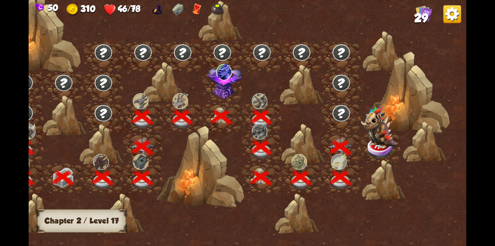
click at [384, 148] on img at bounding box center [379, 126] width 37 height 43
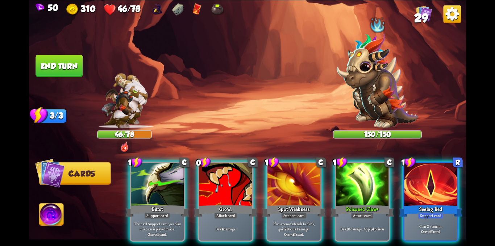
click at [380, 107] on div "Select an enemy to attack... You don't have enough stamina to play that card...…" at bounding box center [247, 123] width 437 height 246
click at [380, 107] on img at bounding box center [376, 81] width 81 height 96
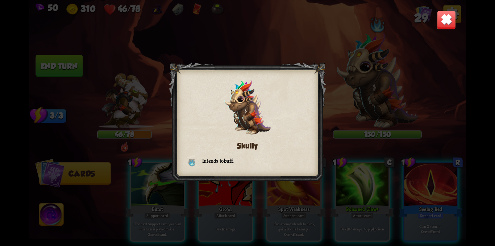
click at [376, 106] on div "Skully Intends to buff ." at bounding box center [247, 123] width 437 height 246
drag, startPoint x: 445, startPoint y: 18, endPoint x: 451, endPoint y: 124, distance: 105.2
click at [445, 20] on img at bounding box center [445, 19] width 19 height 19
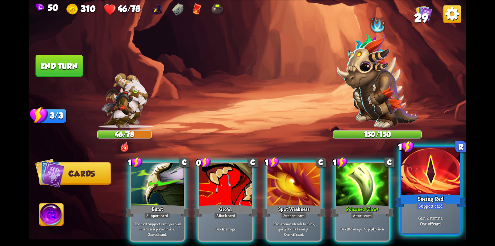
click at [434, 174] on div at bounding box center [430, 172] width 59 height 50
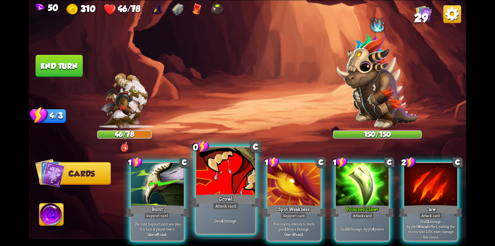
click at [218, 170] on div at bounding box center [225, 172] width 59 height 50
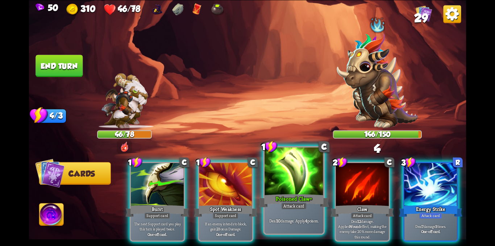
click at [293, 172] on div at bounding box center [293, 172] width 59 height 50
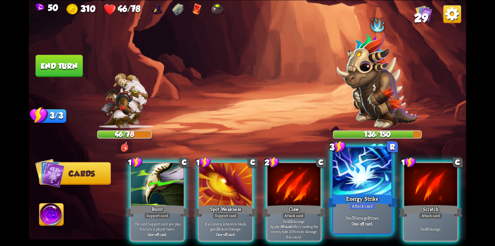
click at [361, 180] on div at bounding box center [362, 172] width 59 height 50
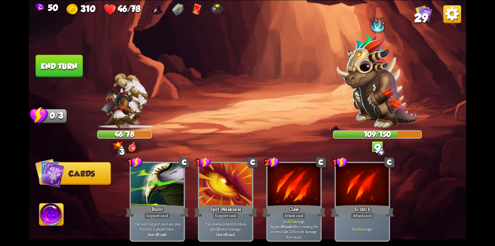
click at [55, 67] on button "End turn" at bounding box center [58, 66] width 47 height 22
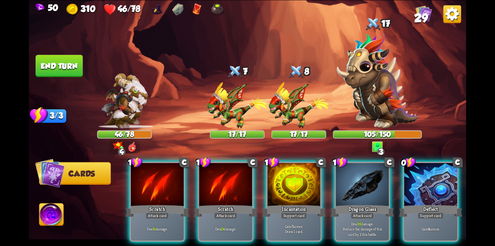
scroll to position [0, 69]
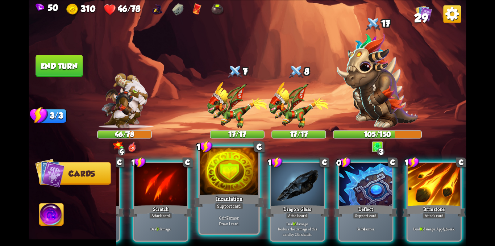
click at [227, 178] on div at bounding box center [229, 172] width 59 height 50
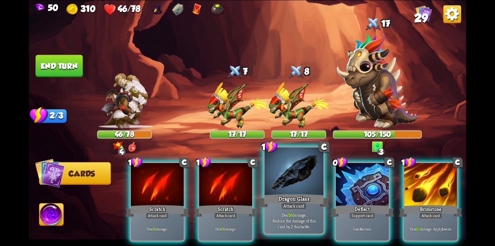
scroll to position [0, 0]
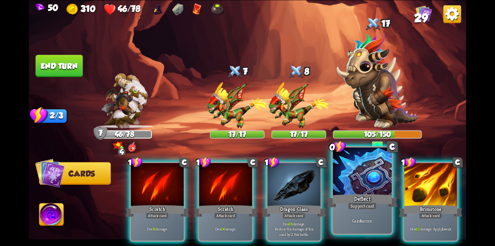
click at [350, 183] on div at bounding box center [362, 172] width 59 height 50
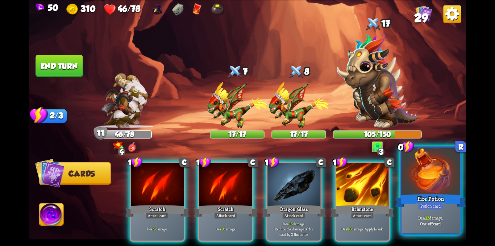
click at [435, 202] on div "Potion card" at bounding box center [430, 205] width 25 height 7
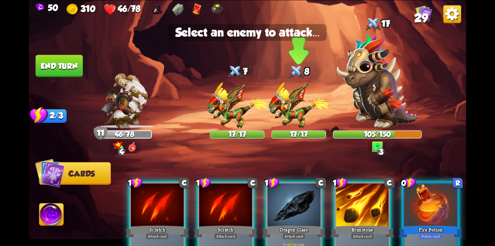
click at [304, 103] on div at bounding box center [298, 104] width 55 height 48
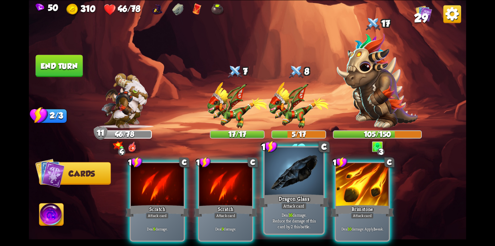
click at [289, 182] on div at bounding box center [293, 172] width 59 height 50
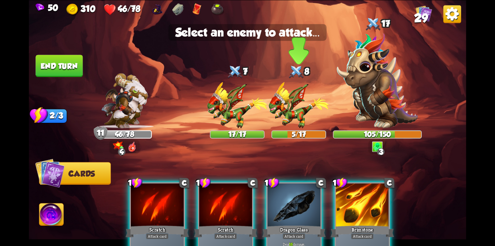
click at [301, 101] on div at bounding box center [298, 104] width 55 height 48
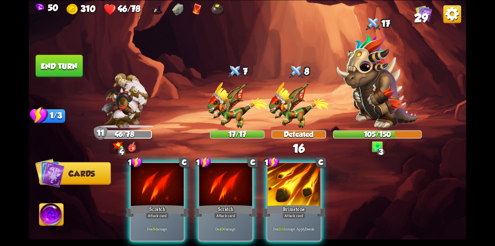
click at [66, 65] on button "End turn" at bounding box center [58, 66] width 47 height 22
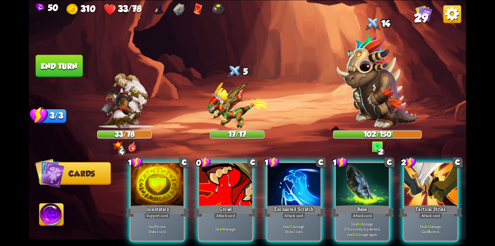
drag, startPoint x: 216, startPoint y: 177, endPoint x: 241, endPoint y: 115, distance: 66.8
click at [223, 163] on div at bounding box center [225, 185] width 53 height 45
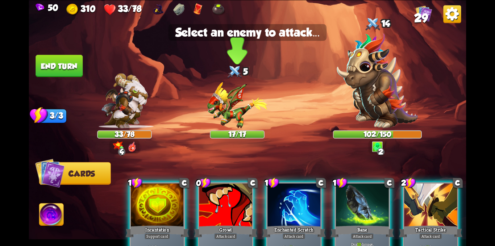
click at [243, 96] on img at bounding box center [237, 105] width 60 height 46
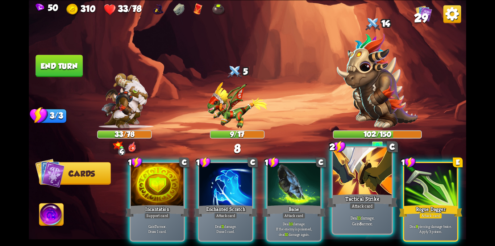
click at [356, 179] on div at bounding box center [362, 172] width 59 height 50
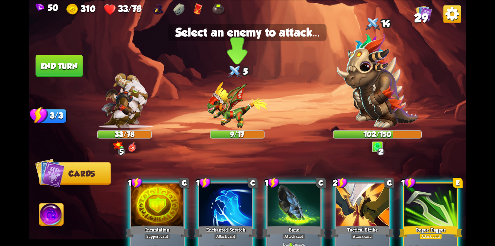
click at [236, 110] on img at bounding box center [237, 105] width 60 height 46
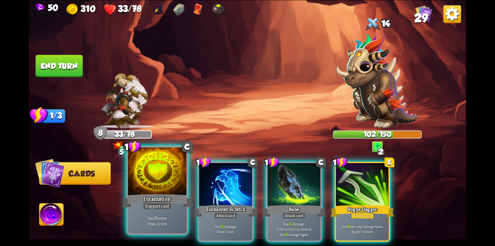
click at [161, 173] on div at bounding box center [157, 172] width 59 height 50
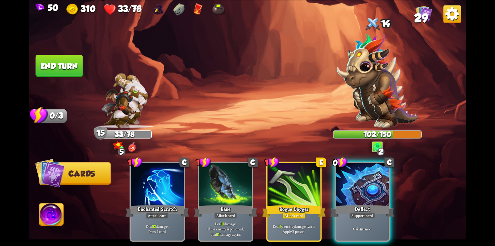
drag, startPoint x: 361, startPoint y: 194, endPoint x: 32, endPoint y: 97, distance: 342.6
click at [350, 204] on div "Deflect" at bounding box center [361, 211] width 63 height 14
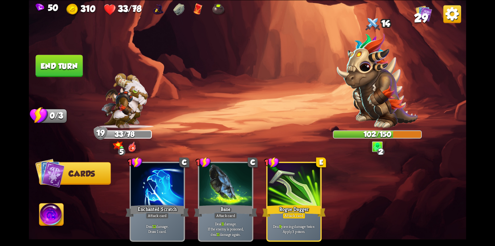
click at [64, 71] on button "End turn" at bounding box center [58, 66] width 47 height 22
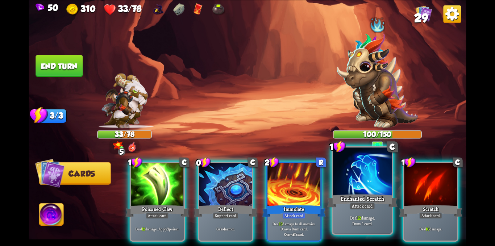
click at [352, 214] on div "Deal 12 damage. Draw 1 card." at bounding box center [362, 221] width 59 height 26
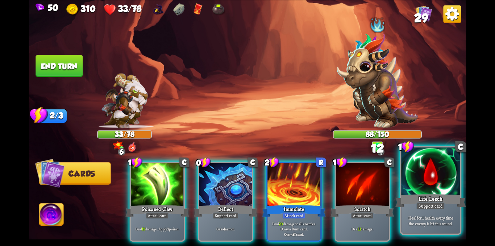
click at [429, 208] on div "Support card" at bounding box center [430, 205] width 29 height 7
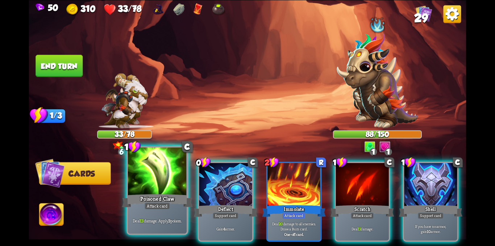
click at [158, 183] on div at bounding box center [157, 172] width 59 height 50
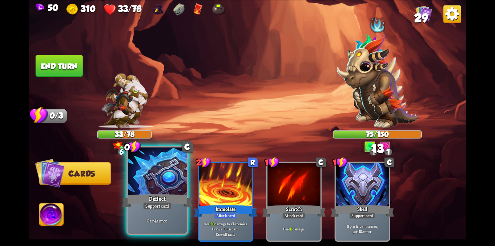
click at [147, 175] on div at bounding box center [157, 172] width 59 height 50
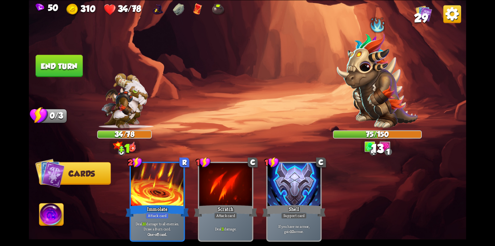
click at [64, 67] on button "End turn" at bounding box center [58, 66] width 47 height 22
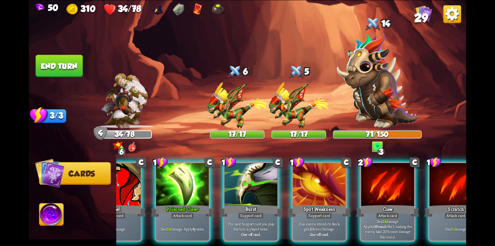
scroll to position [0, 69]
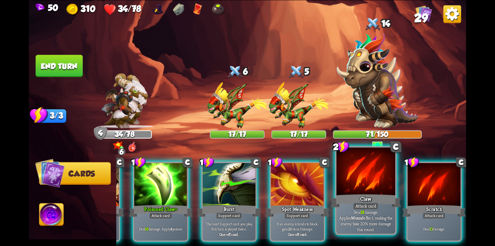
drag, startPoint x: 367, startPoint y: 197, endPoint x: 350, endPoint y: 171, distance: 31.2
click at [367, 196] on div "Claw" at bounding box center [365, 201] width 71 height 16
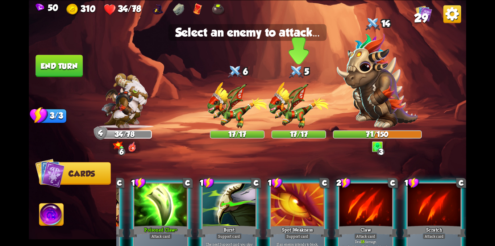
click at [299, 110] on img at bounding box center [298, 105] width 60 height 46
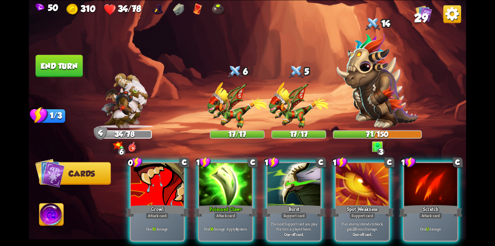
scroll to position [0, 0]
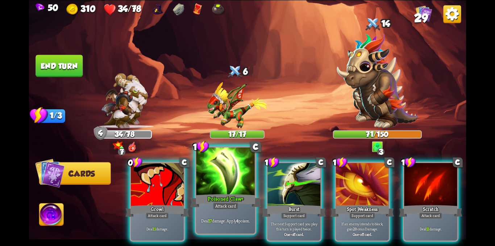
drag, startPoint x: 221, startPoint y: 192, endPoint x: 222, endPoint y: 181, distance: 11.3
click at [222, 181] on div at bounding box center [225, 172] width 59 height 50
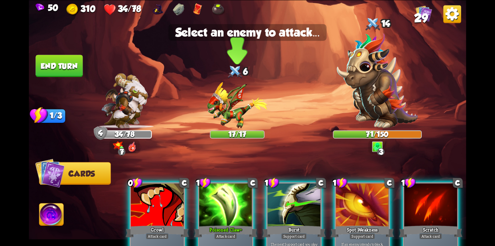
click at [233, 106] on img at bounding box center [237, 105] width 60 height 46
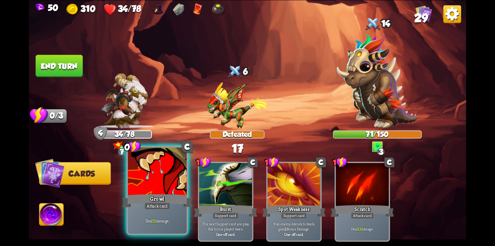
click at [156, 177] on div at bounding box center [157, 172] width 59 height 50
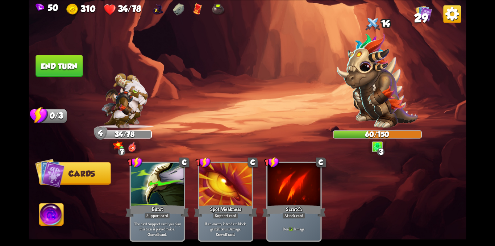
click at [51, 63] on button "End turn" at bounding box center [58, 66] width 47 height 22
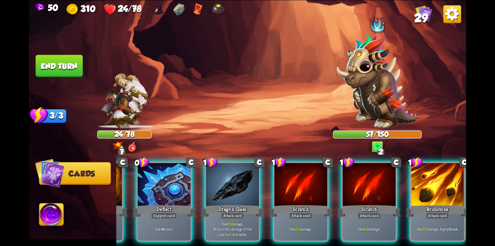
scroll to position [0, 69]
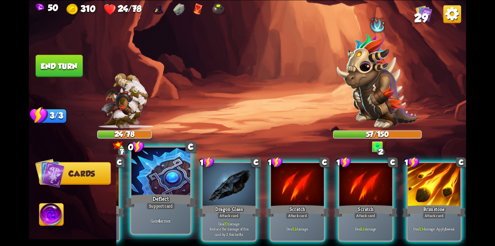
drag, startPoint x: 446, startPoint y: 206, endPoint x: 239, endPoint y: 196, distance: 206.7
click at [444, 212] on div "Attack card" at bounding box center [433, 215] width 23 height 7
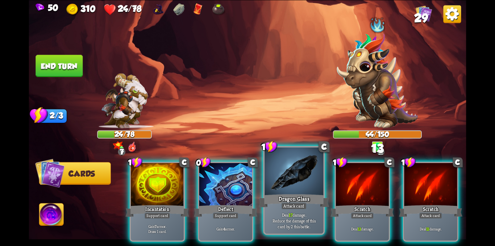
click at [271, 187] on div at bounding box center [293, 172] width 59 height 50
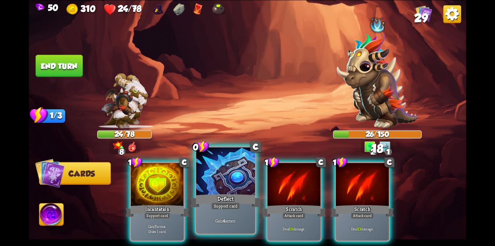
click at [235, 184] on div at bounding box center [225, 172] width 59 height 50
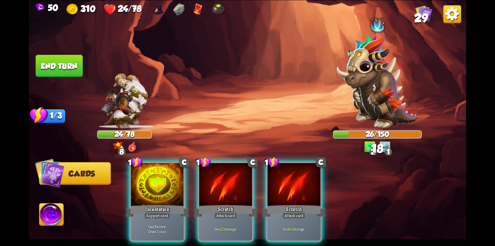
click at [227, 184] on div at bounding box center [225, 185] width 53 height 45
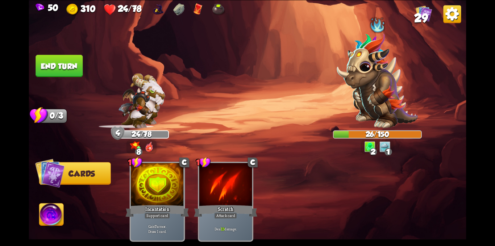
click at [52, 67] on button "End turn" at bounding box center [58, 66] width 47 height 22
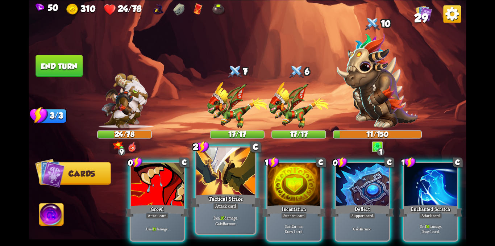
click at [225, 177] on div at bounding box center [225, 172] width 59 height 50
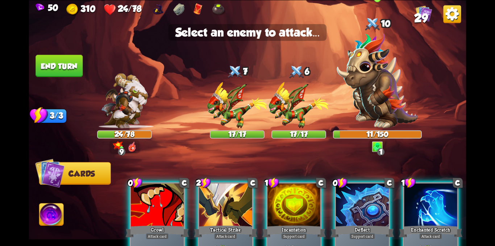
click at [384, 106] on img at bounding box center [376, 81] width 81 height 96
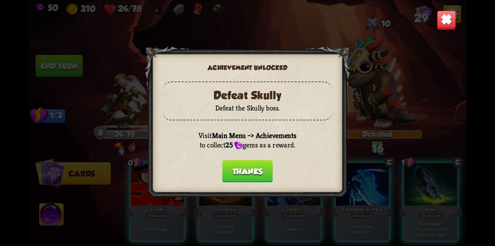
click at [255, 171] on button "Thanks" at bounding box center [247, 171] width 51 height 22
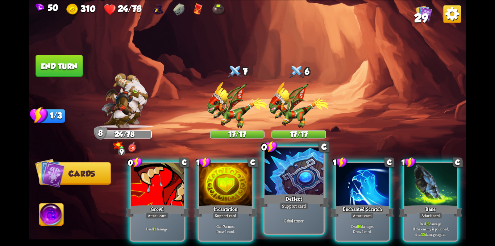
click at [274, 172] on div at bounding box center [293, 172] width 59 height 50
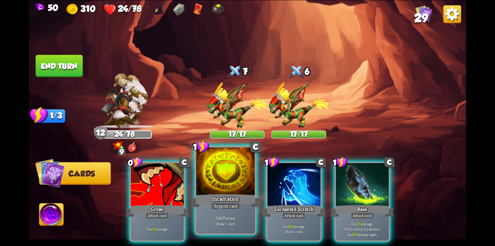
click at [230, 167] on div at bounding box center [225, 172] width 59 height 50
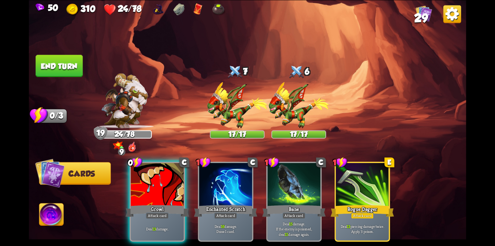
drag, startPoint x: 146, startPoint y: 198, endPoint x: 238, endPoint y: 141, distance: 108.5
click at [198, 168] on div "0 C Growl Attack card Deal 13 damage. 1 C Enchanted Scratch Attack card Deal 16…" at bounding box center [291, 191] width 350 height 109
click at [231, 101] on img at bounding box center [237, 105] width 60 height 46
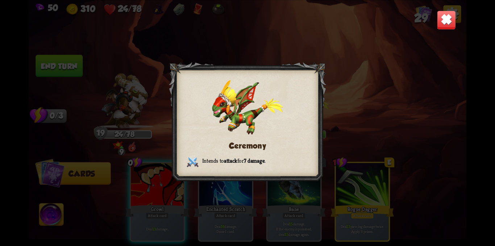
click at [151, 213] on div "Ceremony Intends to attack for 7 damage ." at bounding box center [247, 123] width 437 height 246
drag, startPoint x: 157, startPoint y: 188, endPoint x: 228, endPoint y: 105, distance: 109.4
click at [152, 175] on div "Ceremony Intends to attack for 7 damage ." at bounding box center [247, 123] width 437 height 246
click at [442, 25] on img at bounding box center [445, 19] width 19 height 19
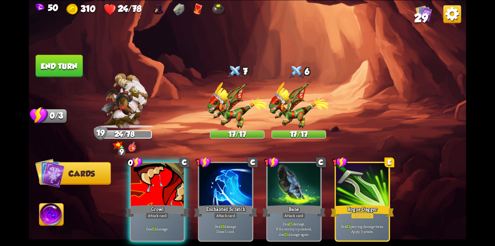
drag, startPoint x: 147, startPoint y: 195, endPoint x: 105, endPoint y: 111, distance: 94.1
click at [147, 192] on div "0 C Growl Attack card Deal 13 damage." at bounding box center [157, 202] width 55 height 80
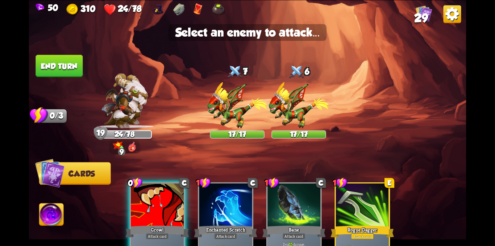
click at [58, 60] on button "End turn" at bounding box center [58, 66] width 47 height 22
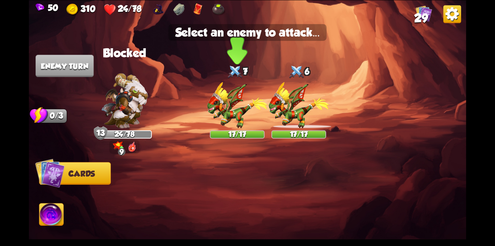
click at [219, 101] on img at bounding box center [237, 105] width 60 height 46
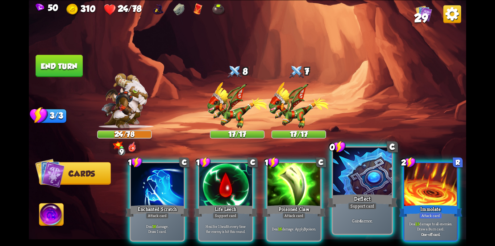
click at [357, 187] on div at bounding box center [362, 172] width 59 height 50
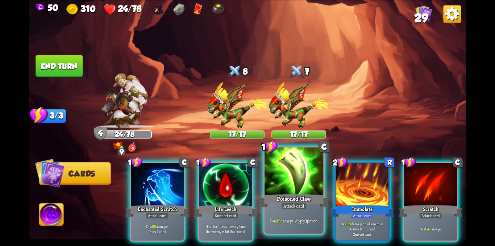
click at [273, 187] on div at bounding box center [293, 172] width 59 height 50
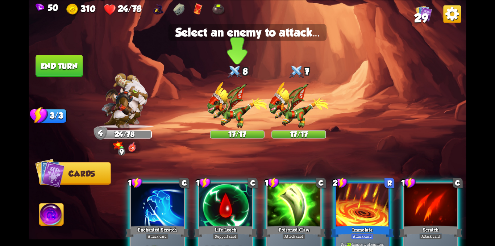
click at [234, 110] on img at bounding box center [237, 105] width 60 height 46
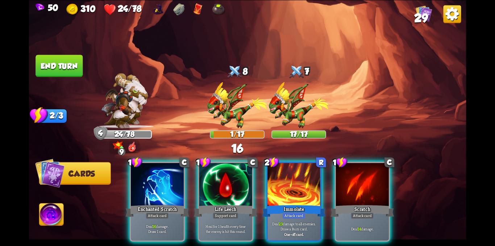
drag, startPoint x: 162, startPoint y: 185, endPoint x: 227, endPoint y: 120, distance: 91.9
click at [175, 163] on div at bounding box center [157, 185] width 53 height 45
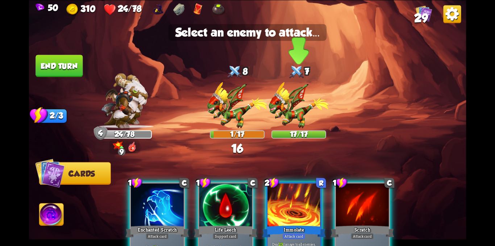
click at [289, 106] on img at bounding box center [298, 105] width 60 height 46
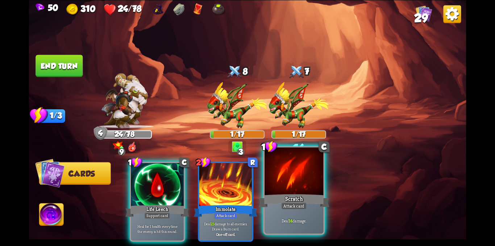
drag, startPoint x: 296, startPoint y: 186, endPoint x: 299, endPoint y: 161, distance: 25.3
click at [298, 167] on div at bounding box center [293, 172] width 59 height 50
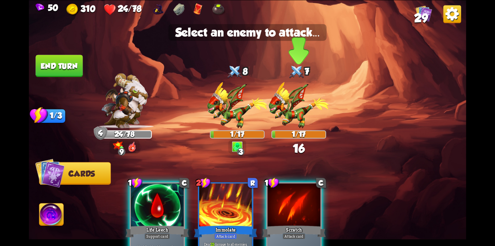
click at [297, 109] on img at bounding box center [298, 105] width 60 height 46
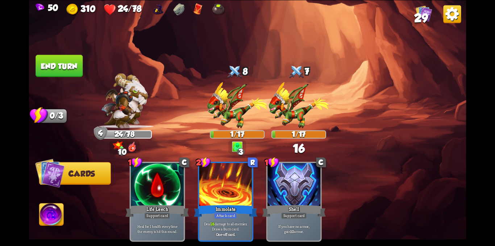
drag, startPoint x: 66, startPoint y: 64, endPoint x: 71, endPoint y: 63, distance: 5.6
click at [67, 64] on button "End turn" at bounding box center [58, 66] width 47 height 22
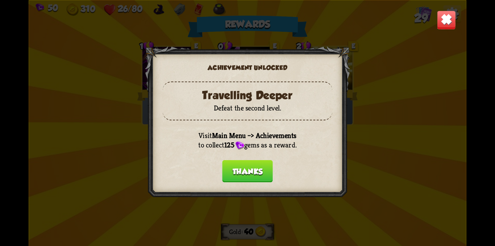
click at [244, 161] on button "Thanks" at bounding box center [247, 171] width 51 height 22
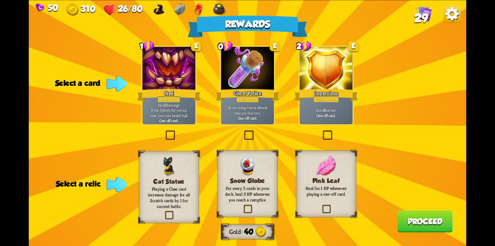
drag, startPoint x: 249, startPoint y: 135, endPoint x: 256, endPoint y: 137, distance: 7.5
click at [243, 131] on label at bounding box center [243, 131] width 0 height 0
click at [0, 0] on input "checkbox" at bounding box center [0, 0] width 0 height 0
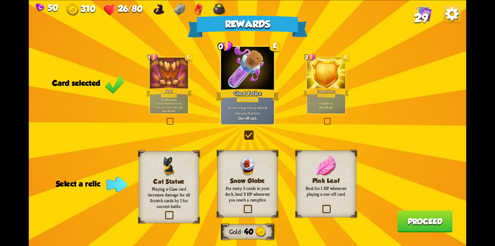
click at [433, 228] on button "Proceed" at bounding box center [424, 221] width 55 height 22
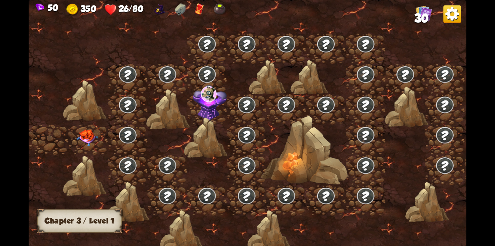
drag, startPoint x: 161, startPoint y: 135, endPoint x: 423, endPoint y: 143, distance: 261.6
drag, startPoint x: 363, startPoint y: 127, endPoint x: 494, endPoint y: 140, distance: 131.8
click at [494, 140] on div "50 350 26/80 30 Chapter III Chapter 3 / Level 1" at bounding box center [247, 123] width 495 height 246
click at [92, 137] on img at bounding box center [87, 137] width 22 height 17
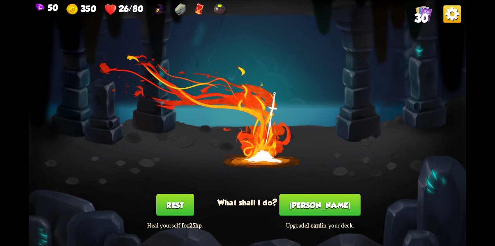
click at [178, 201] on button "Rest" at bounding box center [175, 205] width 38 height 22
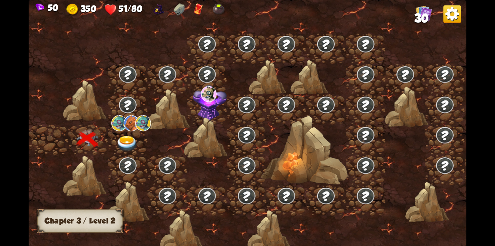
click at [122, 136] on img at bounding box center [127, 144] width 22 height 16
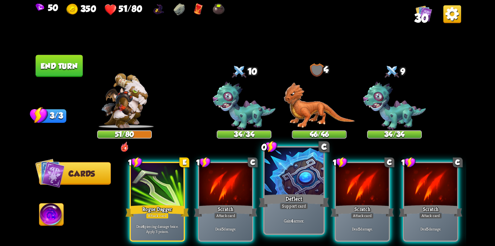
click at [285, 162] on div at bounding box center [293, 172] width 59 height 50
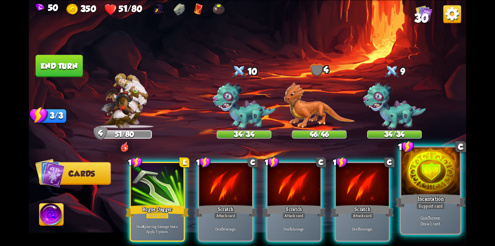
click at [423, 183] on div at bounding box center [430, 172] width 59 height 50
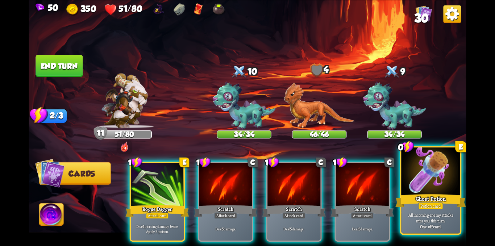
click at [422, 176] on div at bounding box center [430, 172] width 59 height 50
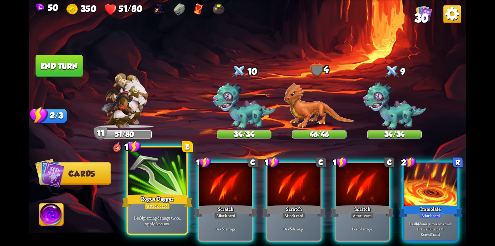
drag, startPoint x: 147, startPoint y: 209, endPoint x: 338, endPoint y: 118, distance: 212.2
click at [213, 184] on div "1 E Rogue Dagger Attack card Deal 4 piercing damage twice. Apply 3 poison. 1 C …" at bounding box center [291, 191] width 350 height 109
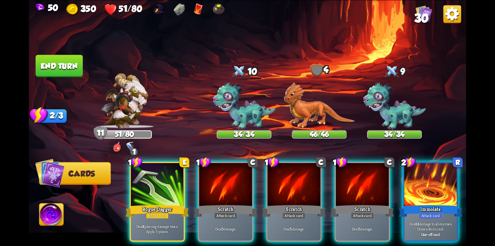
click at [301, 117] on img at bounding box center [319, 105] width 71 height 46
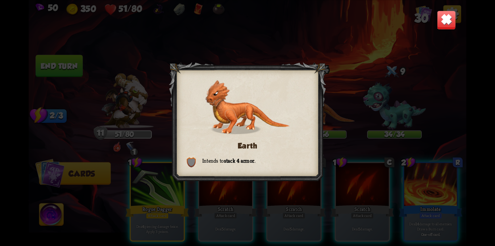
click at [454, 22] on img at bounding box center [445, 19] width 19 height 19
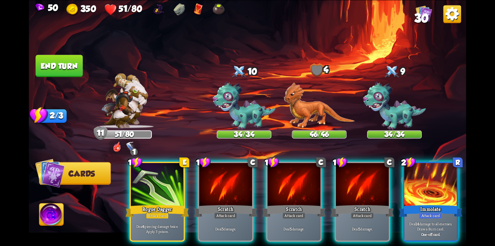
drag, startPoint x: 169, startPoint y: 194, endPoint x: 202, endPoint y: 141, distance: 62.3
click at [177, 186] on div "1 E Rogue Dagger Attack card Deal 4 piercing damage twice. Apply 3 poison." at bounding box center [157, 202] width 55 height 80
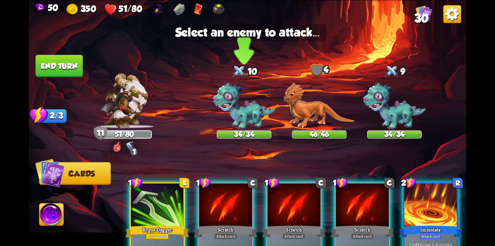
click at [251, 101] on img at bounding box center [244, 105] width 63 height 49
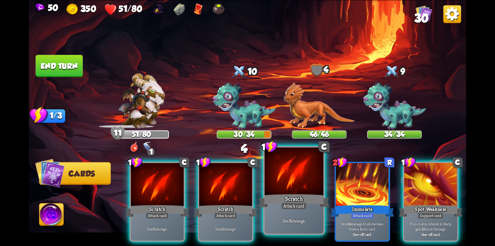
click at [279, 170] on div at bounding box center [293, 172] width 59 height 50
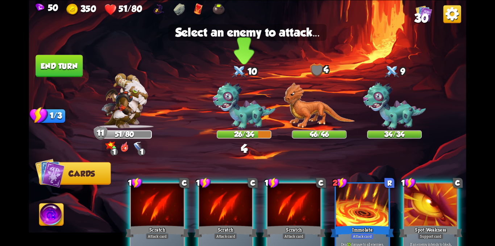
click at [254, 111] on img at bounding box center [244, 105] width 63 height 49
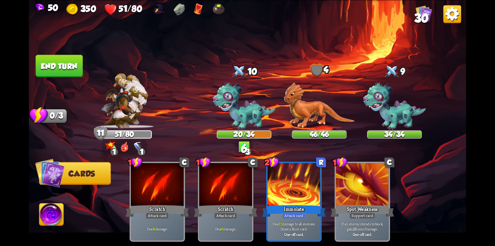
click at [57, 67] on button "End turn" at bounding box center [58, 66] width 47 height 22
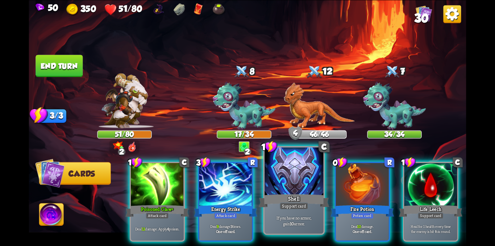
click at [304, 187] on div at bounding box center [293, 172] width 59 height 50
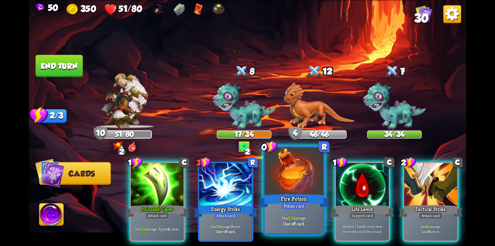
click at [293, 188] on div at bounding box center [293, 172] width 59 height 50
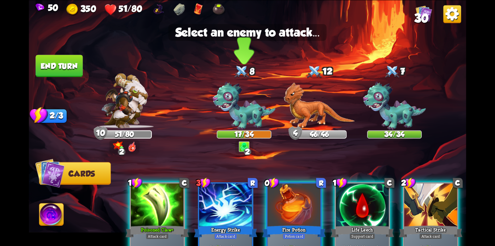
click at [253, 122] on img at bounding box center [244, 105] width 63 height 49
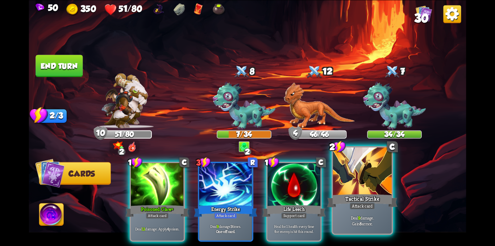
click at [372, 180] on div at bounding box center [362, 172] width 59 height 50
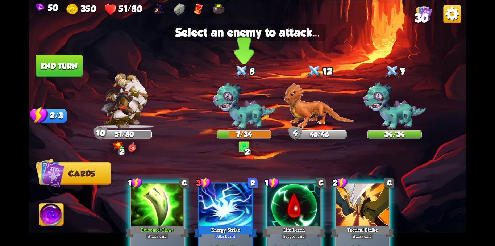
click at [254, 114] on img at bounding box center [244, 105] width 63 height 49
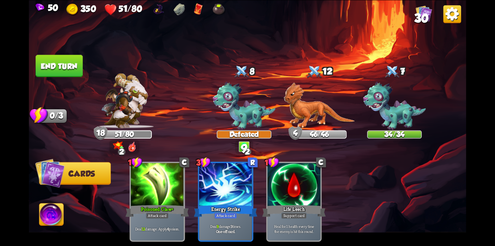
click at [46, 66] on button "End turn" at bounding box center [58, 66] width 47 height 22
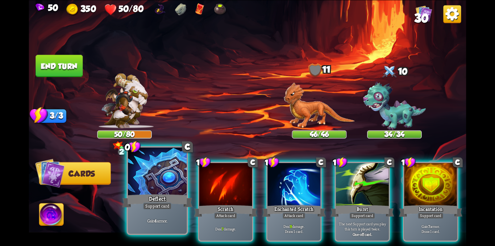
drag, startPoint x: 151, startPoint y: 188, endPoint x: 378, endPoint y: 188, distance: 227.1
click at [156, 188] on div at bounding box center [157, 172] width 59 height 50
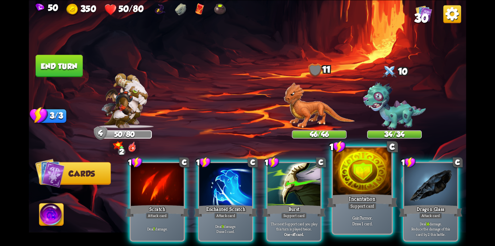
drag, startPoint x: 364, startPoint y: 185, endPoint x: 342, endPoint y: 185, distance: 21.7
click at [363, 185] on div at bounding box center [362, 172] width 59 height 50
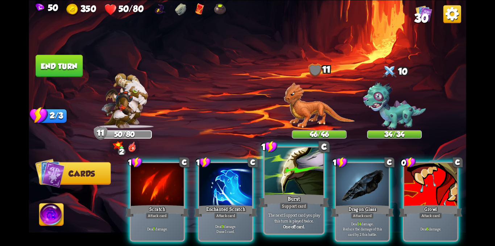
drag, startPoint x: 221, startPoint y: 188, endPoint x: 292, endPoint y: 164, distance: 75.5
click at [259, 177] on div "1 C Scratch Attack card Deal 7 damage. 1 C Enchanted Scratch Attack card Deal 9…" at bounding box center [291, 191] width 350 height 109
drag, startPoint x: 236, startPoint y: 192, endPoint x: 281, endPoint y: 165, distance: 52.3
click at [241, 189] on div at bounding box center [225, 185] width 53 height 45
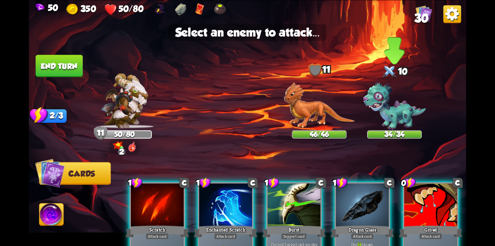
click at [393, 113] on img at bounding box center [394, 105] width 63 height 49
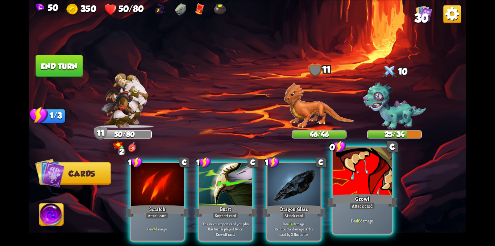
drag, startPoint x: 354, startPoint y: 180, endPoint x: 372, endPoint y: 125, distance: 57.7
click at [354, 179] on div at bounding box center [362, 172] width 59 height 50
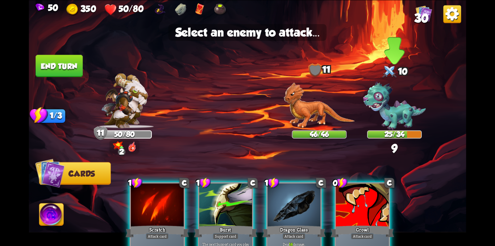
click at [379, 107] on img at bounding box center [394, 105] width 63 height 49
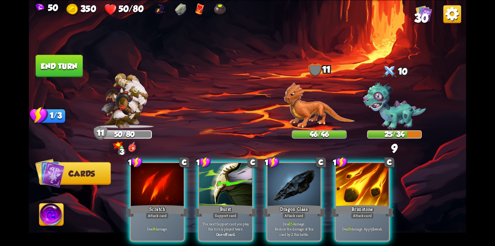
drag, startPoint x: 301, startPoint y: 173, endPoint x: 372, endPoint y: 126, distance: 84.4
click at [303, 173] on div at bounding box center [293, 185] width 53 height 45
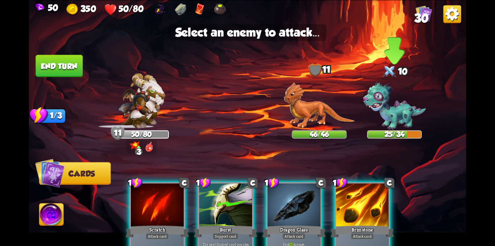
click at [393, 111] on img at bounding box center [394, 105] width 63 height 49
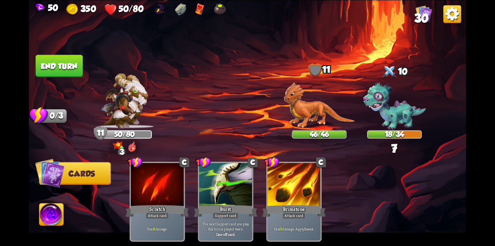
click at [56, 70] on button "End turn" at bounding box center [58, 66] width 47 height 22
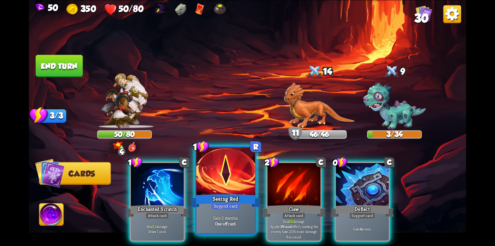
click at [229, 175] on div at bounding box center [225, 172] width 59 height 50
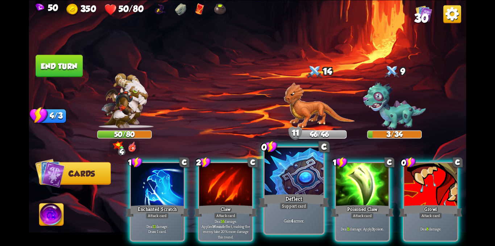
click at [292, 170] on div at bounding box center [293, 172] width 59 height 50
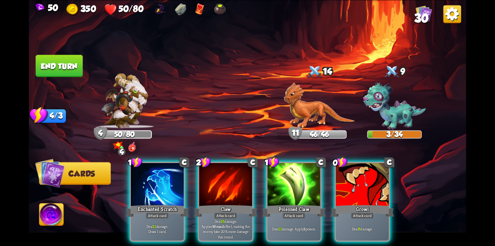
drag, startPoint x: 376, startPoint y: 170, endPoint x: 393, endPoint y: 117, distance: 55.0
click at [378, 165] on div at bounding box center [362, 185] width 53 height 45
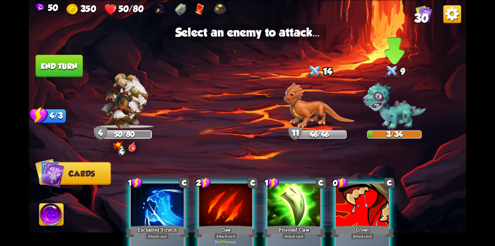
click at [393, 115] on img at bounding box center [394, 105] width 63 height 49
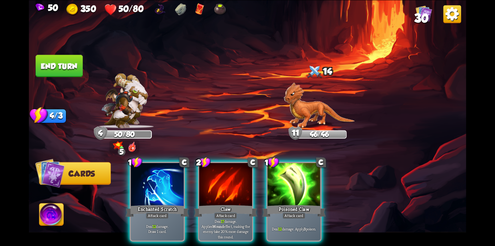
click at [125, 184] on div "1 C Enchanted Scratch Attack card Deal 12 damage. Draw 1 card. 2 C Claw Attack …" at bounding box center [291, 191] width 350 height 109
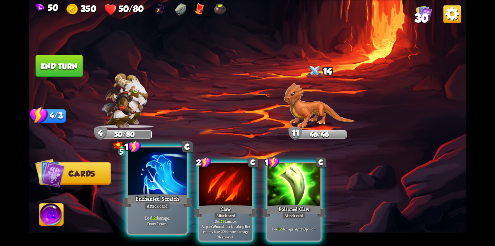
click at [134, 184] on div at bounding box center [157, 172] width 59 height 50
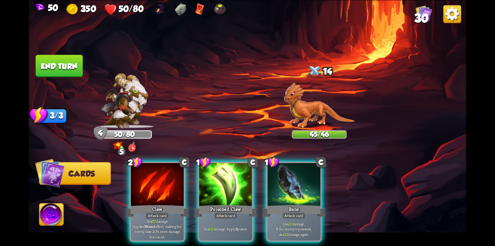
drag, startPoint x: 222, startPoint y: 178, endPoint x: 297, endPoint y: 125, distance: 91.4
click at [232, 167] on div at bounding box center [225, 185] width 53 height 45
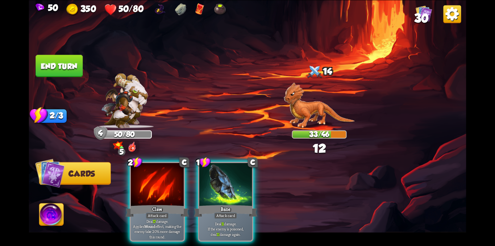
click at [309, 113] on img at bounding box center [319, 105] width 71 height 46
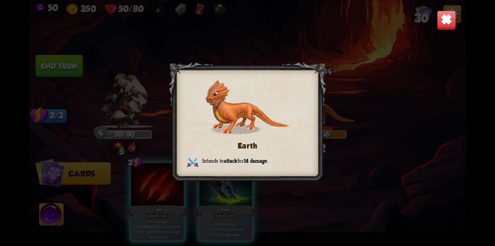
click at [379, 122] on div "Earth Intends to attack for 14 damage ." at bounding box center [247, 123] width 437 height 246
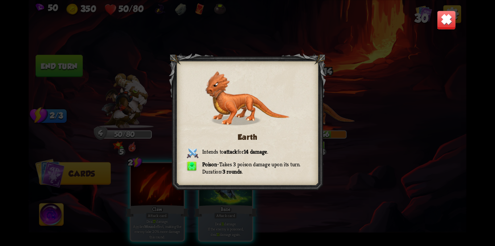
click at [444, 16] on img at bounding box center [445, 19] width 19 height 19
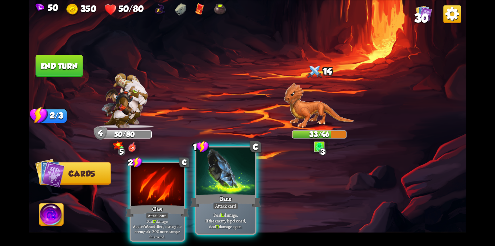
click at [234, 205] on div "Attack card" at bounding box center [226, 205] width 26 height 7
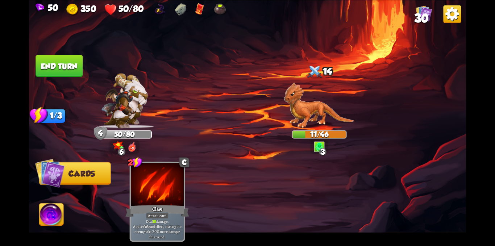
click at [64, 66] on button "End turn" at bounding box center [58, 66] width 47 height 22
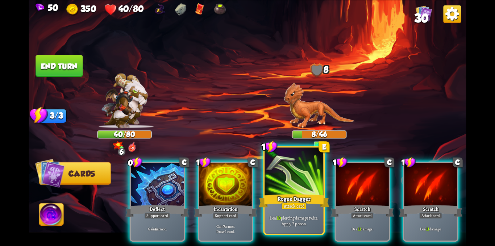
click at [295, 201] on div "Rogue Dagger" at bounding box center [294, 201] width 71 height 16
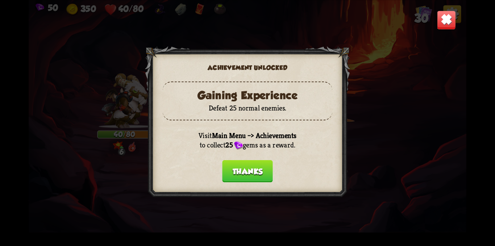
click at [247, 174] on button "Thanks" at bounding box center [247, 171] width 51 height 22
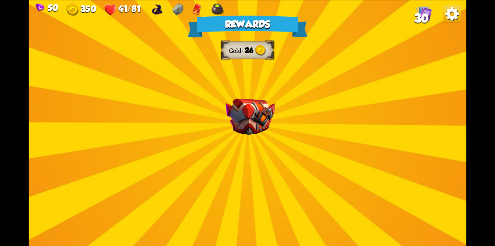
click at [226, 131] on img at bounding box center [251, 117] width 50 height 37
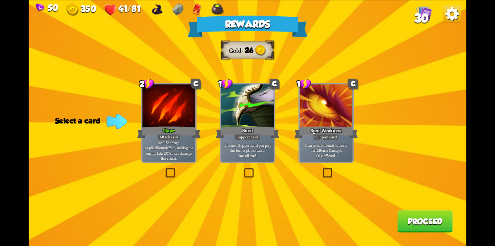
drag, startPoint x: 170, startPoint y: 172, endPoint x: 355, endPoint y: 171, distance: 185.8
click at [164, 169] on label at bounding box center [164, 169] width 0 height 0
click at [0, 0] on input "checkbox" at bounding box center [0, 0] width 0 height 0
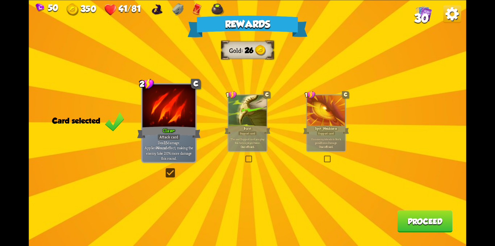
click at [433, 219] on button "Proceed" at bounding box center [424, 221] width 55 height 22
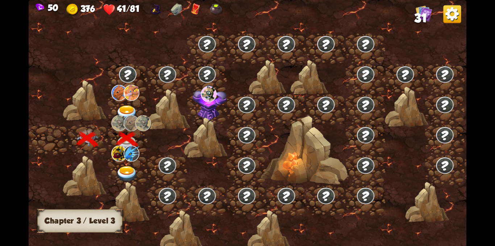
click at [128, 101] on div at bounding box center [127, 109] width 39 height 30
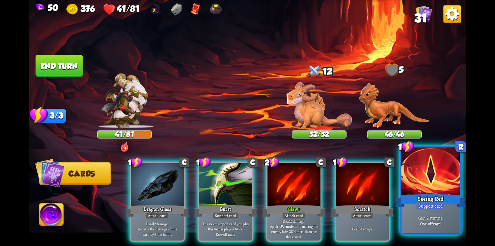
click at [418, 168] on div at bounding box center [430, 172] width 59 height 50
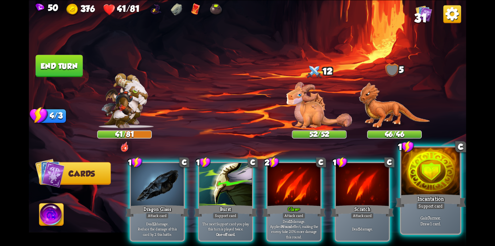
click at [436, 180] on div at bounding box center [430, 172] width 59 height 50
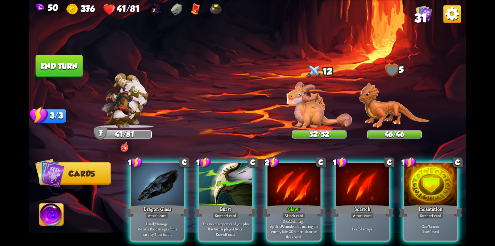
drag, startPoint x: 432, startPoint y: 206, endPoint x: 428, endPoint y: 207, distance: 4.5
click at [430, 212] on div "Support card" at bounding box center [431, 215] width 26 height 7
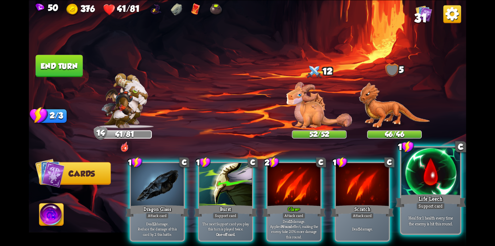
click at [452, 198] on div "Life Leech" at bounding box center [430, 201] width 71 height 16
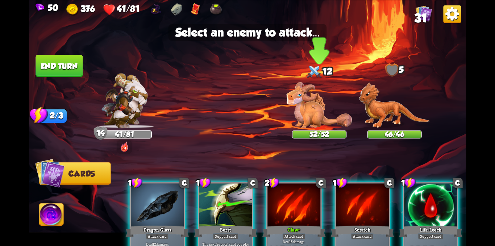
click at [325, 115] on img at bounding box center [319, 105] width 66 height 46
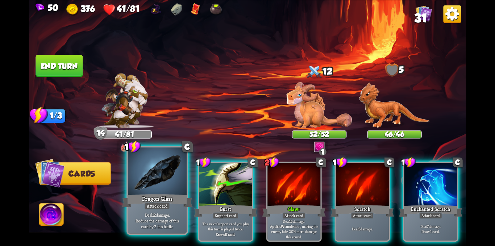
click at [159, 175] on div at bounding box center [157, 172] width 59 height 50
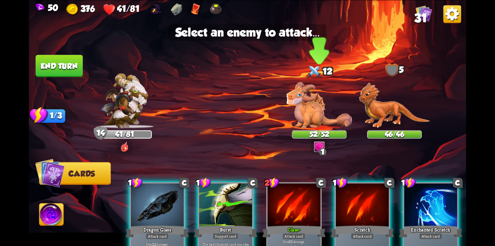
click at [312, 107] on img at bounding box center [319, 105] width 66 height 46
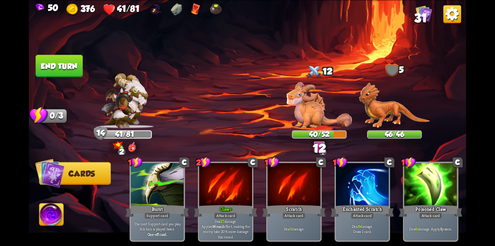
click at [61, 73] on button "End turn" at bounding box center [58, 66] width 47 height 22
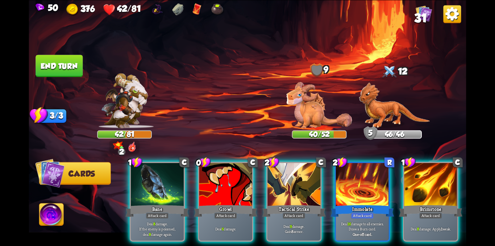
drag, startPoint x: 233, startPoint y: 186, endPoint x: 306, endPoint y: 117, distance: 100.7
click at [242, 170] on div at bounding box center [225, 185] width 53 height 45
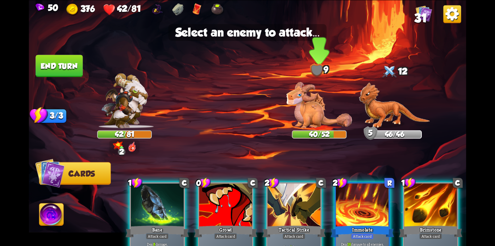
click at [311, 108] on img at bounding box center [319, 105] width 66 height 46
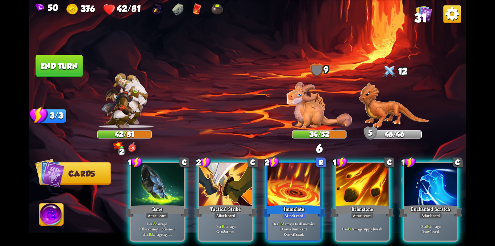
drag, startPoint x: 372, startPoint y: 174, endPoint x: 399, endPoint y: 119, distance: 61.5
click at [377, 163] on div at bounding box center [362, 185] width 53 height 45
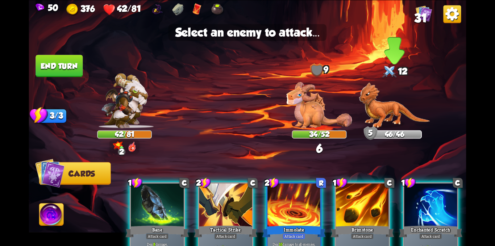
click at [399, 114] on img at bounding box center [394, 105] width 71 height 46
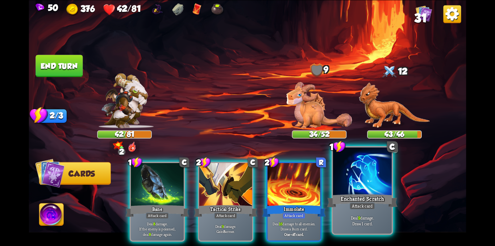
click at [345, 169] on div at bounding box center [362, 172] width 59 height 50
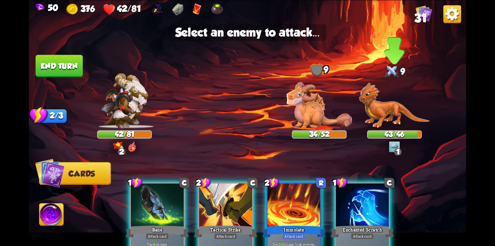
click at [370, 100] on img at bounding box center [394, 105] width 71 height 46
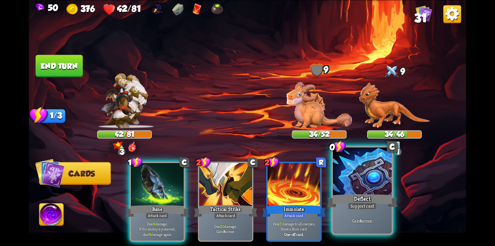
drag, startPoint x: 365, startPoint y: 201, endPoint x: 240, endPoint y: 181, distance: 126.8
click at [363, 201] on div "Deflect" at bounding box center [362, 201] width 71 height 16
